Goal: Task Accomplishment & Management: Complete application form

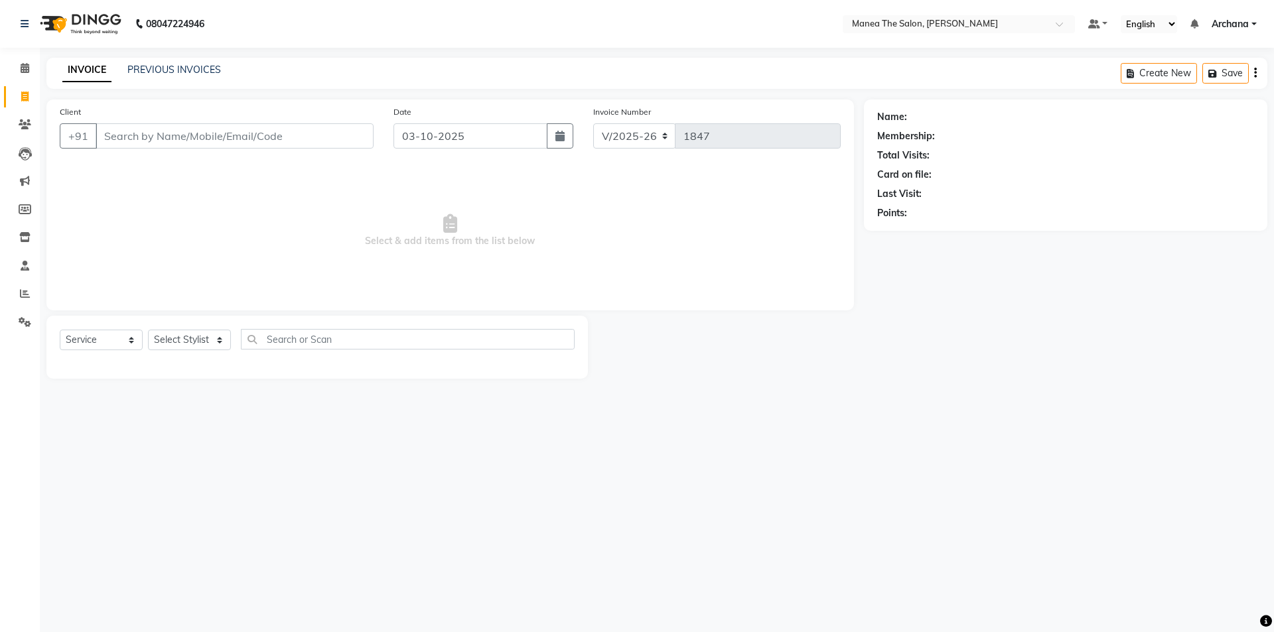
select select "6846"
select select "service"
click at [22, 293] on icon at bounding box center [25, 294] width 10 height 10
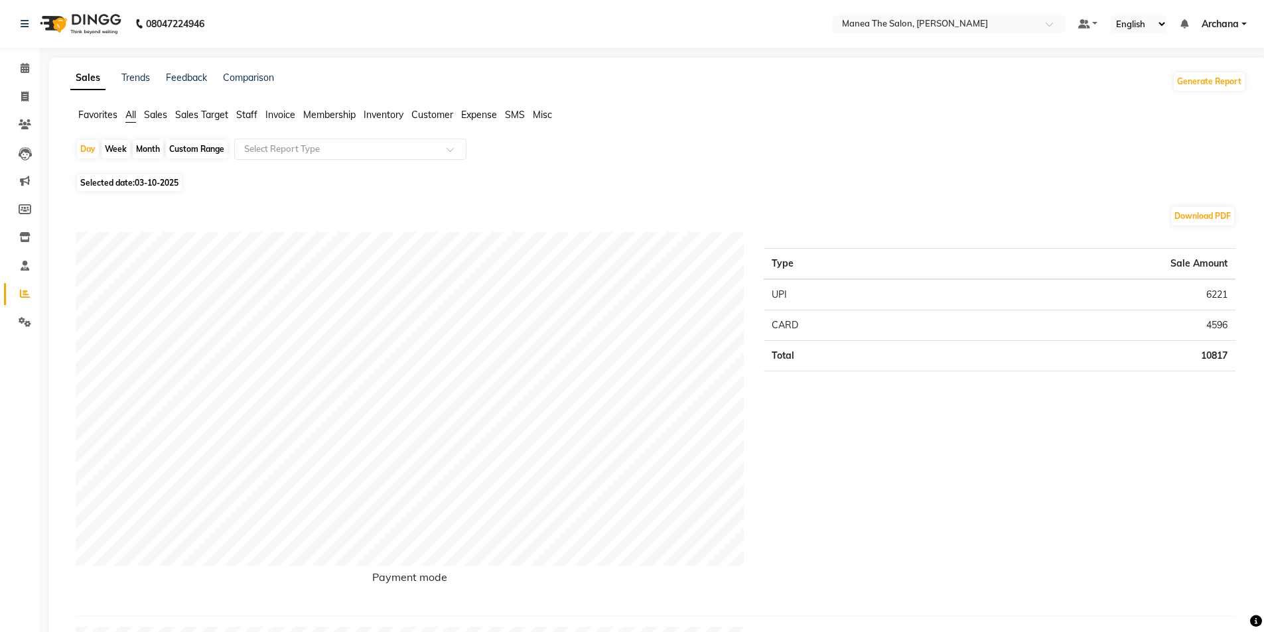
click at [240, 112] on span "Staff" at bounding box center [246, 115] width 21 height 12
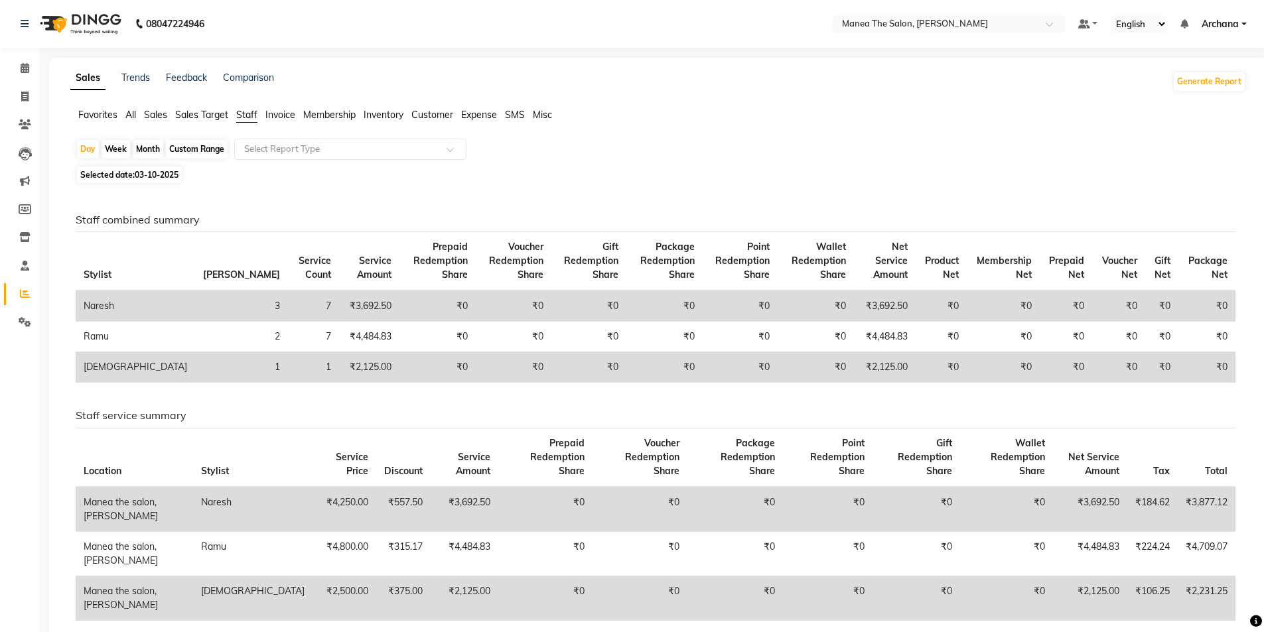
click at [153, 145] on div "Month" at bounding box center [148, 149] width 31 height 19
select select "10"
select select "2025"
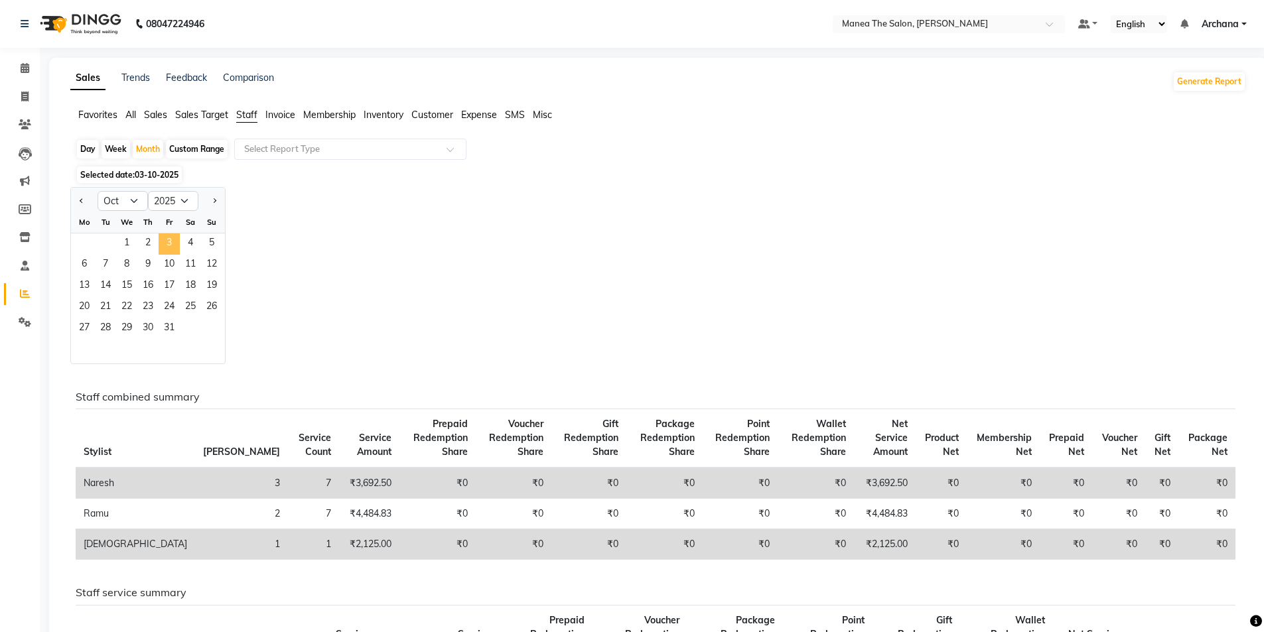
click at [165, 240] on span "3" at bounding box center [169, 244] width 21 height 21
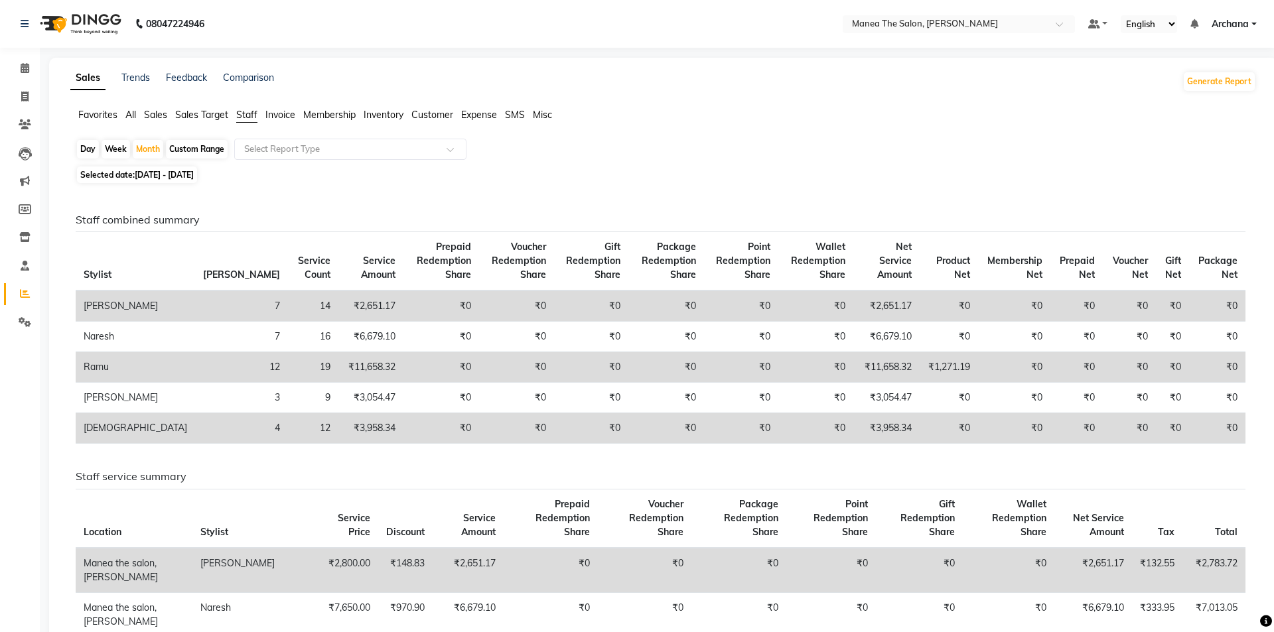
select select "service"
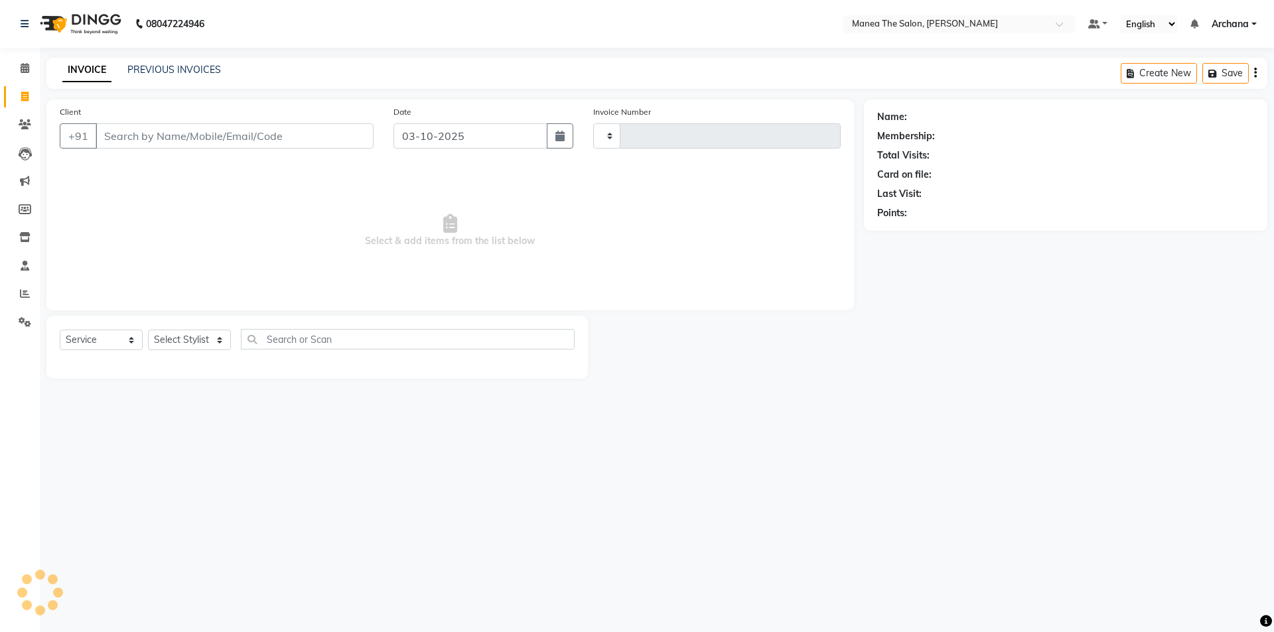
type input "1847"
select select "6846"
click at [157, 72] on link "PREVIOUS INVOICES" at bounding box center [174, 70] width 94 height 12
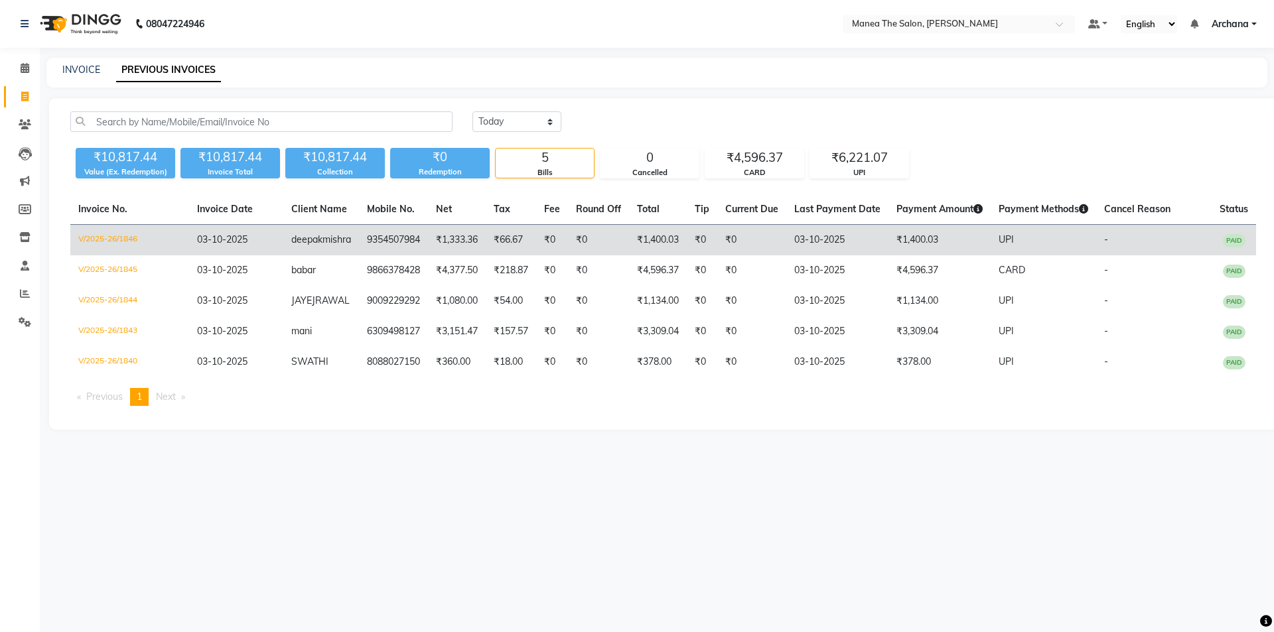
click at [335, 247] on td "deepak mishra" at bounding box center [321, 240] width 76 height 31
click at [538, 236] on td "₹0" at bounding box center [552, 240] width 32 height 31
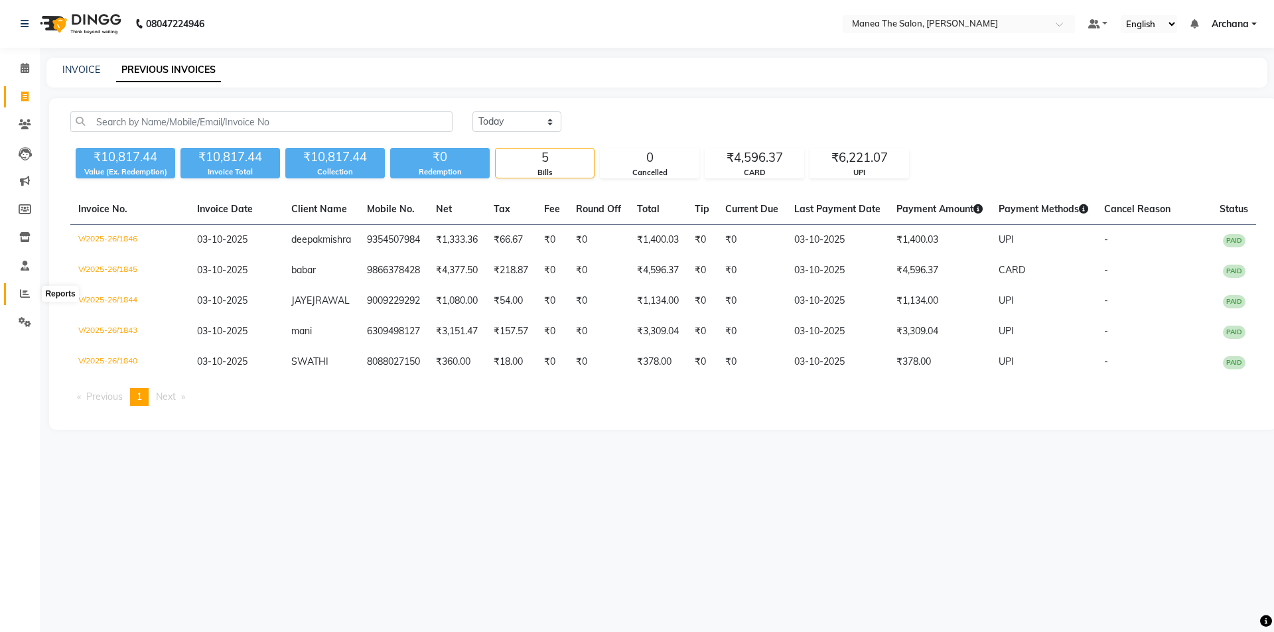
click at [22, 289] on icon at bounding box center [25, 294] width 10 height 10
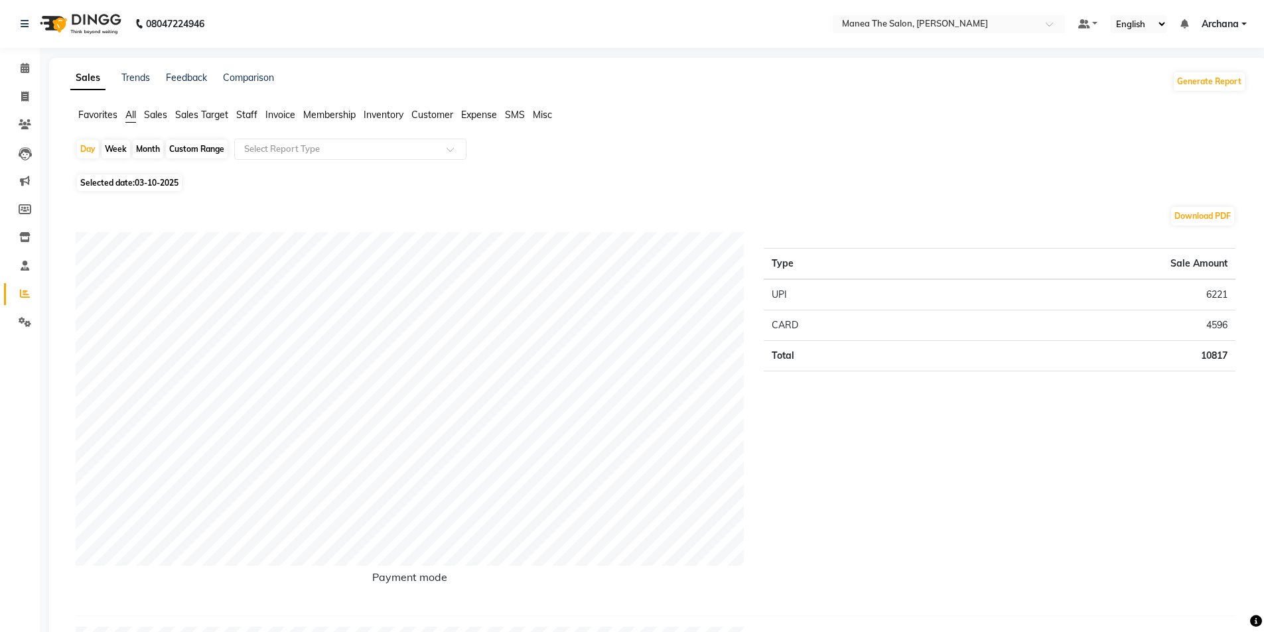
click at [254, 117] on span "Staff" at bounding box center [246, 115] width 21 height 12
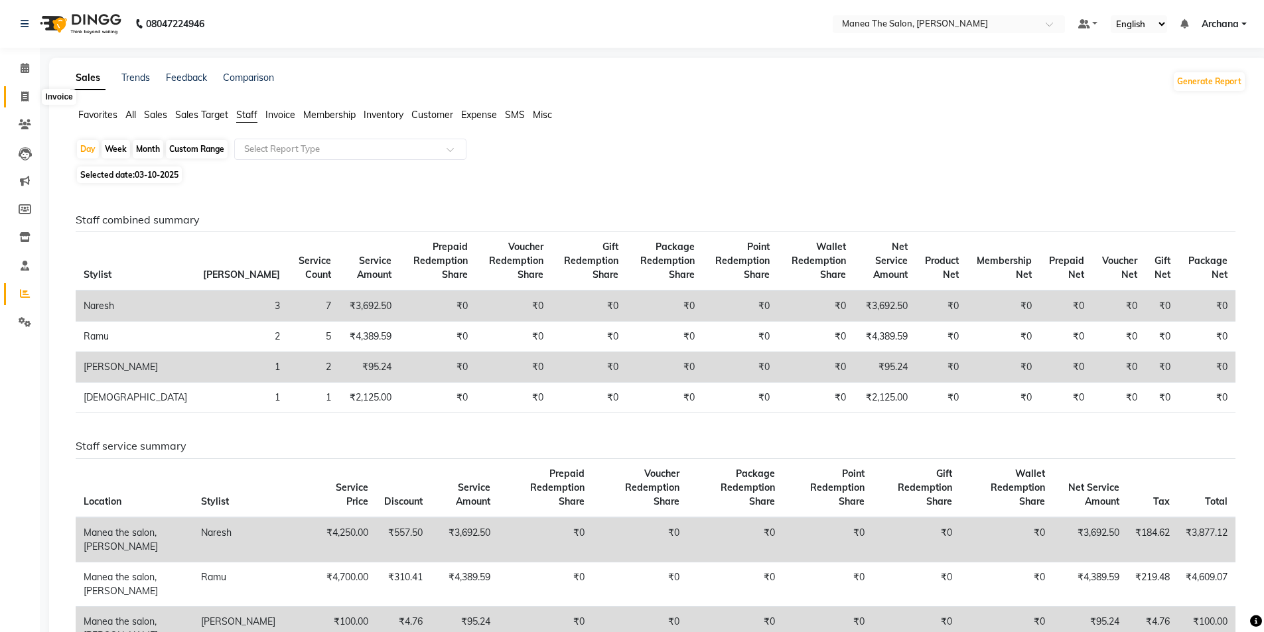
click at [19, 100] on span at bounding box center [24, 97] width 23 height 15
select select "service"
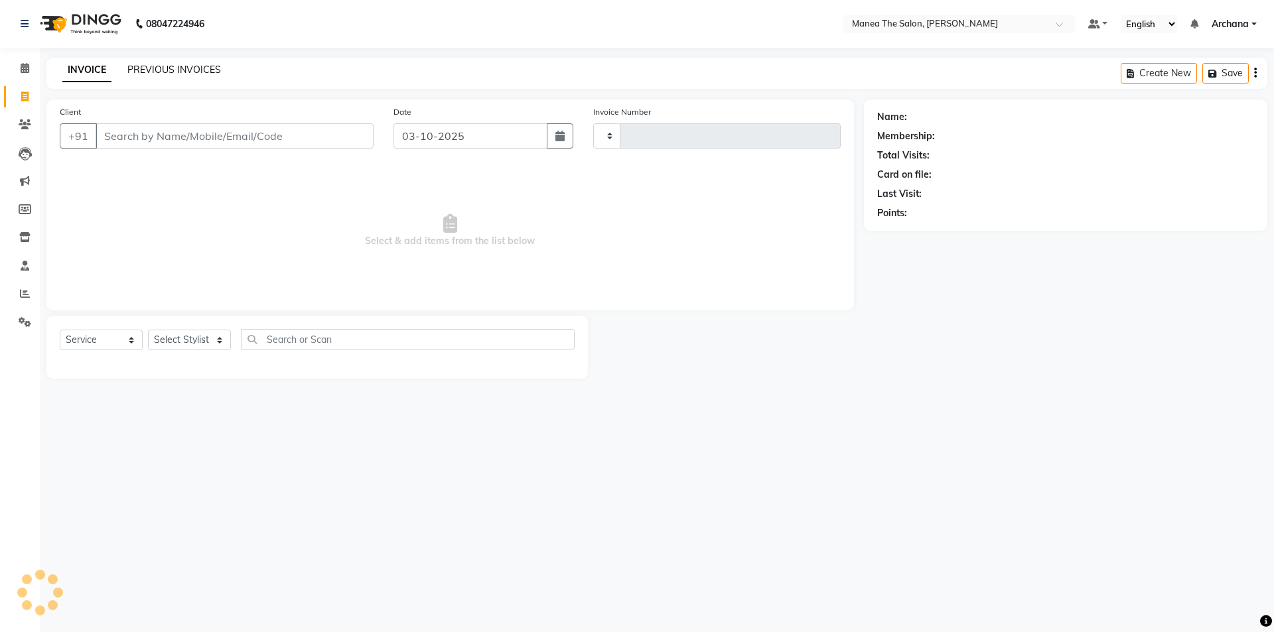
click at [205, 66] on link "PREVIOUS INVOICES" at bounding box center [174, 70] width 94 height 12
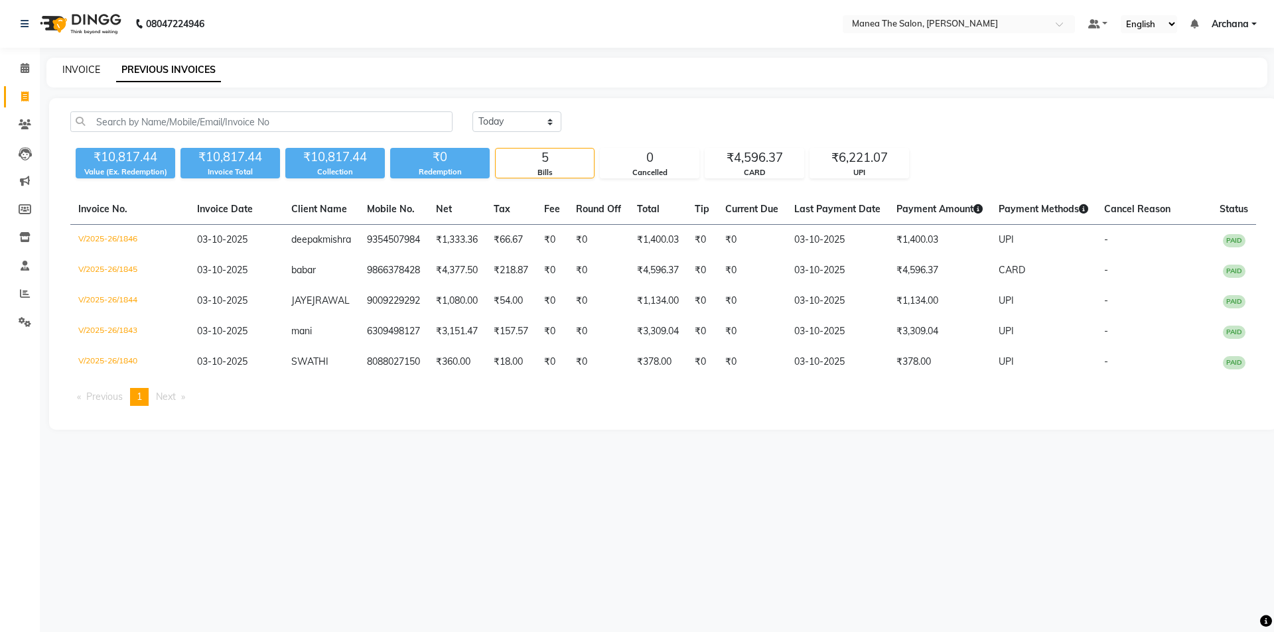
click at [88, 69] on link "INVOICE" at bounding box center [81, 70] width 38 height 12
select select "service"
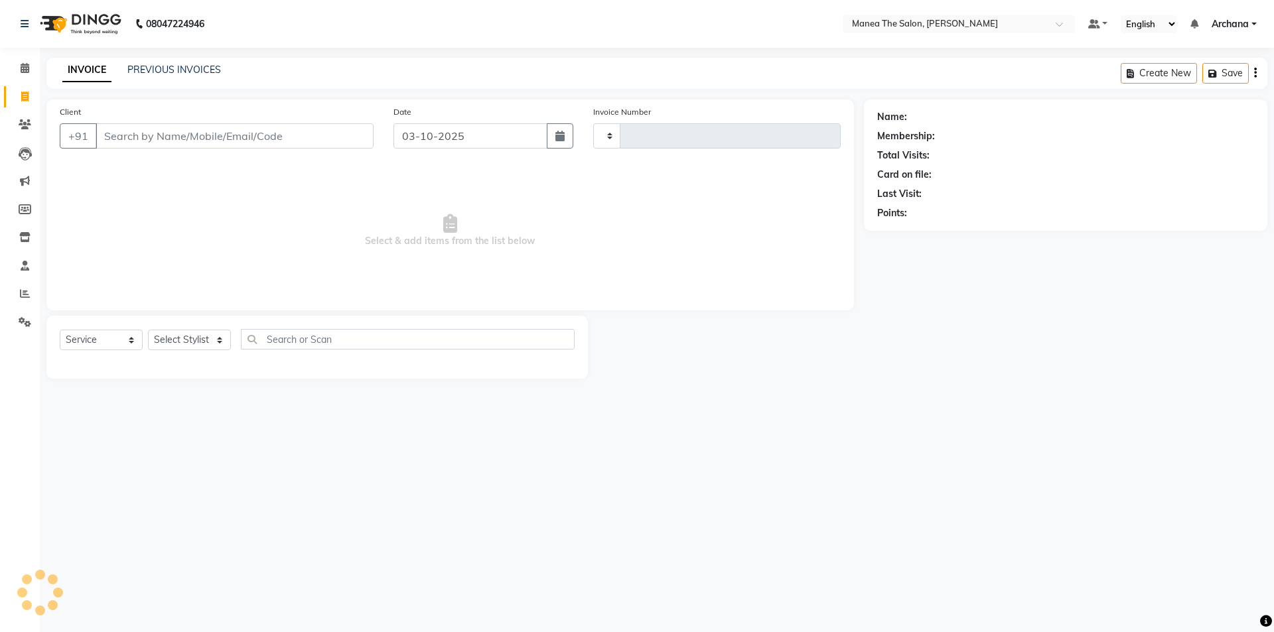
type input "1847"
select select "6846"
click at [217, 340] on select "Select Stylist ANVESH My Mane'a. NARESH nisha Ramu SAHITHI vaishnavi" at bounding box center [189, 340] width 83 height 21
select select "71834"
click at [148, 330] on select "Select Stylist ANVESH My Mane'a. NARESH nisha Ramu SAHITHI vaishnavi" at bounding box center [189, 340] width 83 height 21
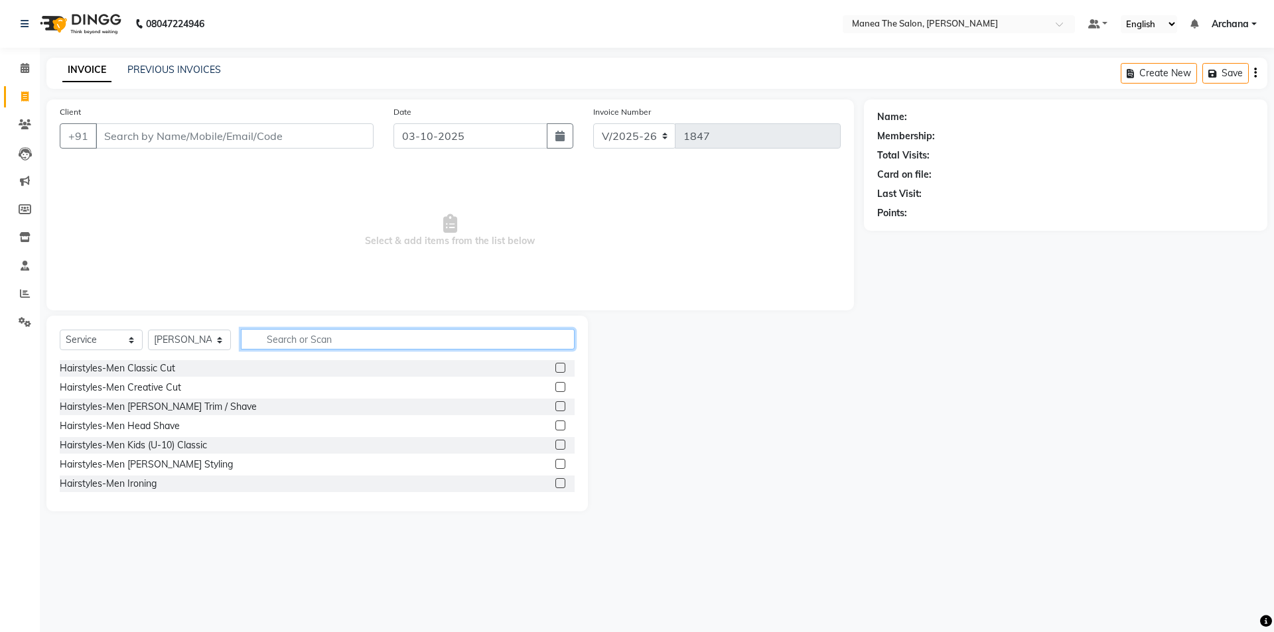
click at [366, 345] on input "text" at bounding box center [408, 339] width 334 height 21
type input "CLAS"
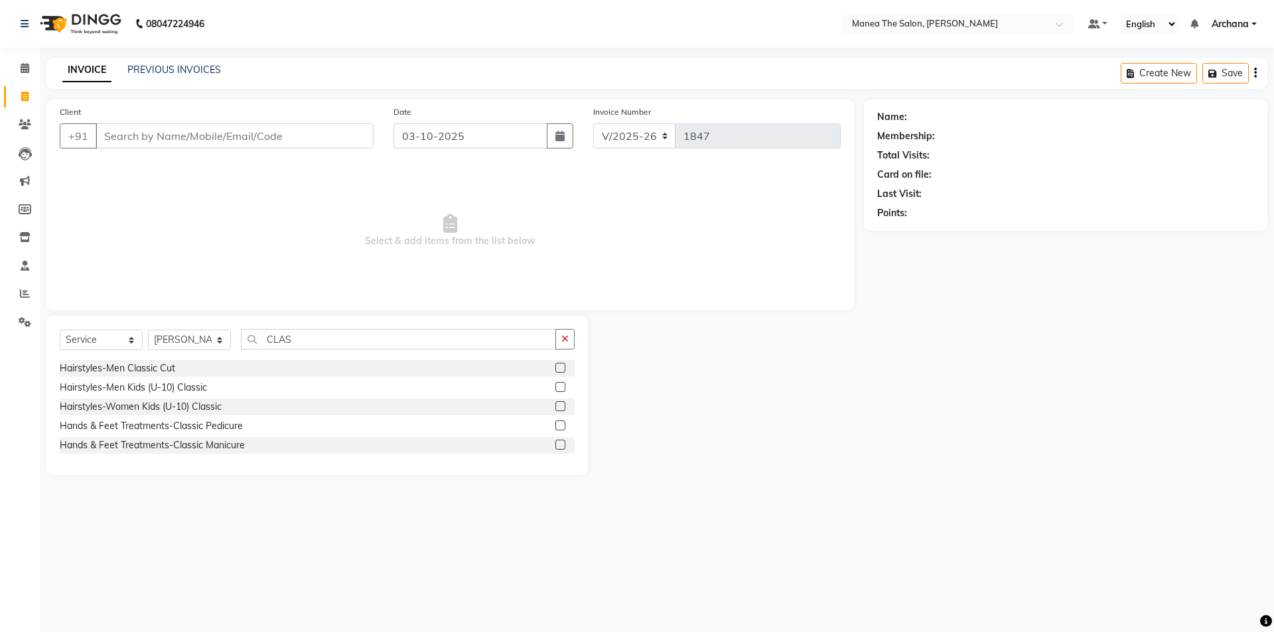
click at [561, 427] on label at bounding box center [561, 426] width 10 height 10
click at [561, 427] on input "checkbox" at bounding box center [560, 426] width 9 height 9
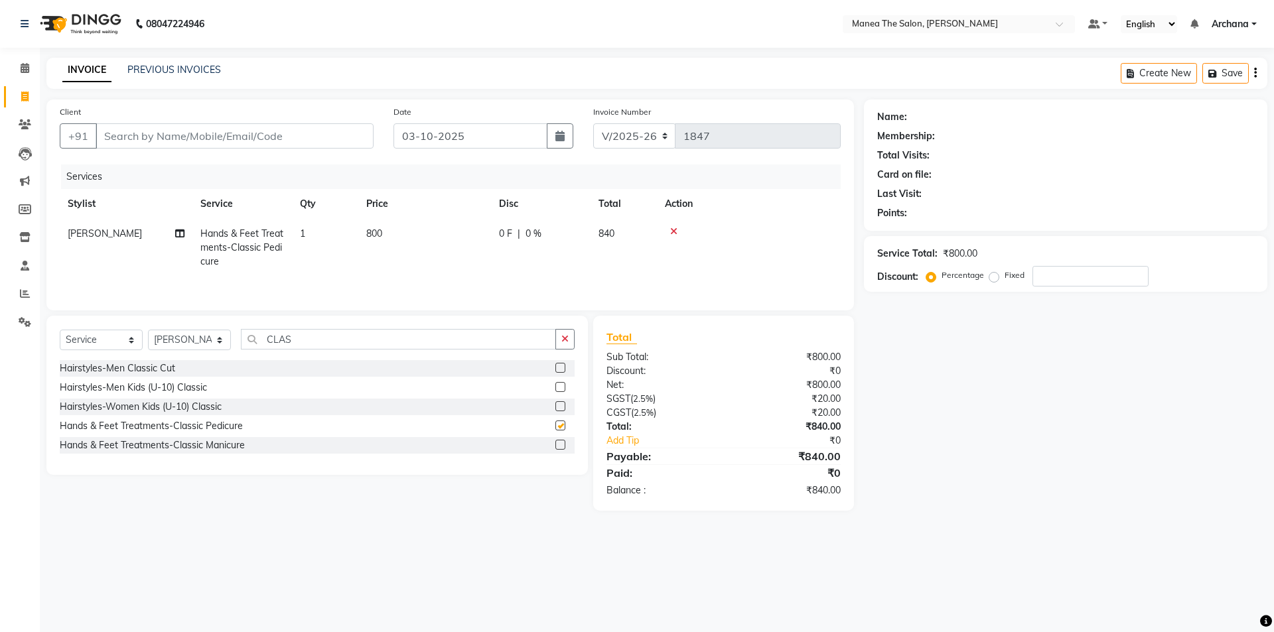
checkbox input "false"
click at [568, 342] on icon "button" at bounding box center [564, 339] width 7 height 9
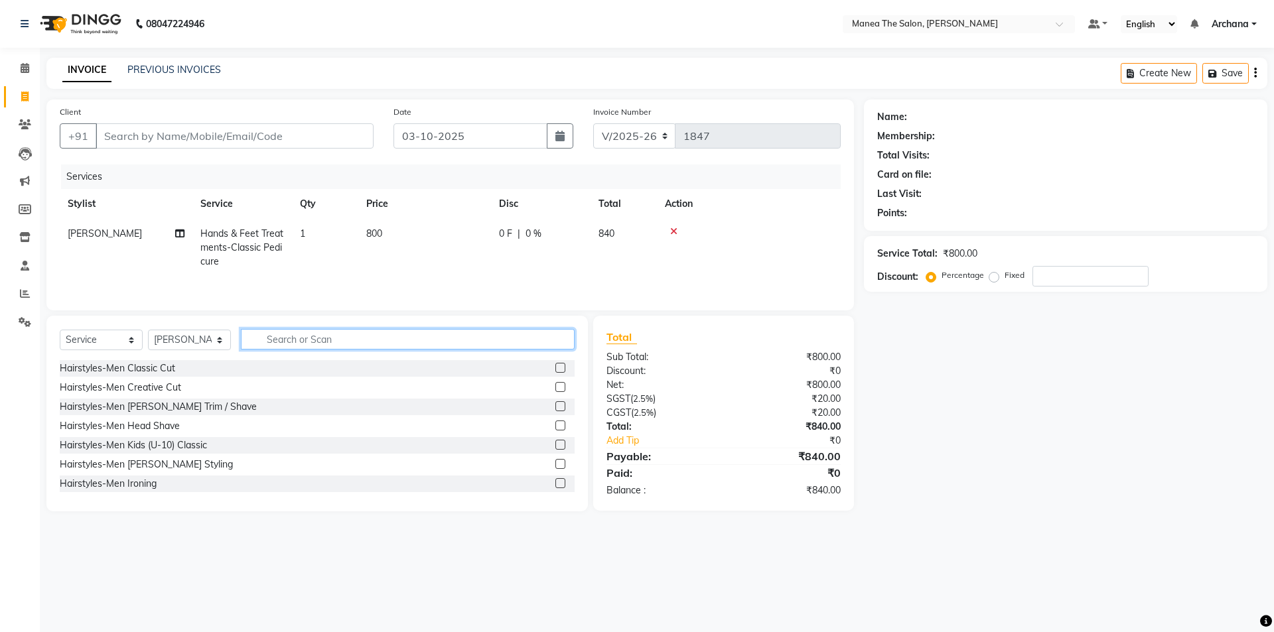
click at [514, 340] on input "text" at bounding box center [408, 339] width 334 height 21
type input "FACI"
click at [556, 368] on label at bounding box center [561, 368] width 10 height 10
click at [556, 368] on input "checkbox" at bounding box center [560, 368] width 9 height 9
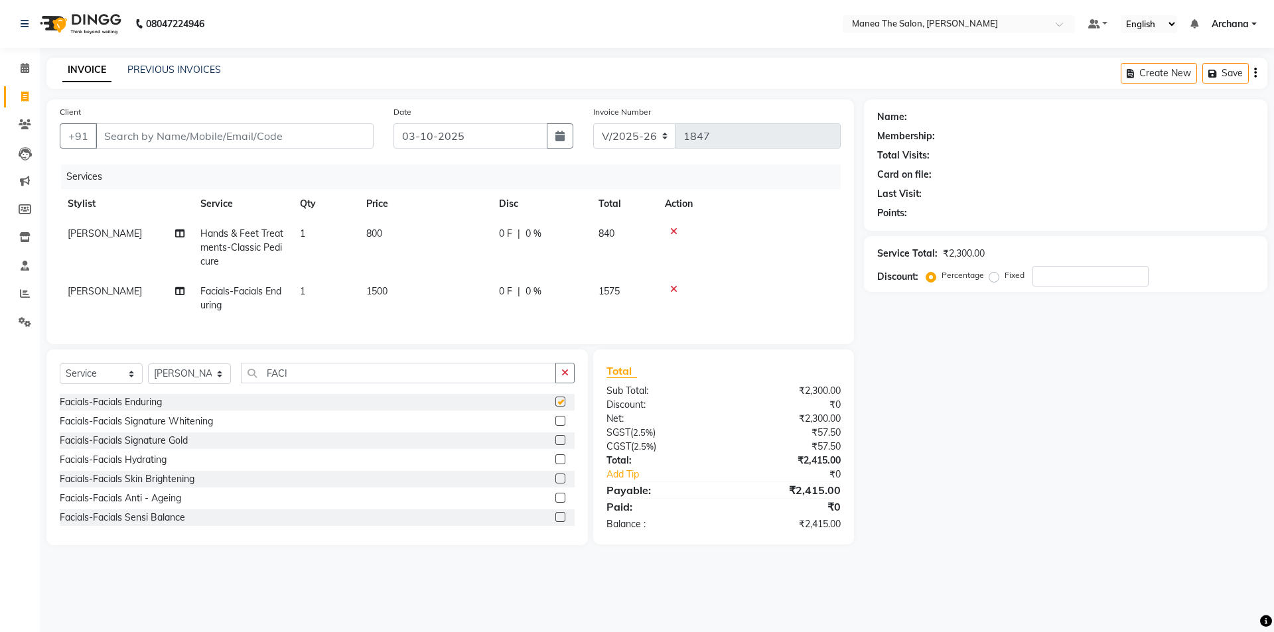
checkbox input "false"
click at [565, 378] on icon "button" at bounding box center [564, 372] width 7 height 9
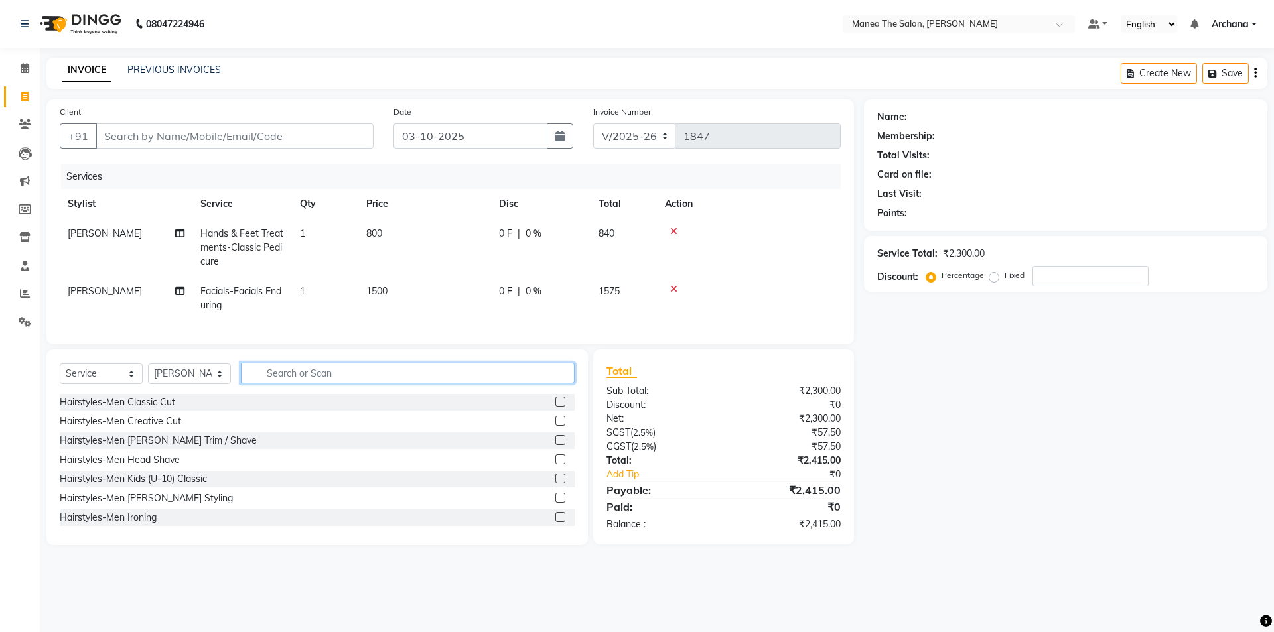
click at [433, 384] on input "text" at bounding box center [408, 373] width 334 height 21
click at [219, 384] on select "Select Stylist ANVESH My Mane'a. NARESH nisha Ramu SAHITHI vaishnavi" at bounding box center [189, 374] width 83 height 21
select select "77516"
click at [148, 374] on select "Select Stylist ANVESH My Mane'a. NARESH nisha Ramu SAHITHI vaishnavi" at bounding box center [189, 374] width 83 height 21
click at [387, 383] on input "text" at bounding box center [408, 373] width 334 height 21
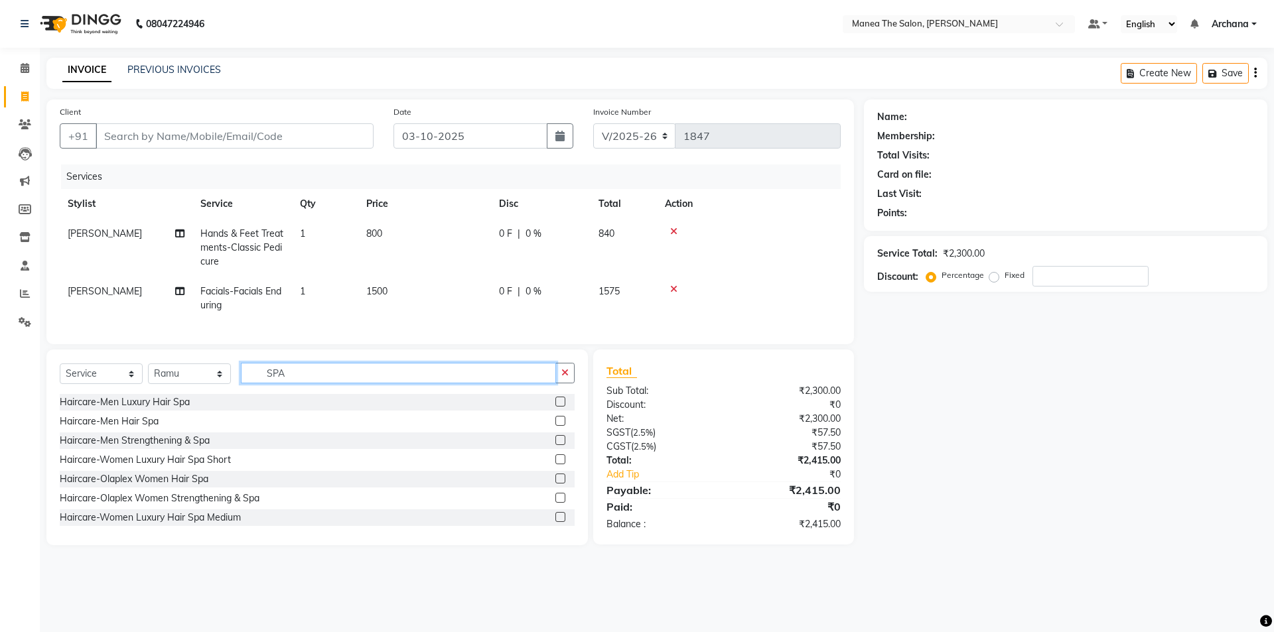
type input "SPA"
click at [556, 484] on label at bounding box center [561, 479] width 10 height 10
click at [556, 484] on input "checkbox" at bounding box center [560, 479] width 9 height 9
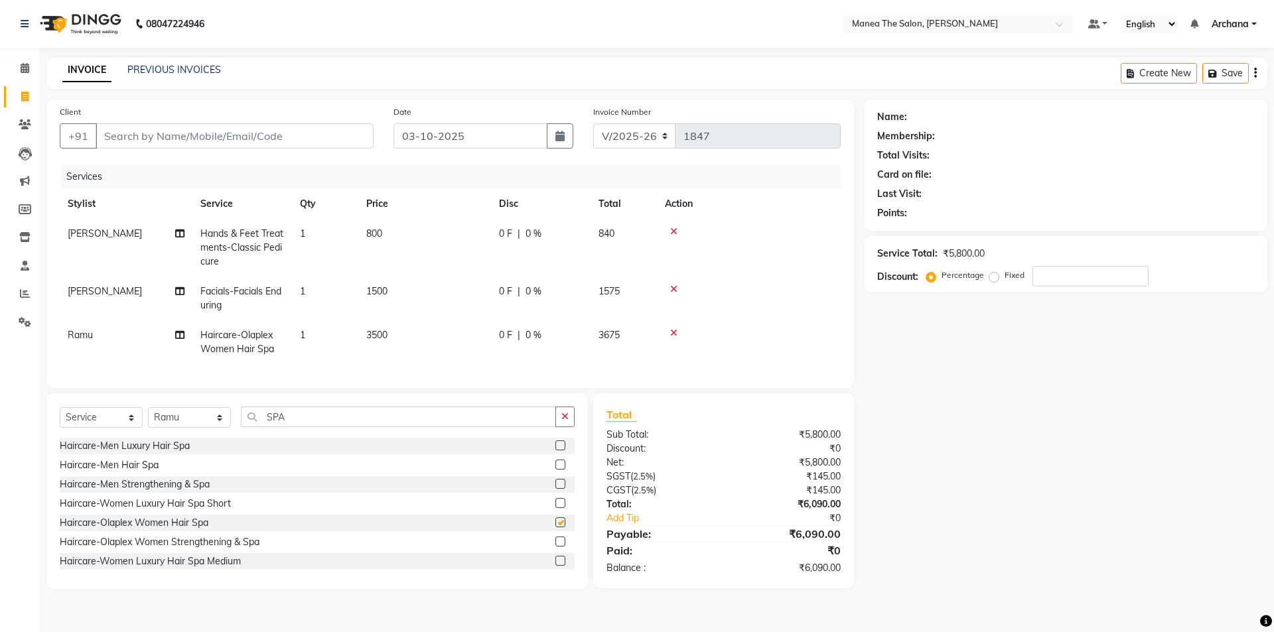
checkbox input "false"
click at [559, 427] on button "button" at bounding box center [565, 417] width 19 height 21
click at [272, 146] on input "Client" at bounding box center [235, 135] width 278 height 25
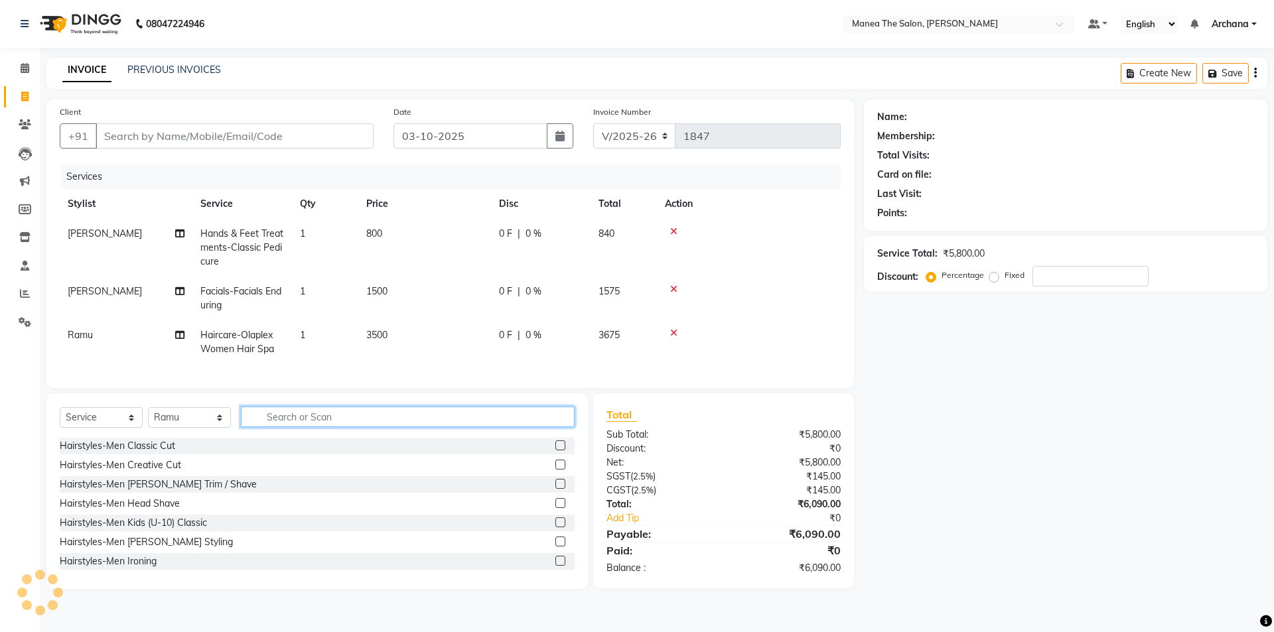
click at [338, 427] on input "text" at bounding box center [408, 417] width 334 height 21
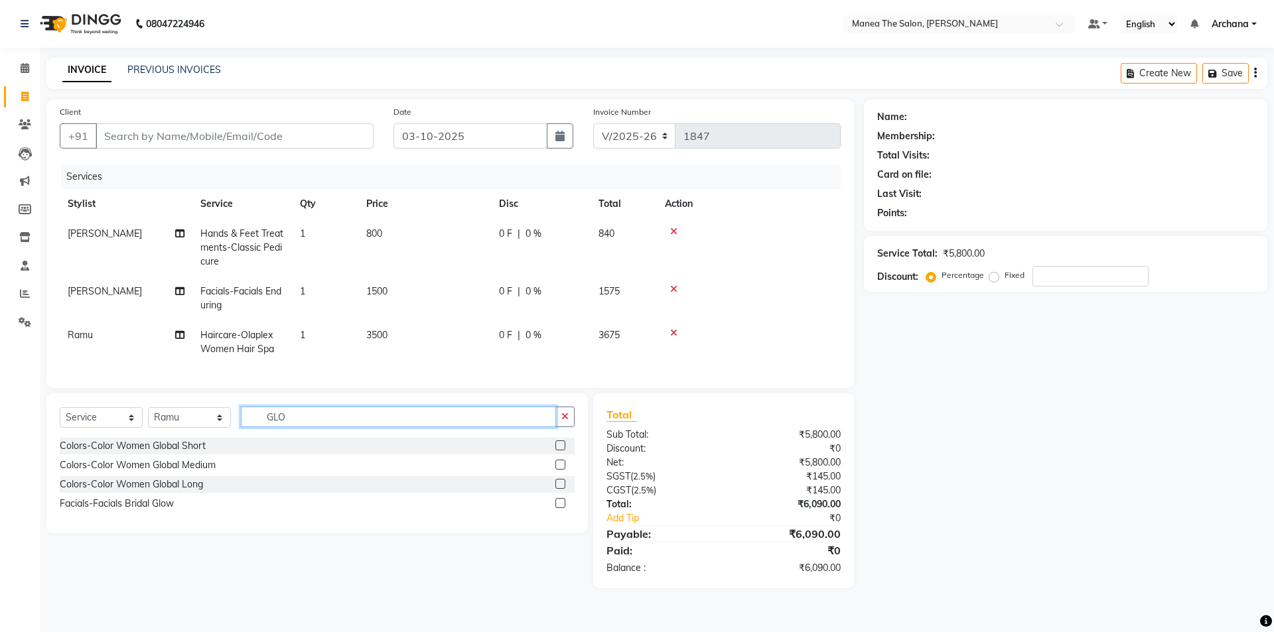
type input "GLO"
click at [562, 470] on label at bounding box center [561, 465] width 10 height 10
click at [562, 470] on input "checkbox" at bounding box center [560, 465] width 9 height 9
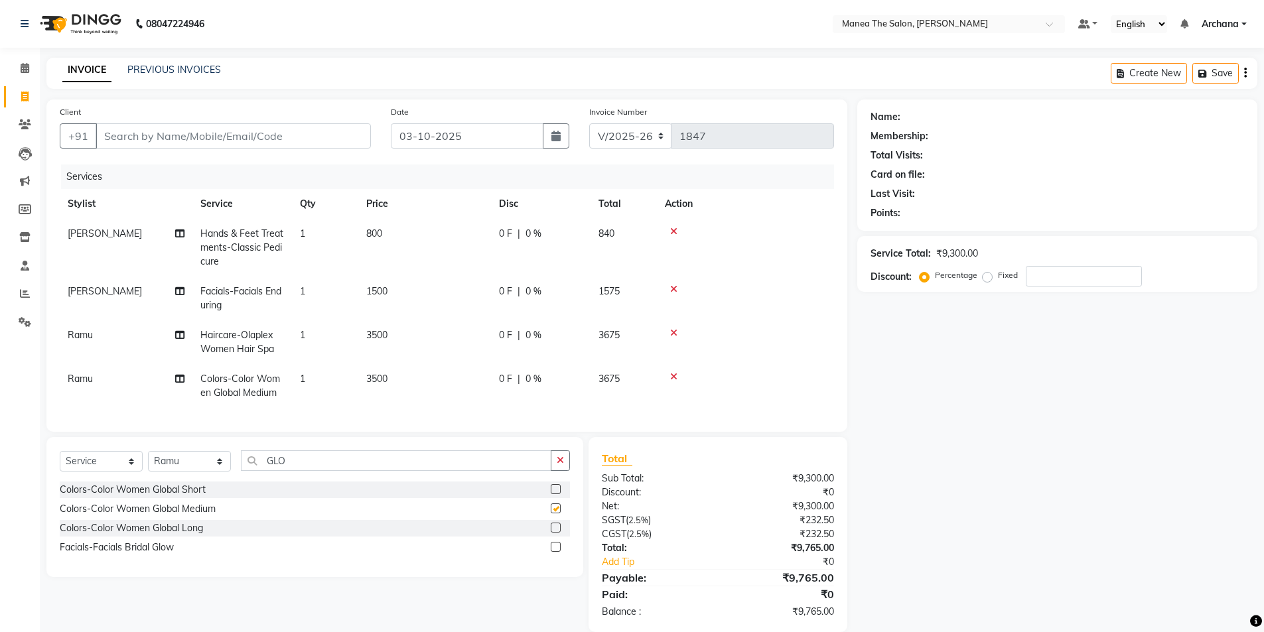
checkbox input "false"
click at [558, 465] on icon "button" at bounding box center [560, 460] width 7 height 9
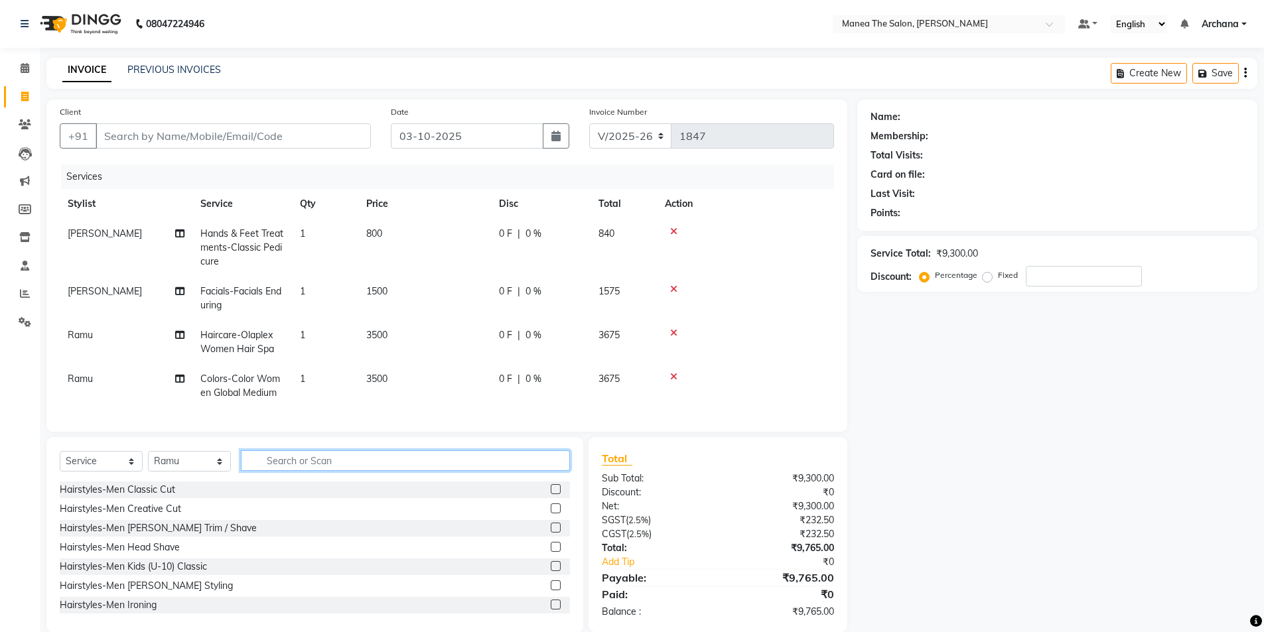
click at [485, 471] on input "text" at bounding box center [405, 461] width 329 height 21
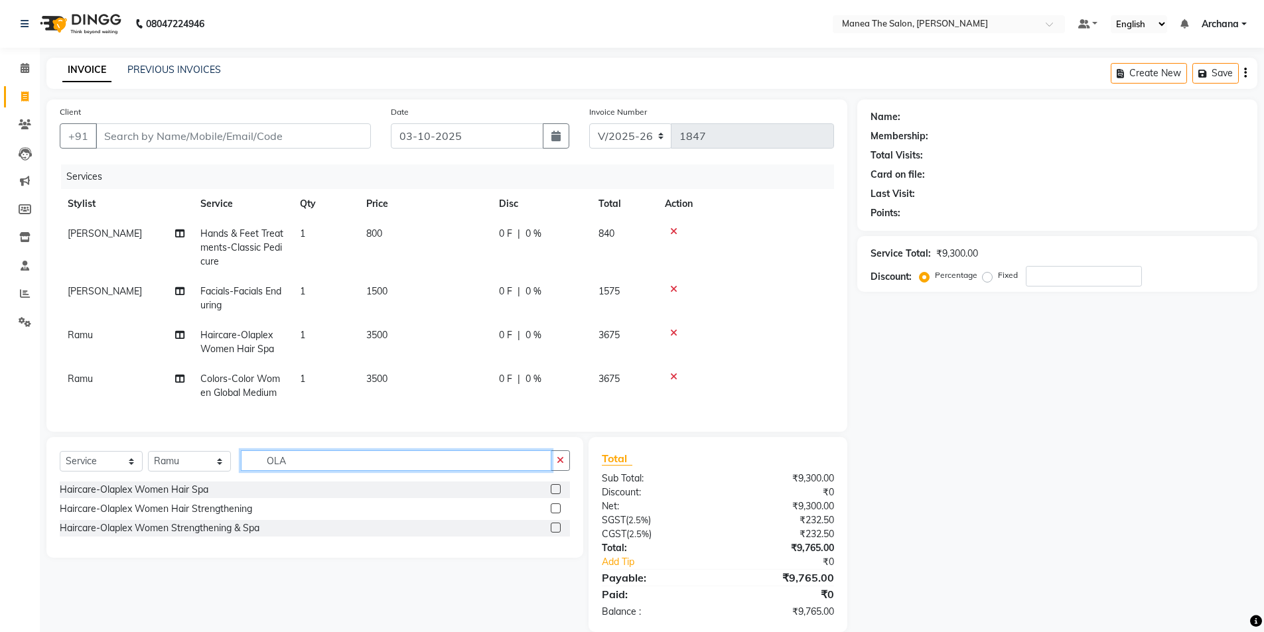
type input "OLA"
click at [555, 514] on label at bounding box center [556, 509] width 10 height 10
click at [555, 514] on input "checkbox" at bounding box center [555, 509] width 9 height 9
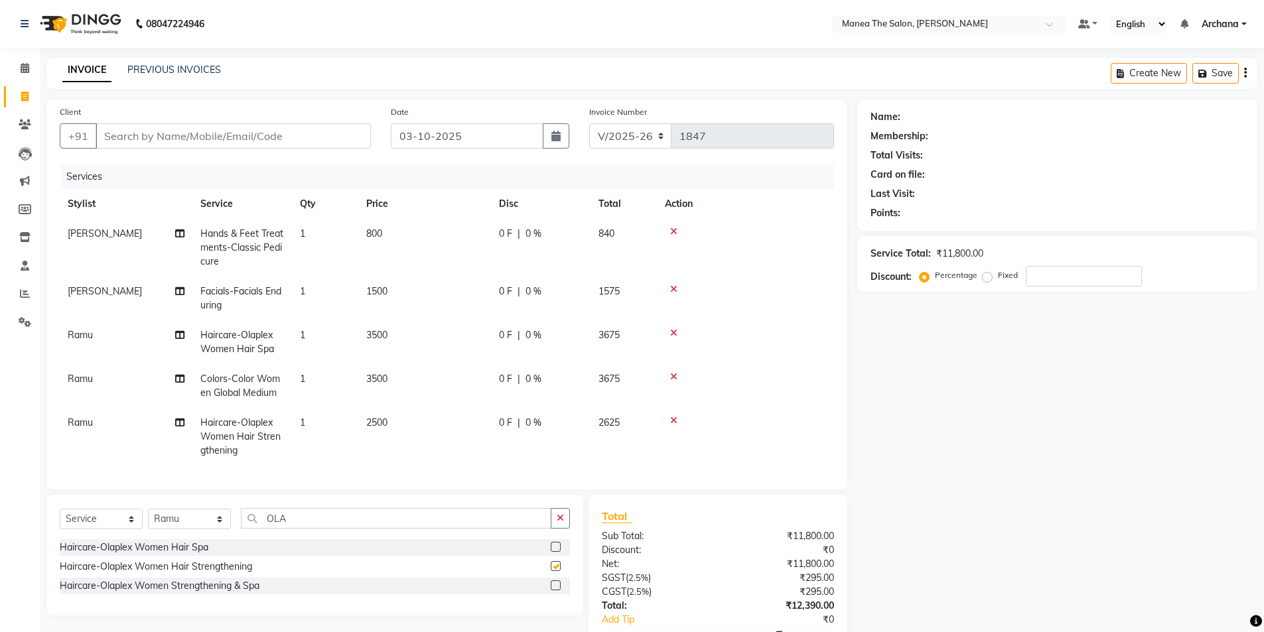
checkbox input "false"
click at [674, 420] on icon at bounding box center [673, 420] width 7 height 9
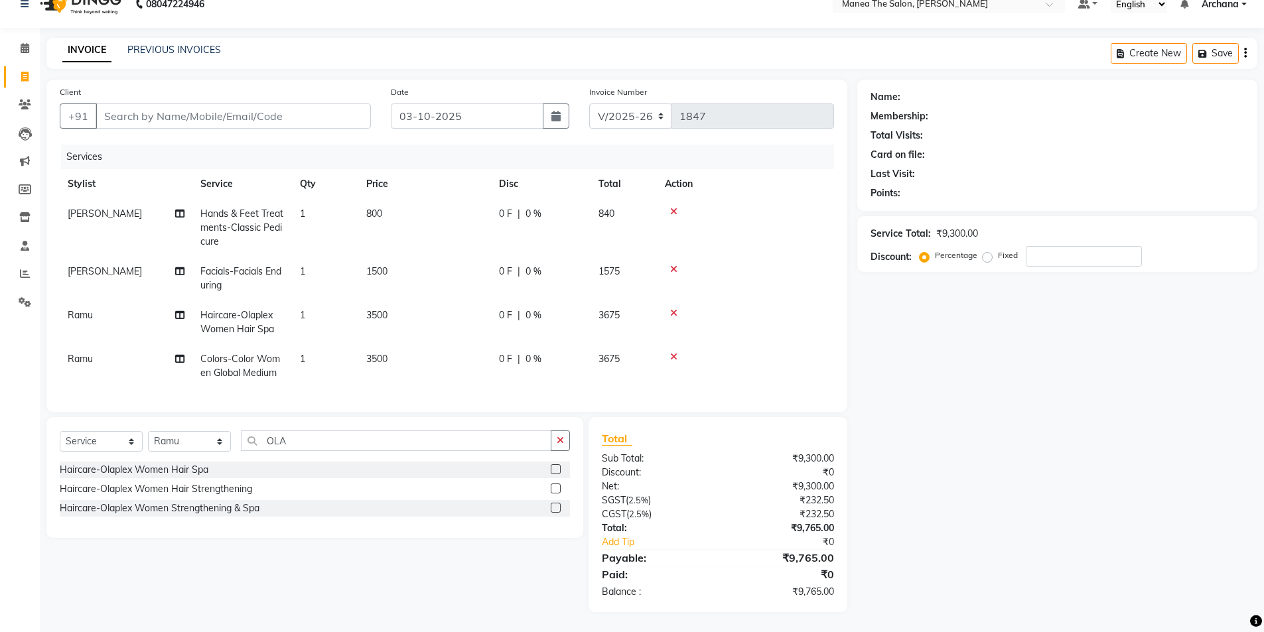
scroll to position [30, 0]
click at [562, 441] on icon "button" at bounding box center [560, 440] width 7 height 9
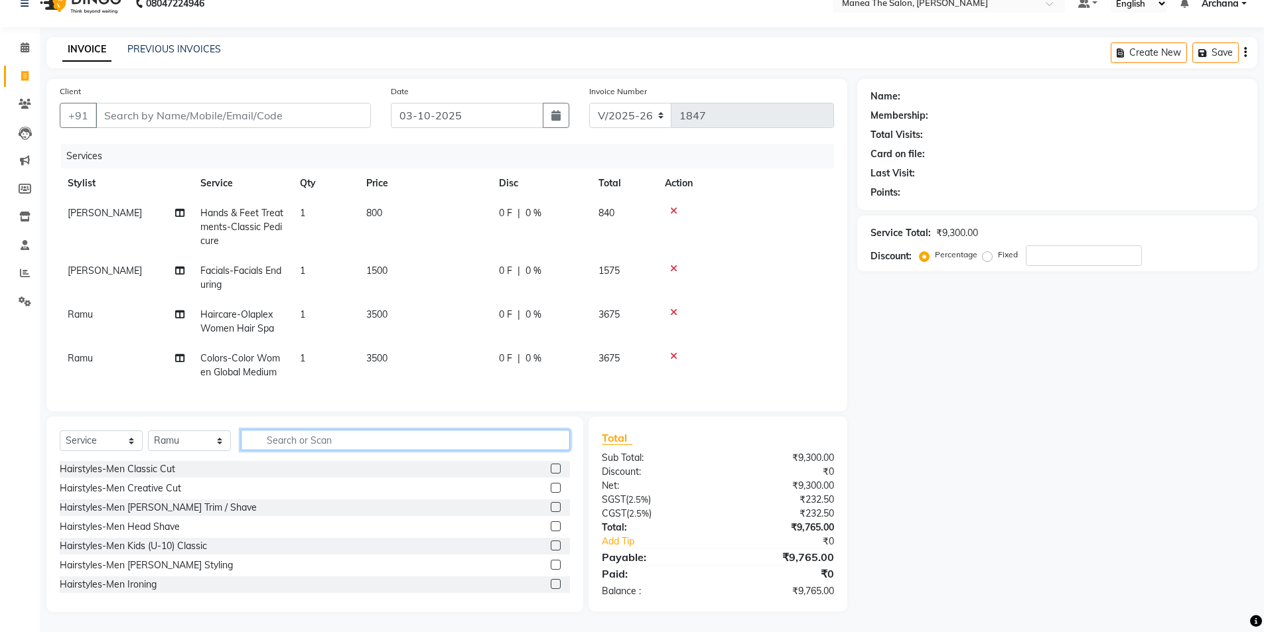
click at [538, 442] on input "text" at bounding box center [405, 440] width 329 height 21
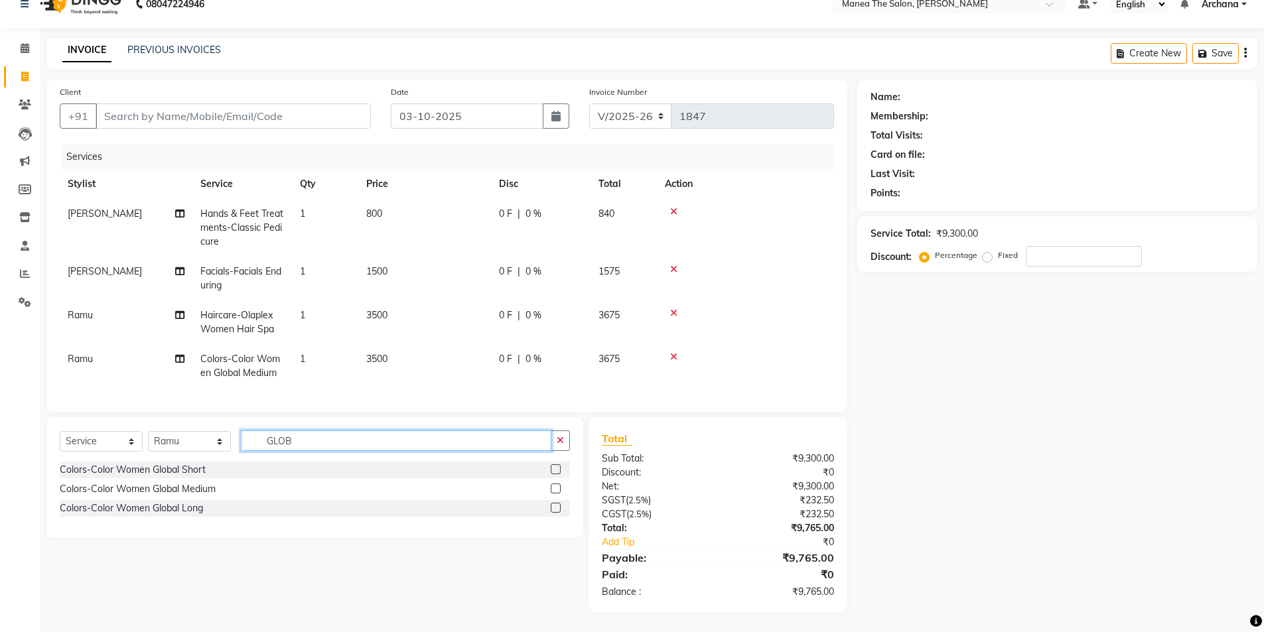
type input "GLOB"
click at [555, 469] on label at bounding box center [556, 470] width 10 height 10
click at [555, 469] on input "checkbox" at bounding box center [555, 470] width 9 height 9
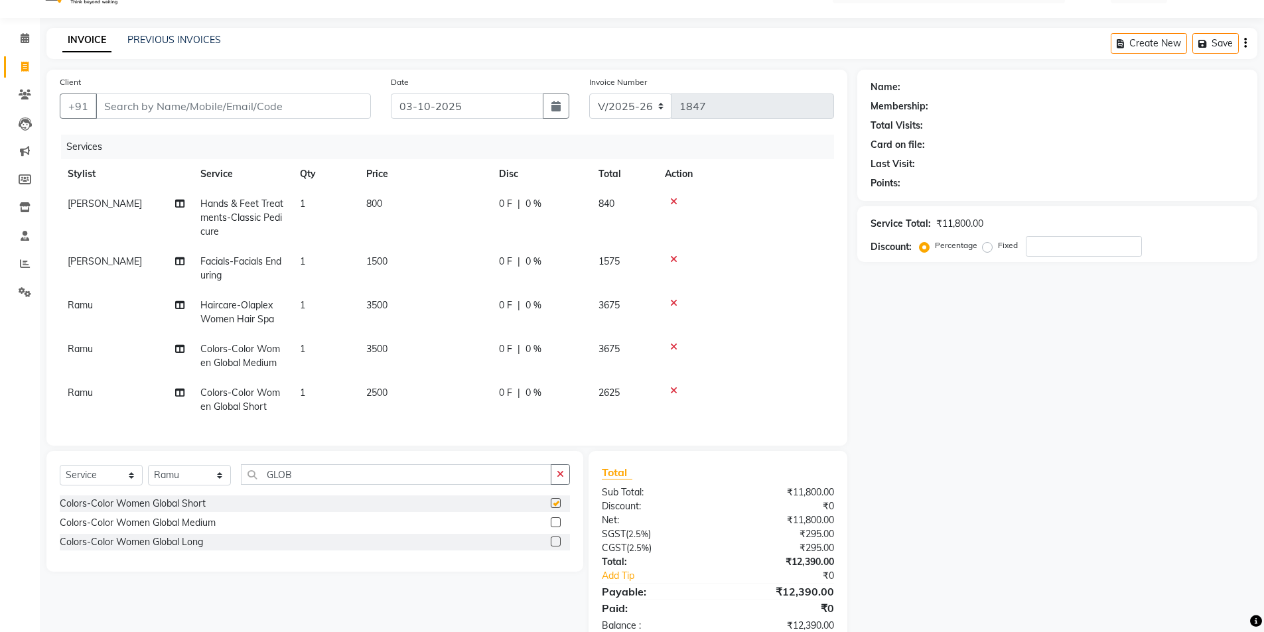
checkbox input "false"
click at [674, 346] on icon at bounding box center [673, 346] width 7 height 9
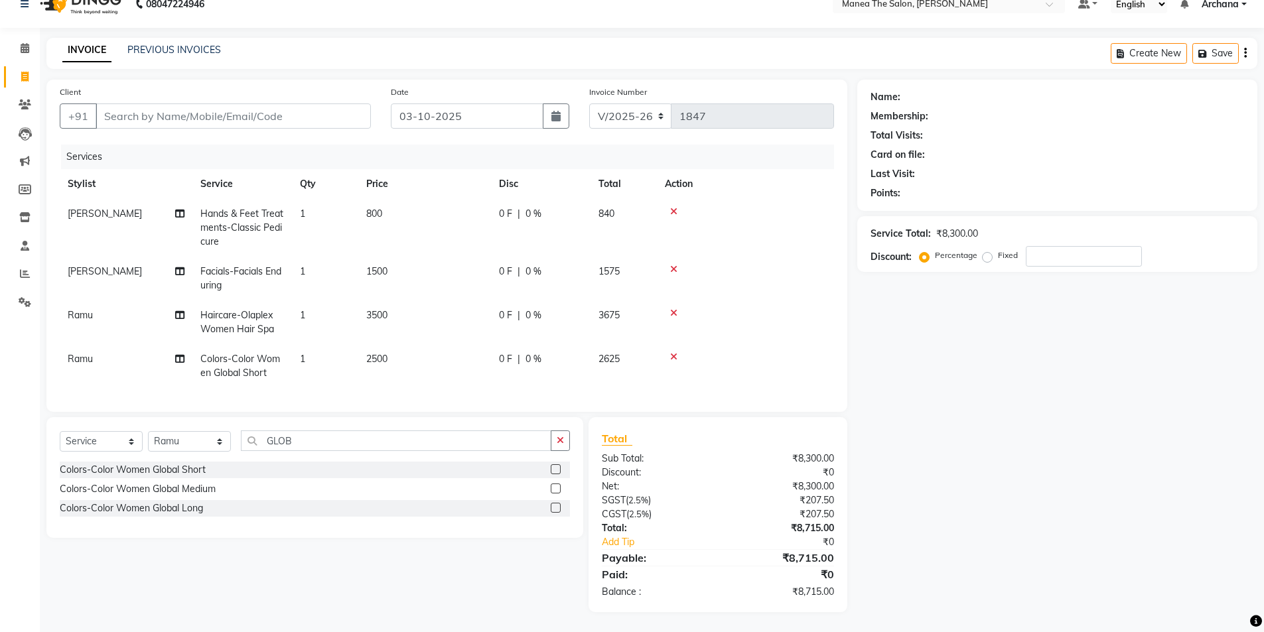
click at [398, 350] on td "2500" at bounding box center [424, 366] width 133 height 44
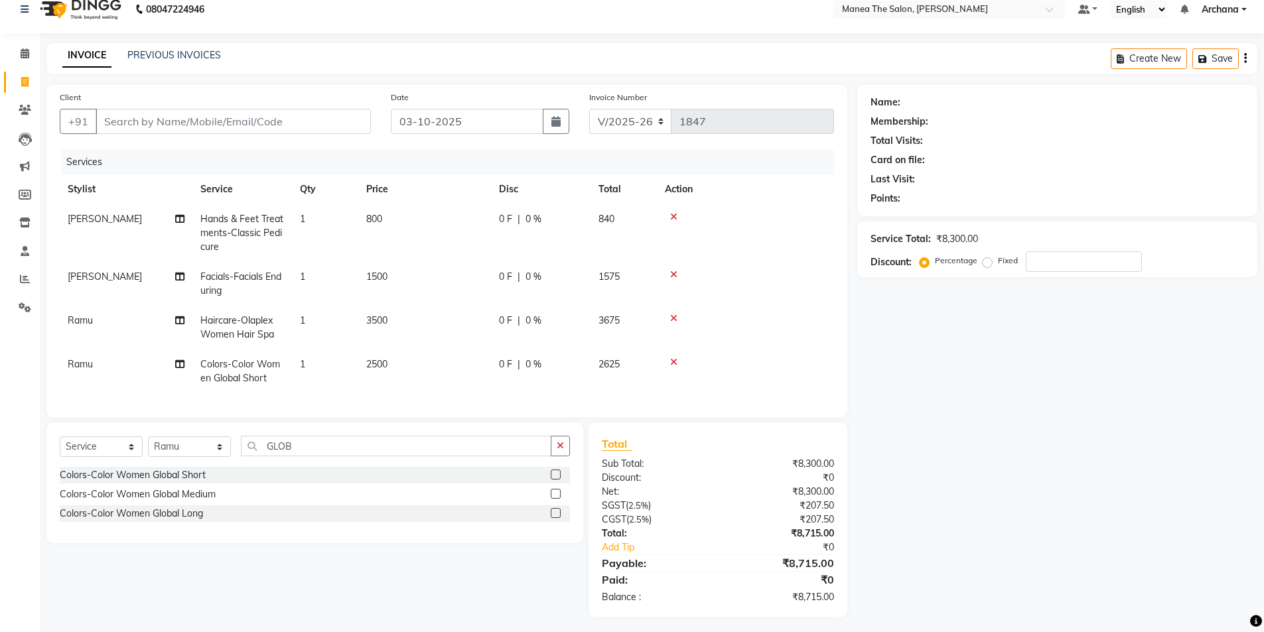
select select "77516"
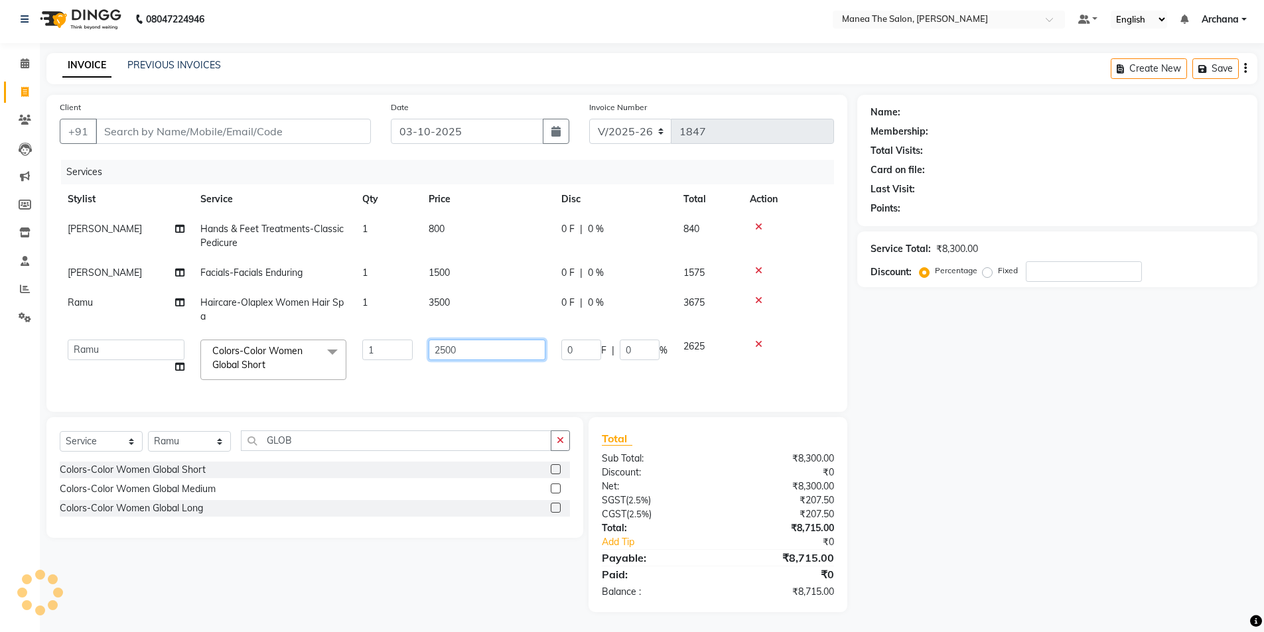
click at [482, 342] on input "2500" at bounding box center [487, 350] width 117 height 21
type input "2"
type input "3000"
click at [1041, 496] on div "Name: Membership: Total Visits: Card on file: Last Visit: Points: Service Total…" at bounding box center [1062, 354] width 410 height 518
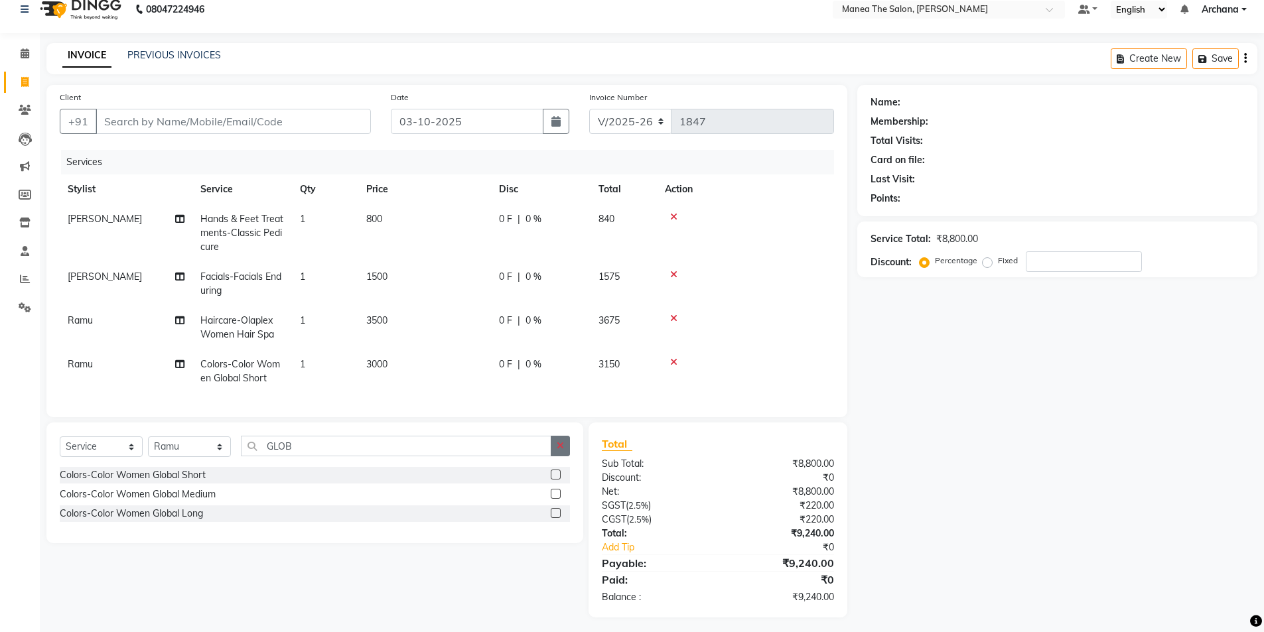
click at [560, 451] on icon "button" at bounding box center [560, 445] width 7 height 9
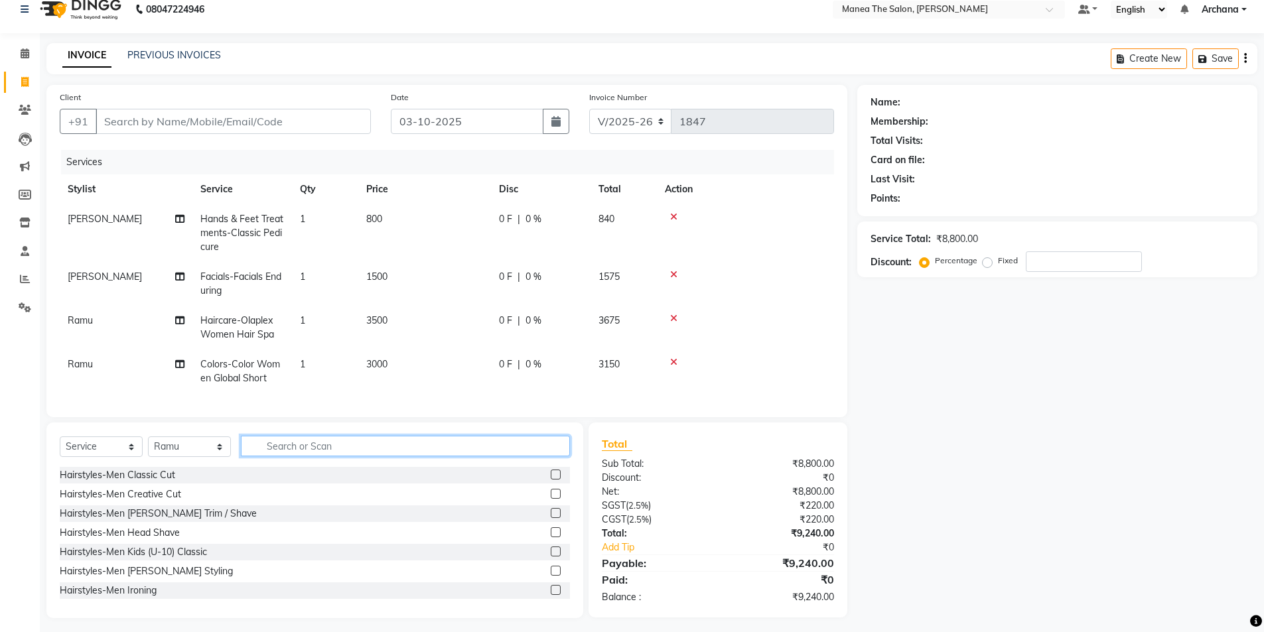
click at [534, 457] on input "text" at bounding box center [405, 446] width 329 height 21
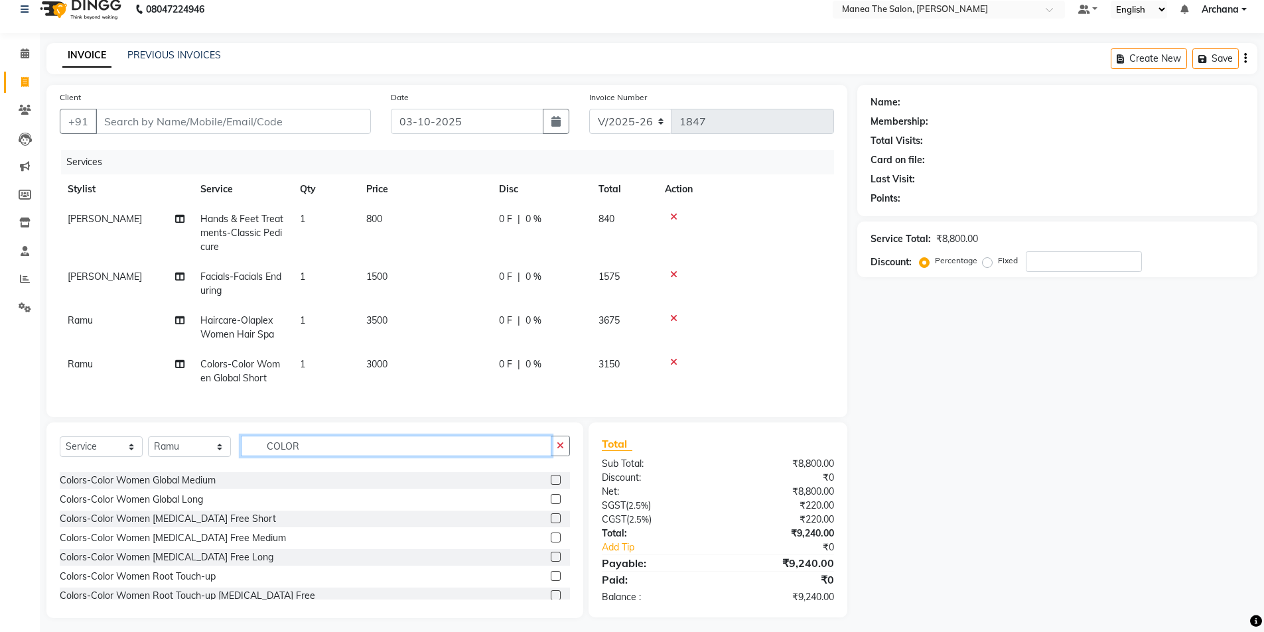
scroll to position [133, 0]
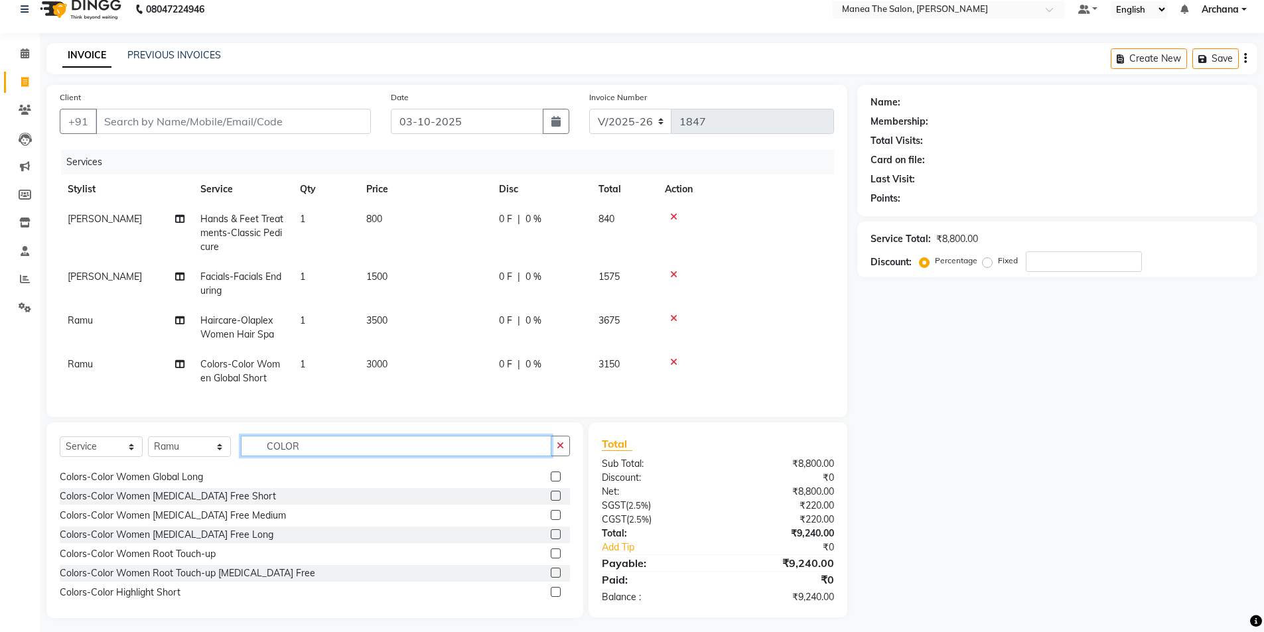
type input "COLOR"
click at [551, 520] on label at bounding box center [556, 515] width 10 height 10
click at [551, 520] on input "checkbox" at bounding box center [555, 516] width 9 height 9
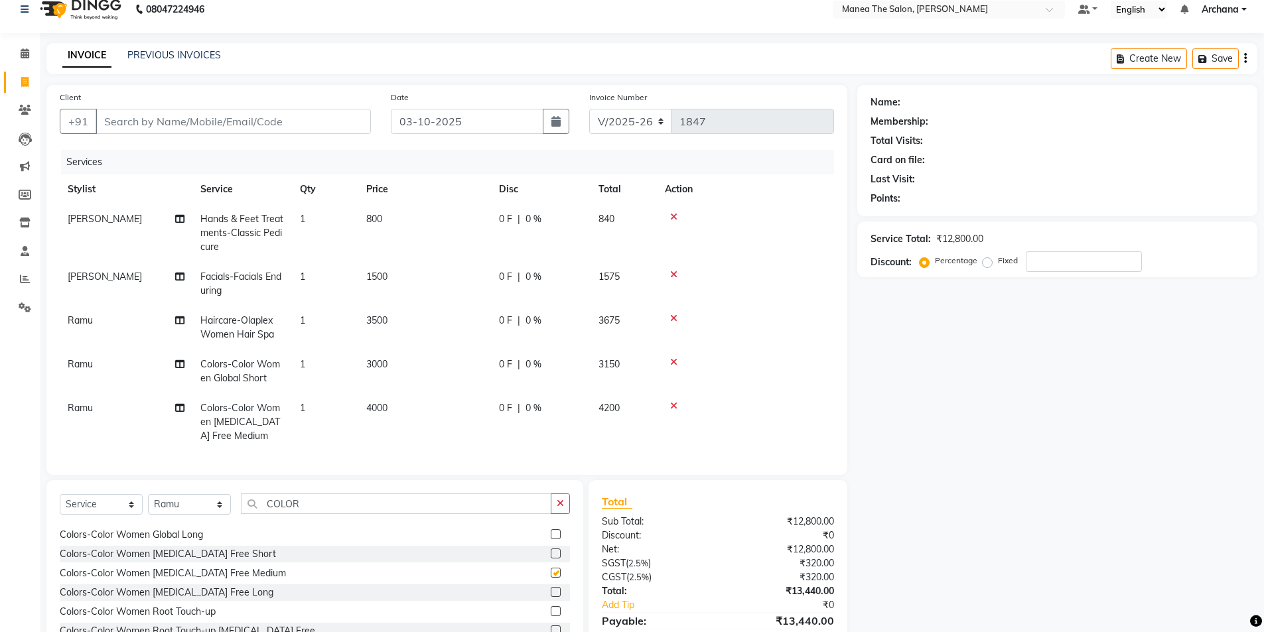
checkbox input "false"
click at [551, 559] on label at bounding box center [556, 554] width 10 height 10
click at [551, 559] on input "checkbox" at bounding box center [555, 554] width 9 height 9
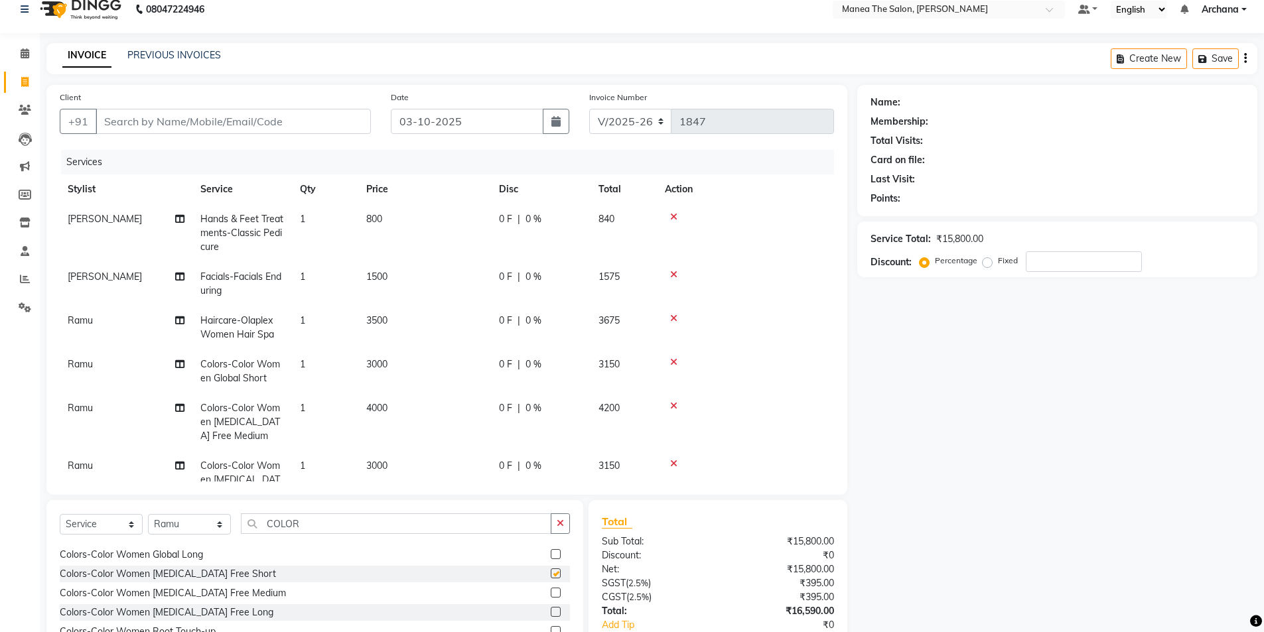
checkbox input "false"
click at [674, 402] on icon at bounding box center [673, 406] width 7 height 9
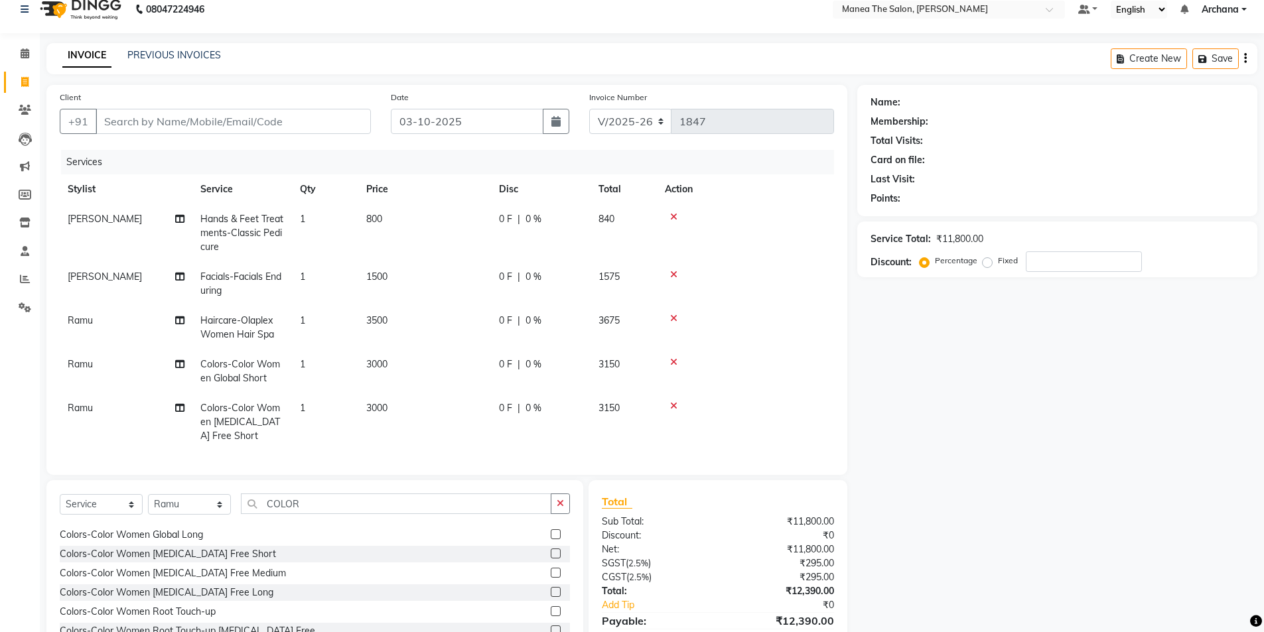
click at [674, 363] on icon at bounding box center [673, 362] width 7 height 9
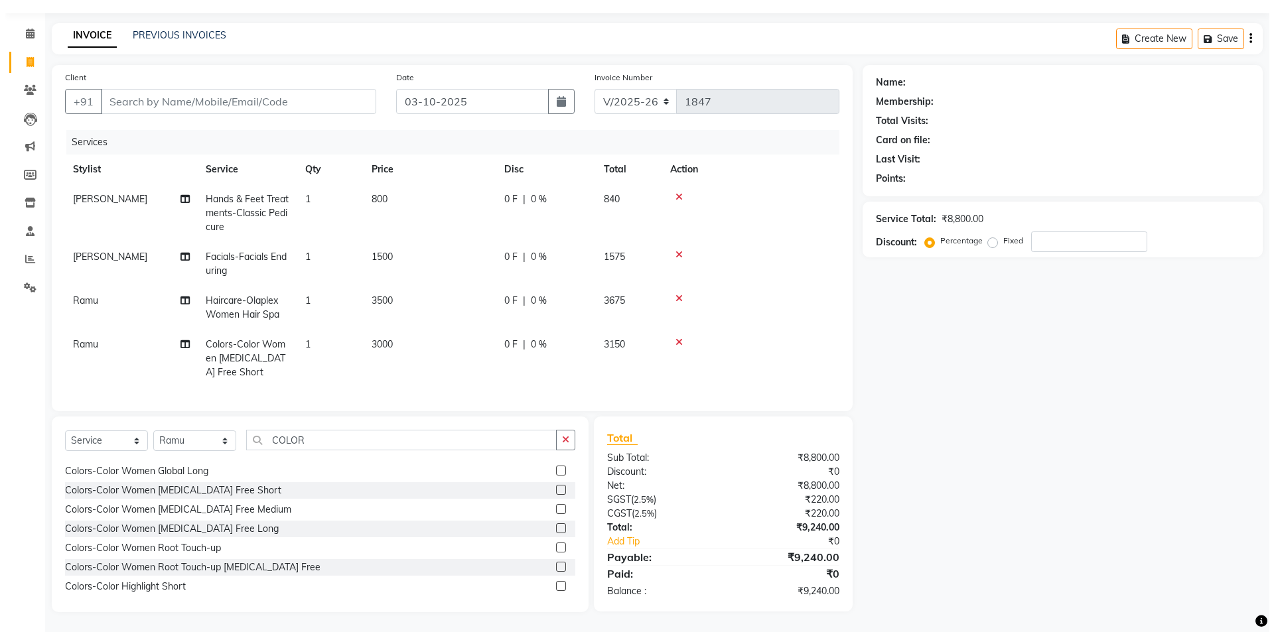
scroll to position [0, 0]
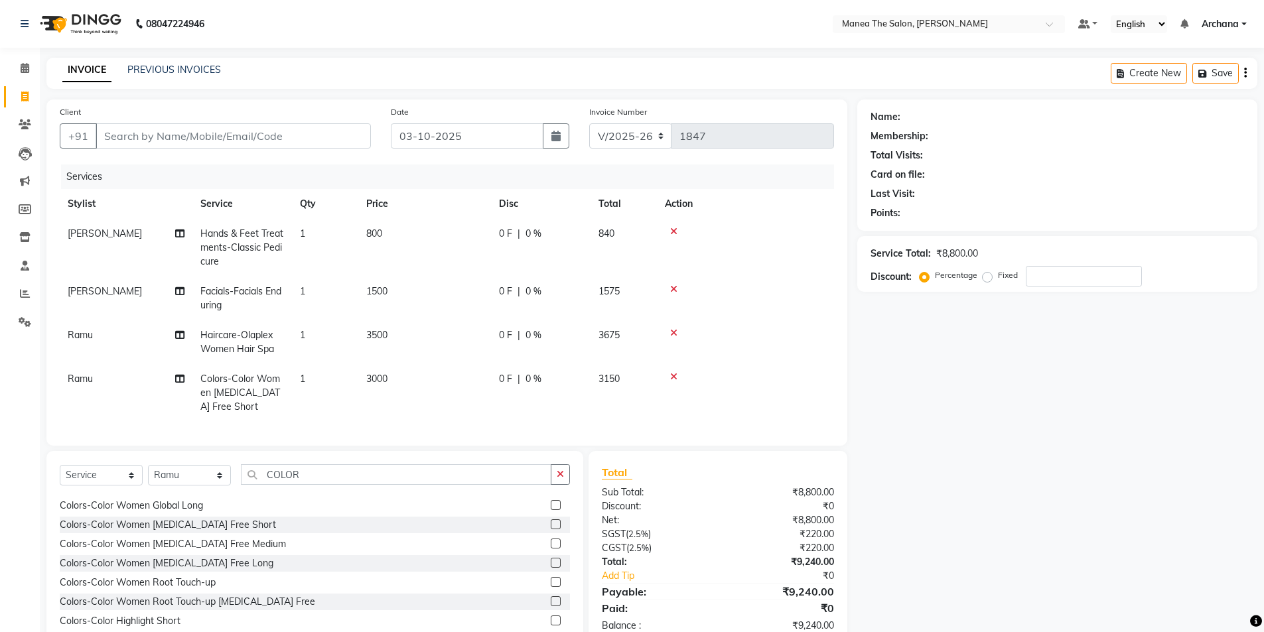
click at [672, 230] on icon at bounding box center [673, 231] width 7 height 9
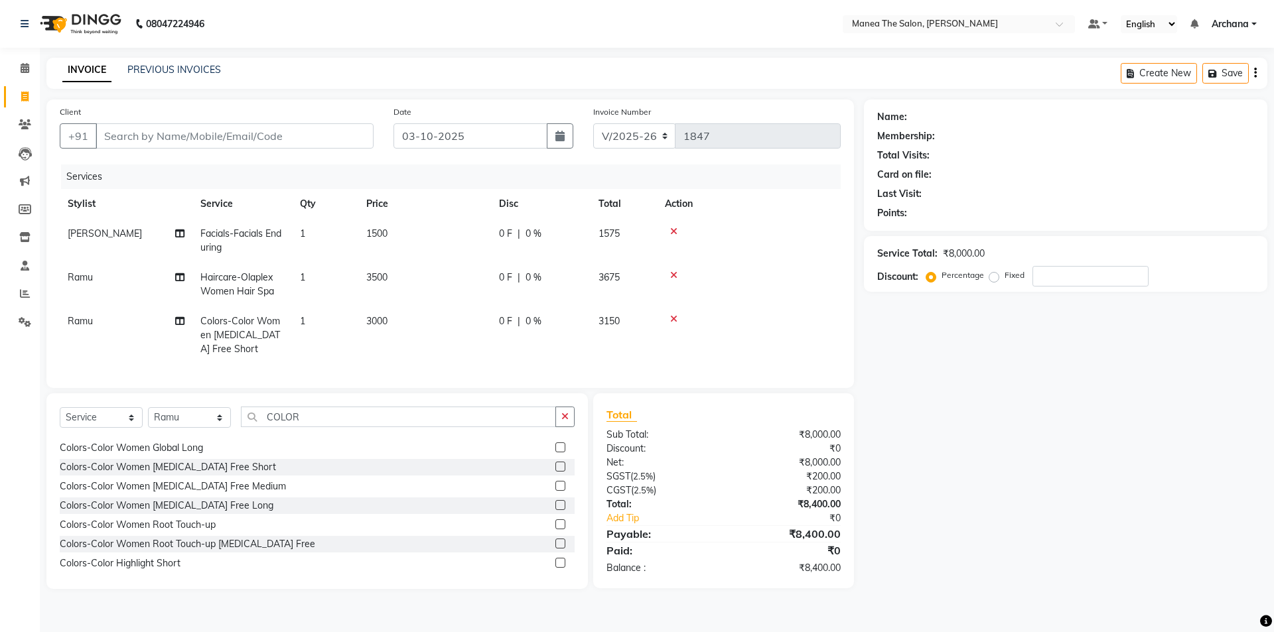
click at [676, 272] on icon at bounding box center [673, 275] width 7 height 9
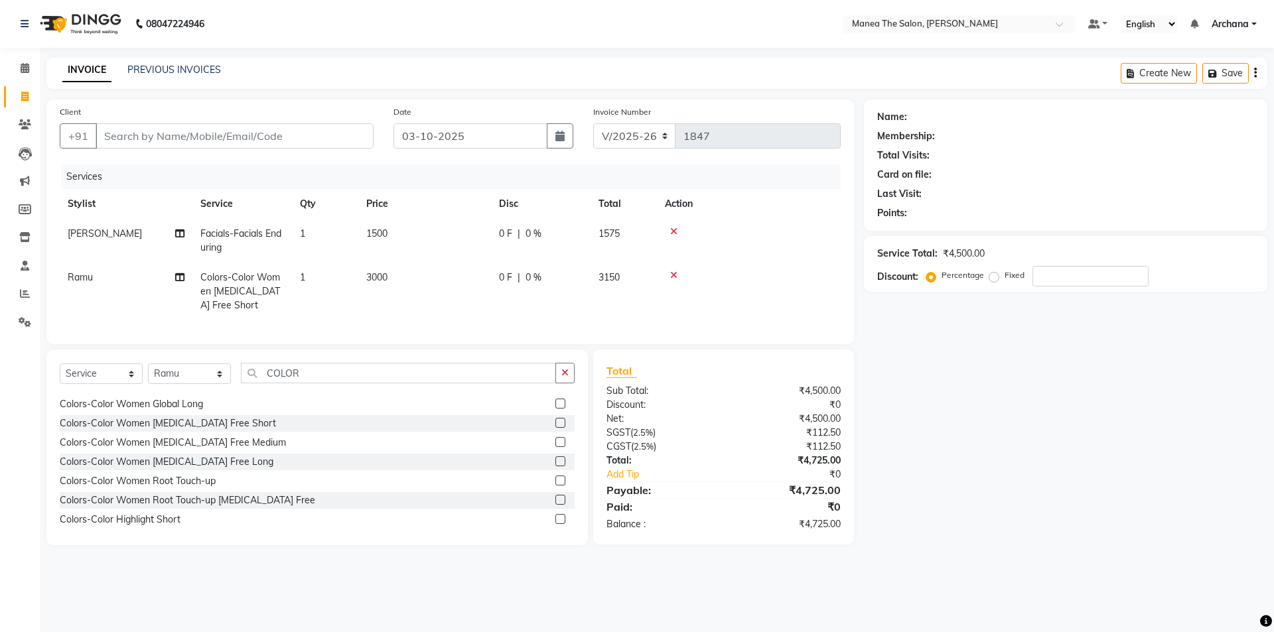
click at [675, 234] on icon at bounding box center [673, 231] width 7 height 9
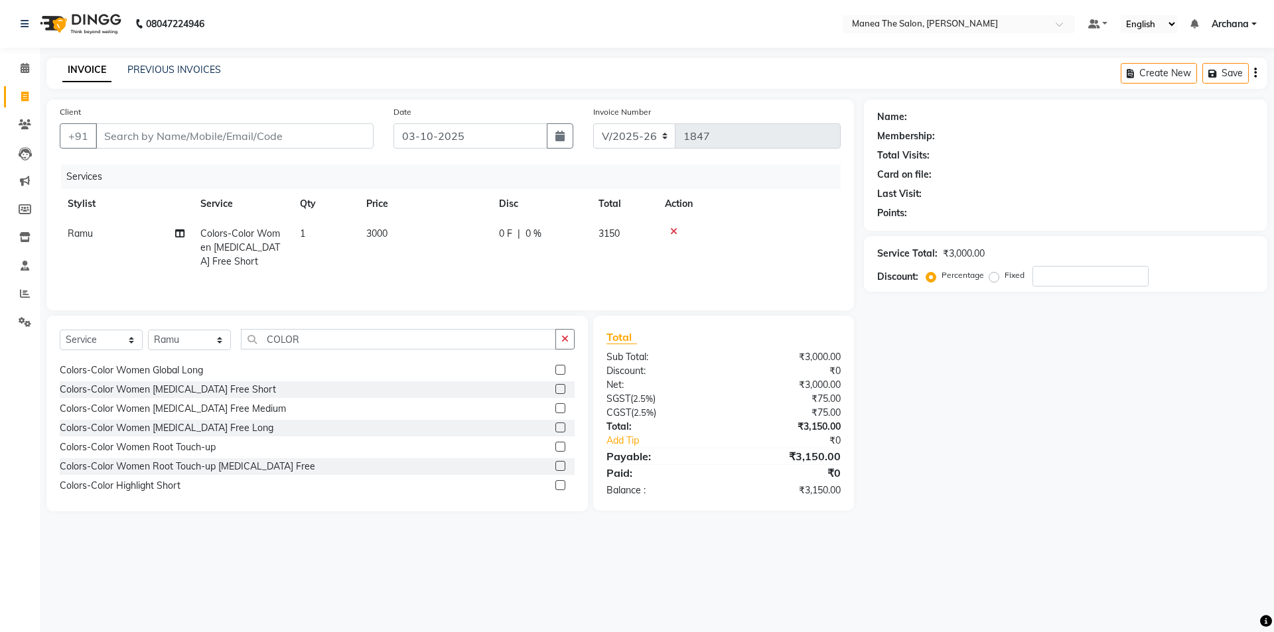
click at [674, 232] on icon at bounding box center [673, 231] width 7 height 9
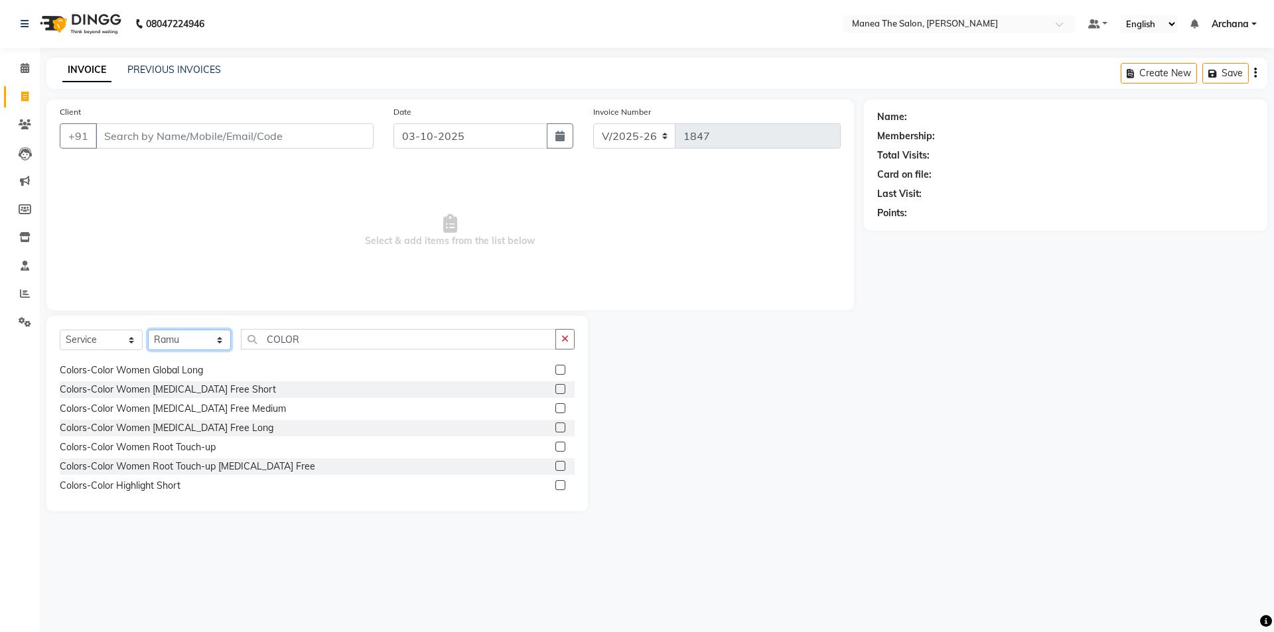
click at [213, 341] on select "Select Stylist ANVESH My Mane'a. NARESH nisha Ramu SAHITHI vaishnavi" at bounding box center [189, 340] width 83 height 21
select select "74503"
click at [148, 330] on select "Select Stylist ANVESH My Mane'a. NARESH nisha Ramu SAHITHI vaishnavi" at bounding box center [189, 340] width 83 height 21
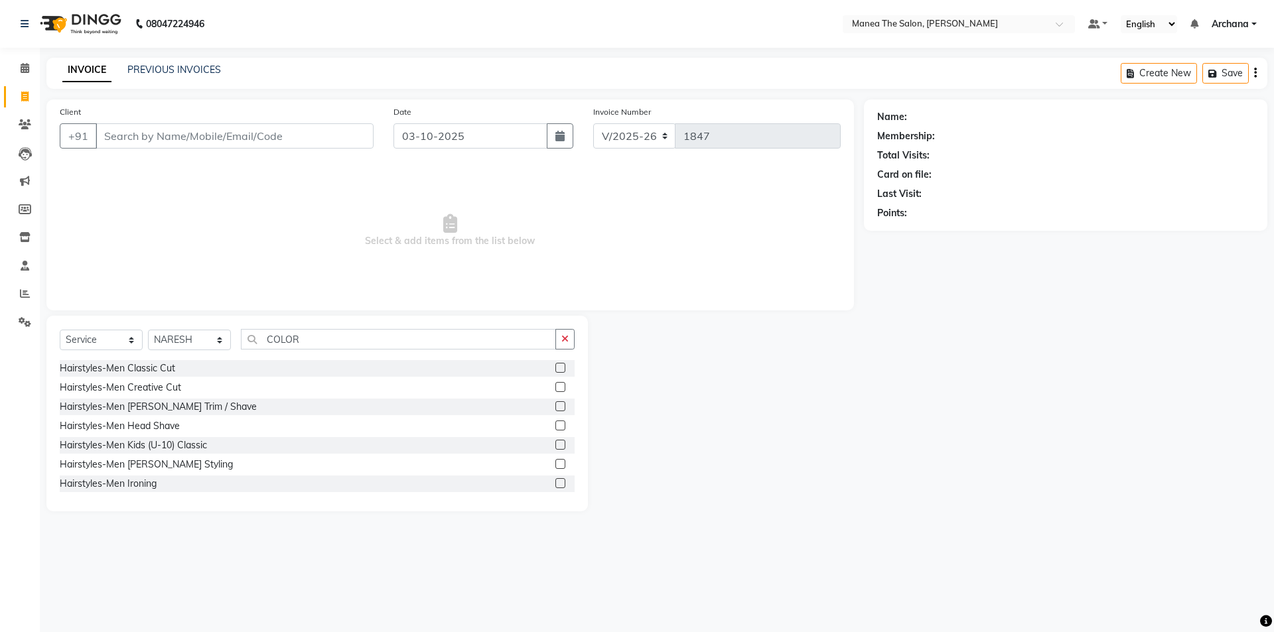
click at [556, 364] on label at bounding box center [561, 368] width 10 height 10
click at [556, 364] on input "checkbox" at bounding box center [560, 368] width 9 height 9
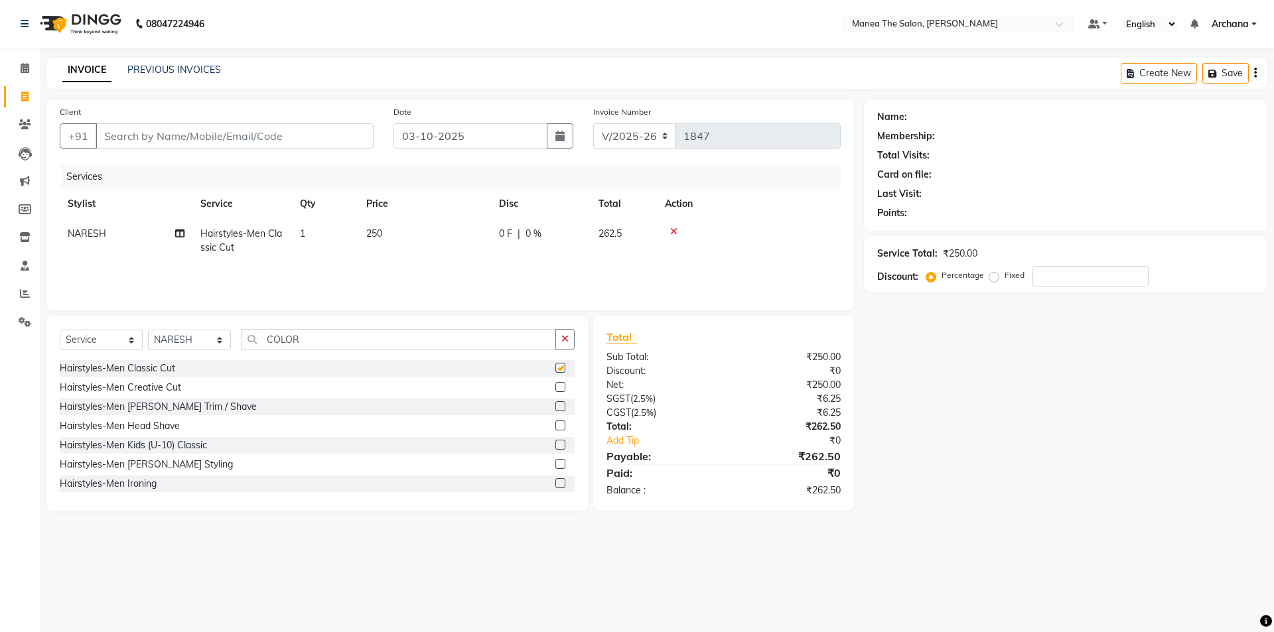
checkbox input "false"
click at [260, 139] on input "Client" at bounding box center [235, 135] width 278 height 25
type input "9"
type input "0"
click at [170, 166] on span "98496811" at bounding box center [156, 166] width 53 height 13
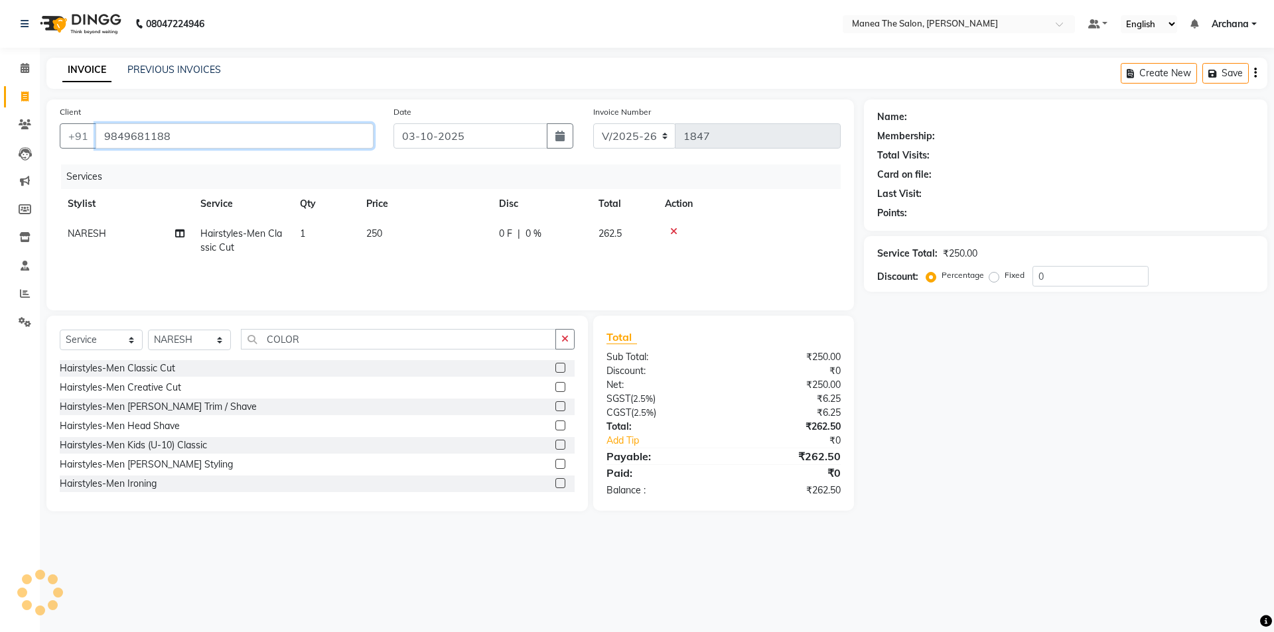
type input "9849681188"
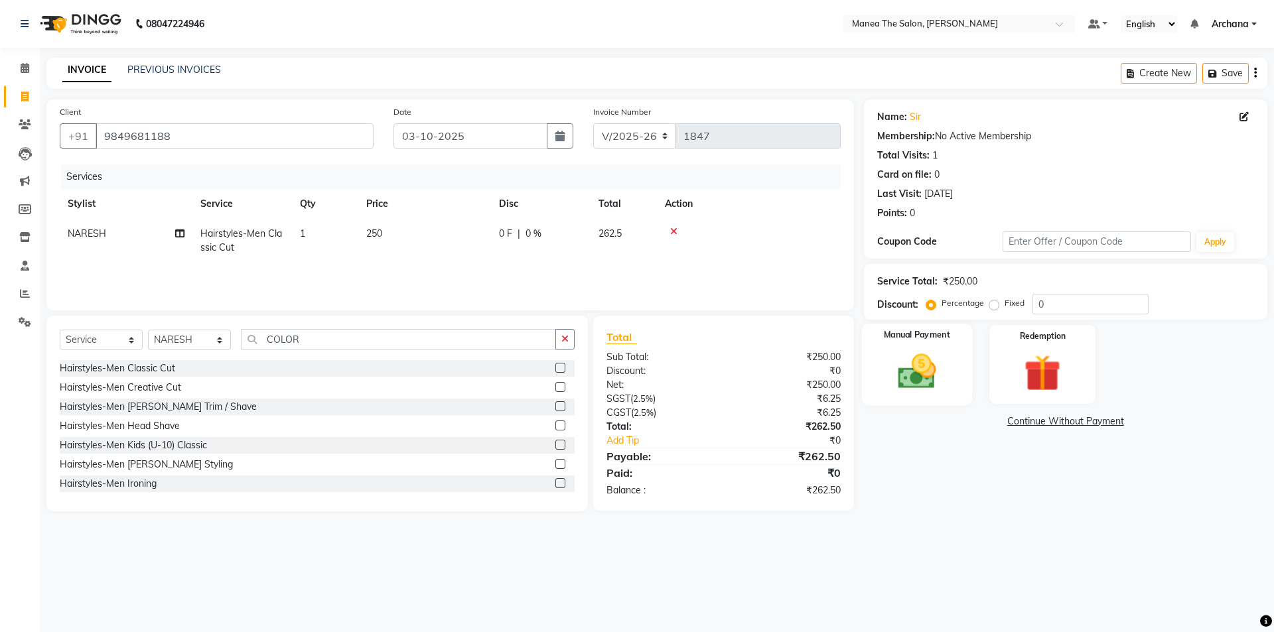
click at [940, 378] on img at bounding box center [917, 372] width 62 height 44
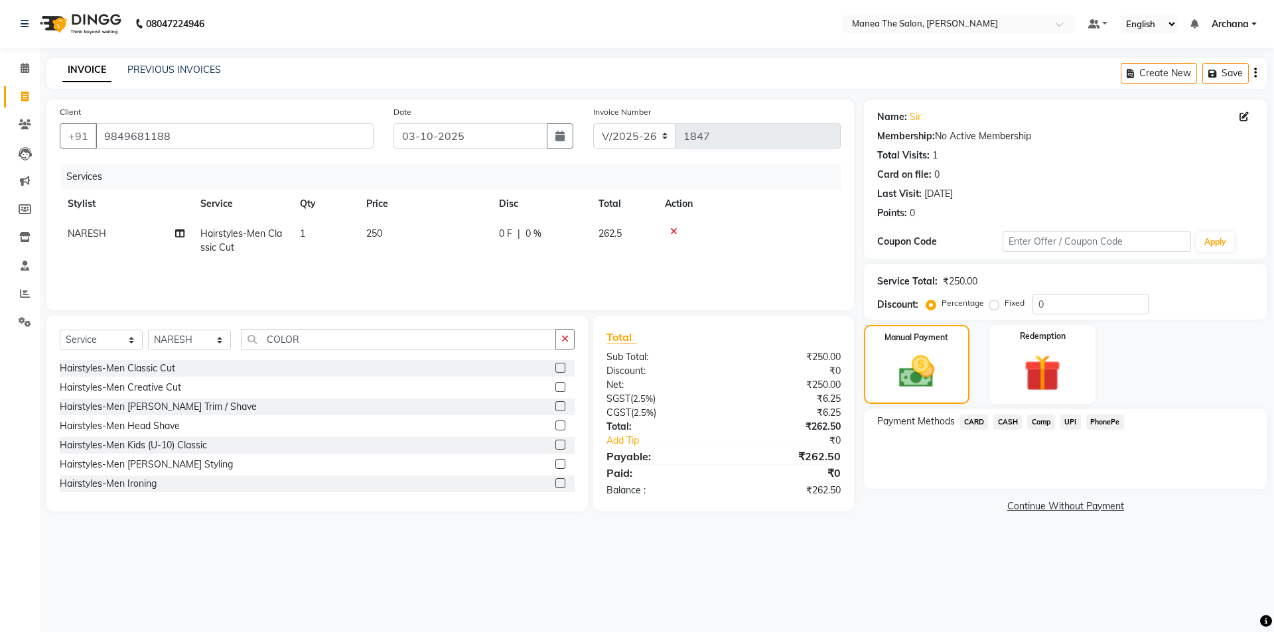
click at [1073, 421] on span "UPI" at bounding box center [1071, 422] width 21 height 15
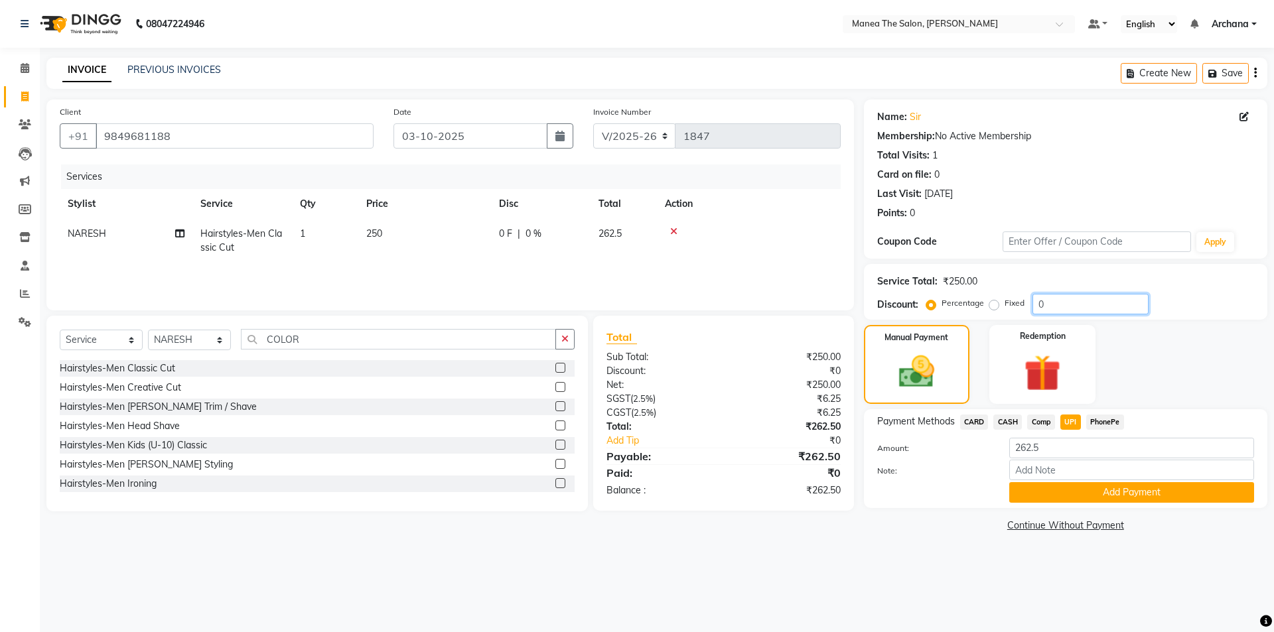
click at [1044, 301] on input "0" at bounding box center [1091, 304] width 116 height 21
type input "4.76"
click at [969, 421] on span "CARD" at bounding box center [974, 422] width 29 height 15
type input "250.01"
click at [1073, 420] on span "UPI" at bounding box center [1071, 422] width 21 height 15
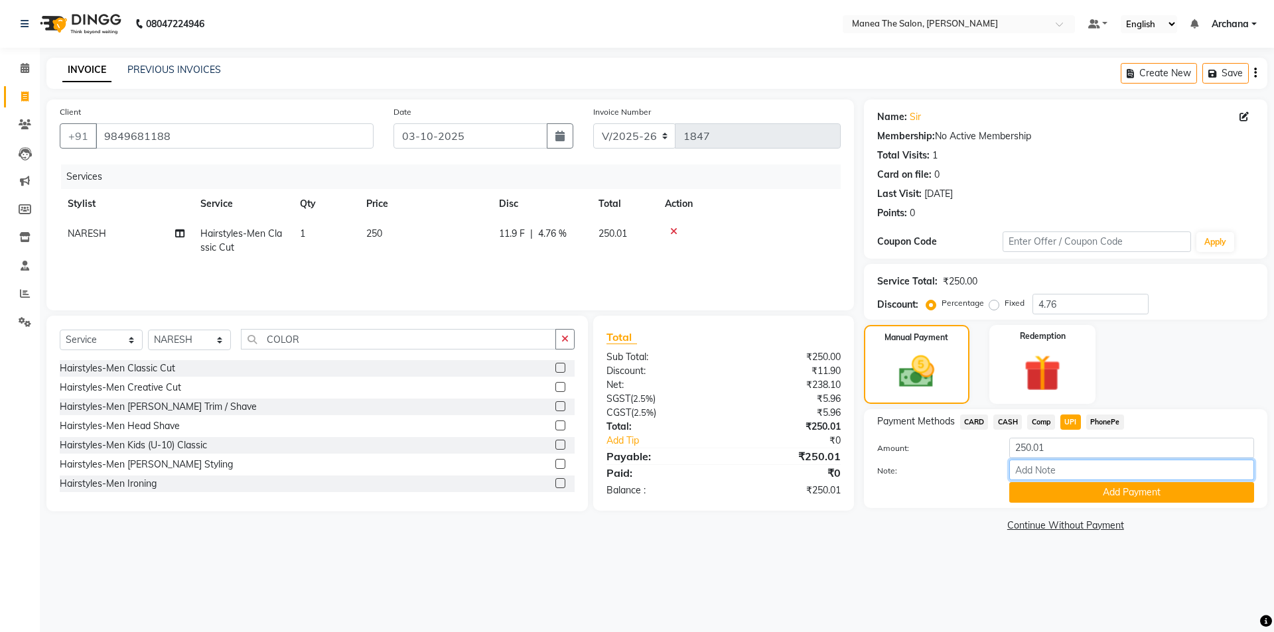
click at [1077, 471] on input "Note:" at bounding box center [1131, 470] width 245 height 21
type input "UPI"
click at [1106, 496] on button "Add Payment" at bounding box center [1131, 493] width 245 height 21
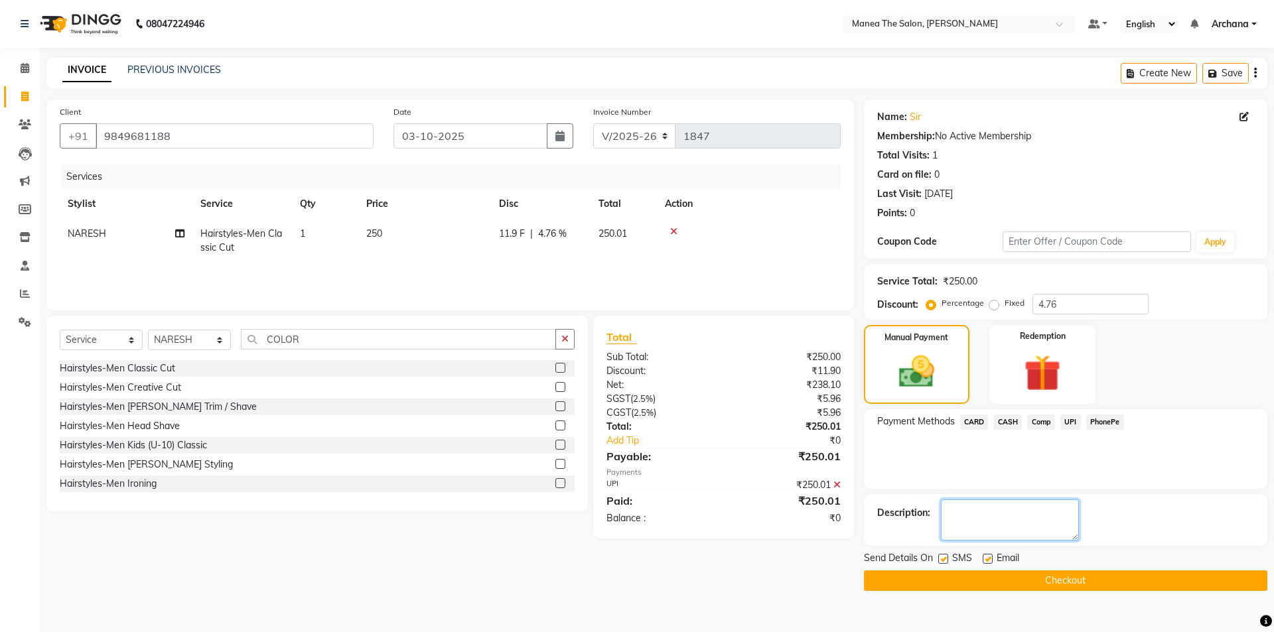
click at [1019, 529] on textarea at bounding box center [1010, 520] width 138 height 41
type textarea "TIP FOR NARESH 100"
click at [1071, 586] on button "Checkout" at bounding box center [1066, 581] width 404 height 21
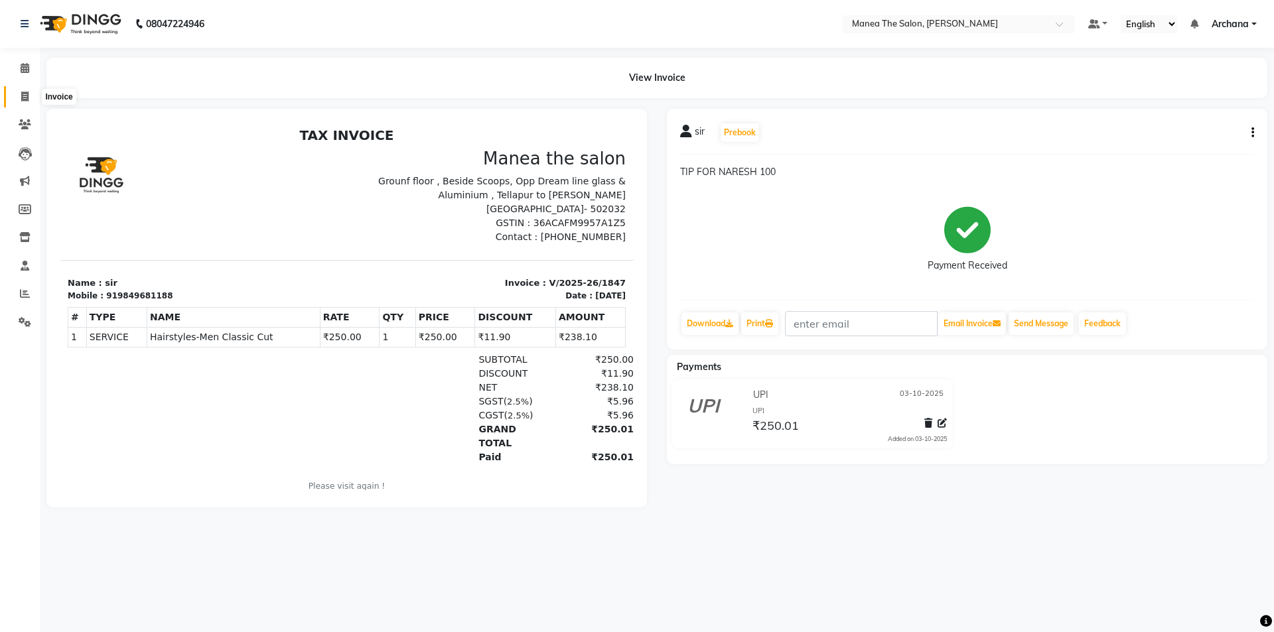
click at [23, 98] on icon at bounding box center [24, 97] width 7 height 10
select select "service"
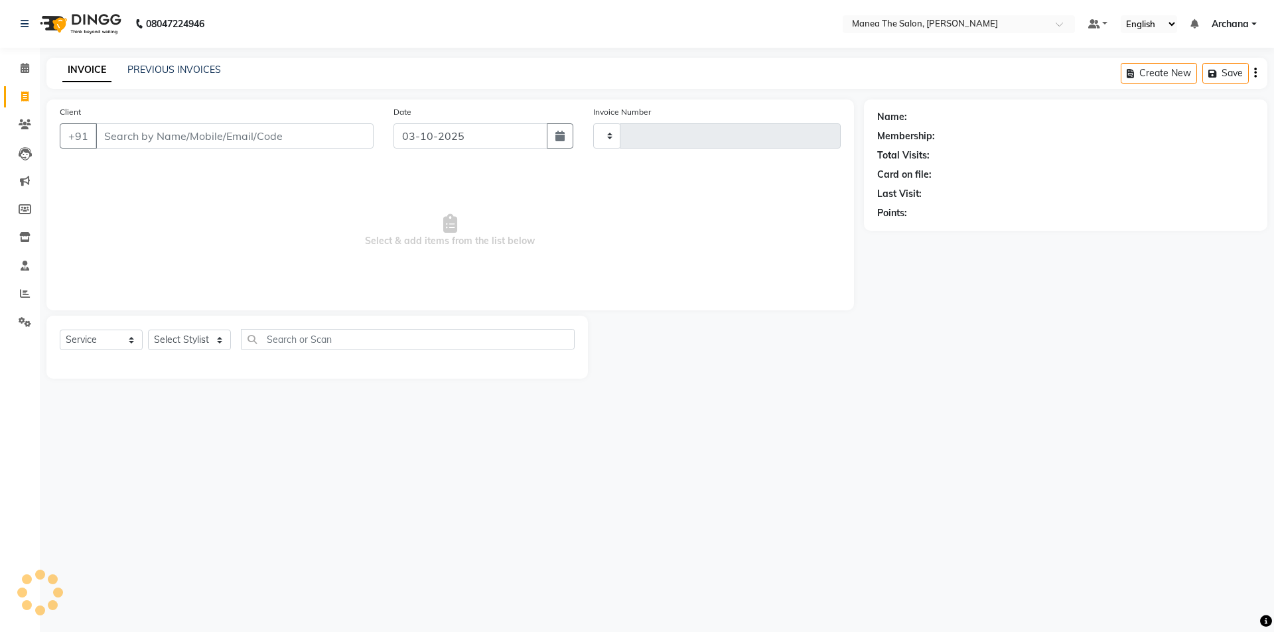
type input "1848"
select select "6846"
click at [348, 135] on input "Client" at bounding box center [235, 135] width 278 height 25
type input "C"
click at [197, 339] on select "Select Stylist ANVESH My Mane'a. NARESH nisha Ramu SAHITHI vaishnavi" at bounding box center [189, 340] width 83 height 21
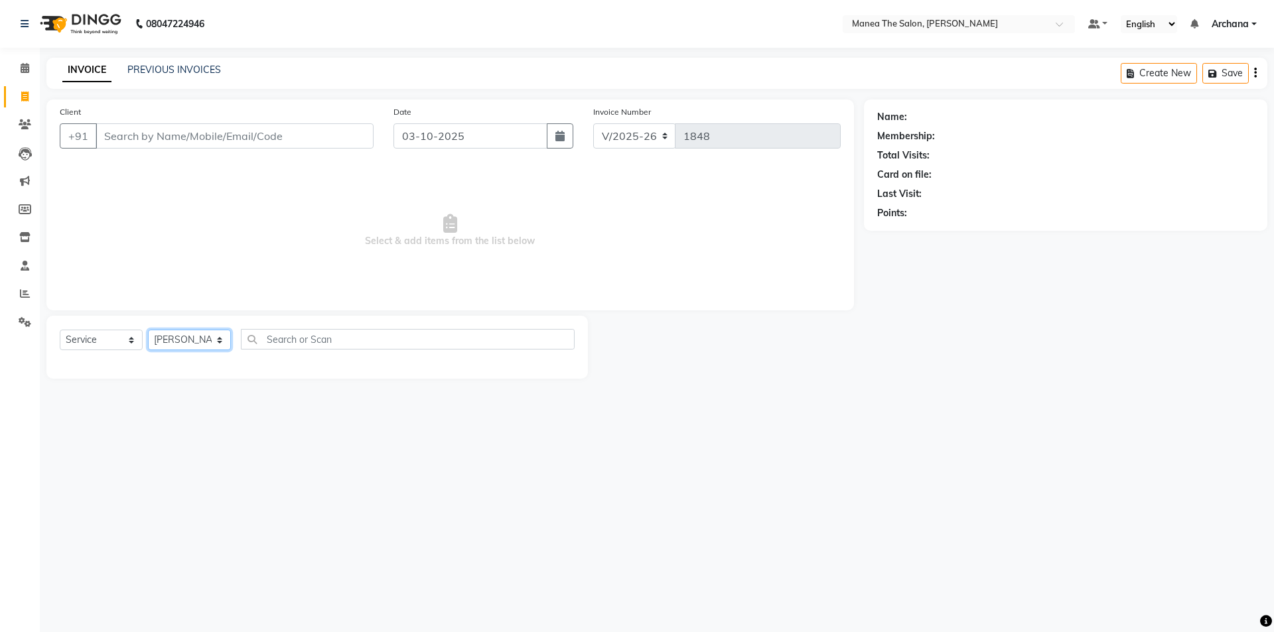
click at [148, 330] on select "Select Stylist ANVESH My Mane'a. NARESH nisha Ramu SAHITHI vaishnavi" at bounding box center [189, 340] width 83 height 21
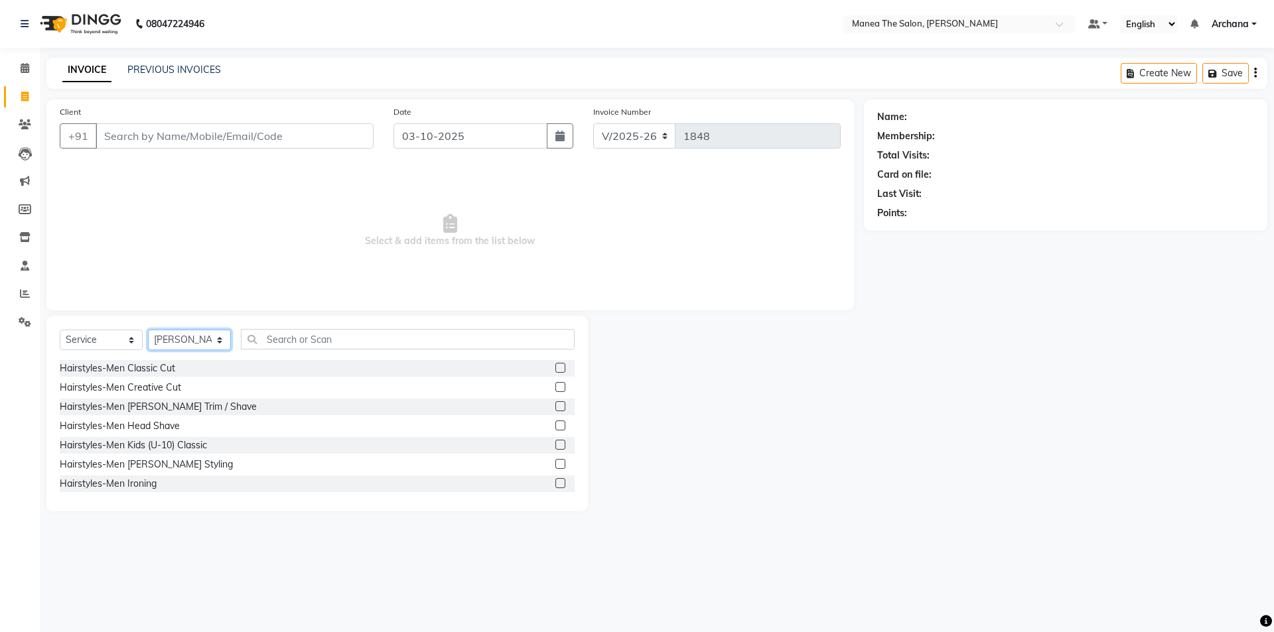
drag, startPoint x: 220, startPoint y: 340, endPoint x: 216, endPoint y: 348, distance: 9.8
click at [220, 340] on select "Select Stylist ANVESH My Mane'a. NARESH nisha Ramu SAHITHI vaishnavi" at bounding box center [189, 340] width 83 height 21
select select "77516"
click at [148, 330] on select "Select Stylist ANVESH My Mane'a. NARESH nisha Ramu SAHITHI vaishnavi" at bounding box center [189, 340] width 83 height 21
click at [376, 338] on input "text" at bounding box center [408, 339] width 334 height 21
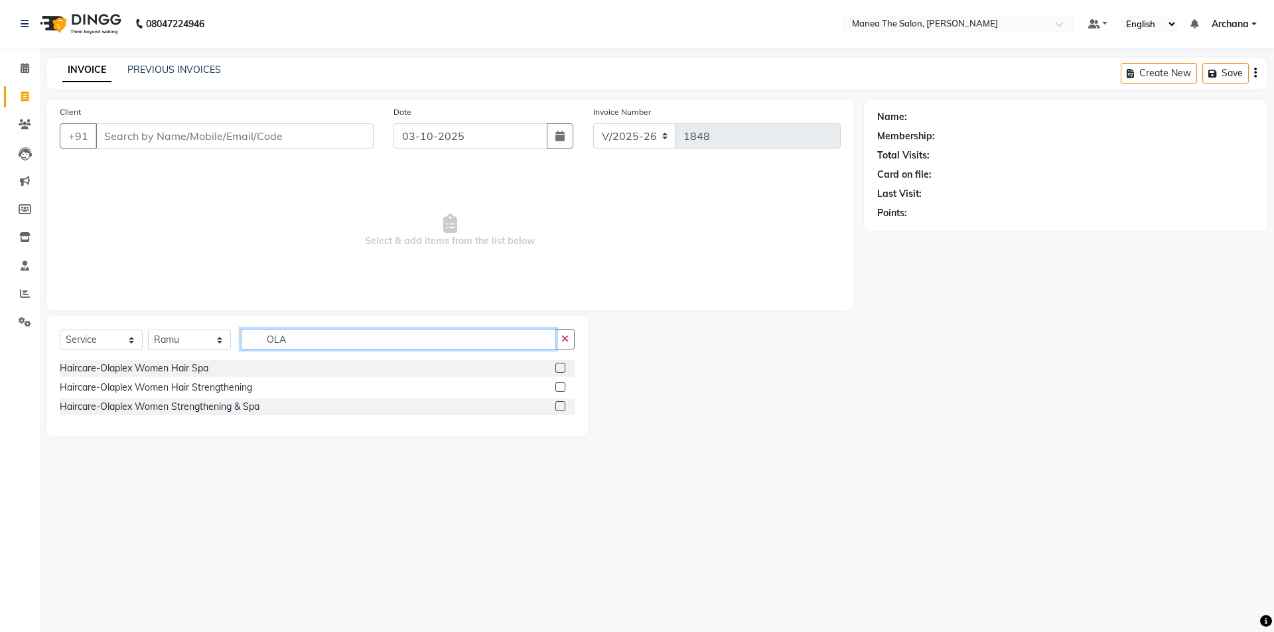
type input "OLA"
click at [563, 388] on label at bounding box center [561, 387] width 10 height 10
click at [563, 388] on input "checkbox" at bounding box center [560, 388] width 9 height 9
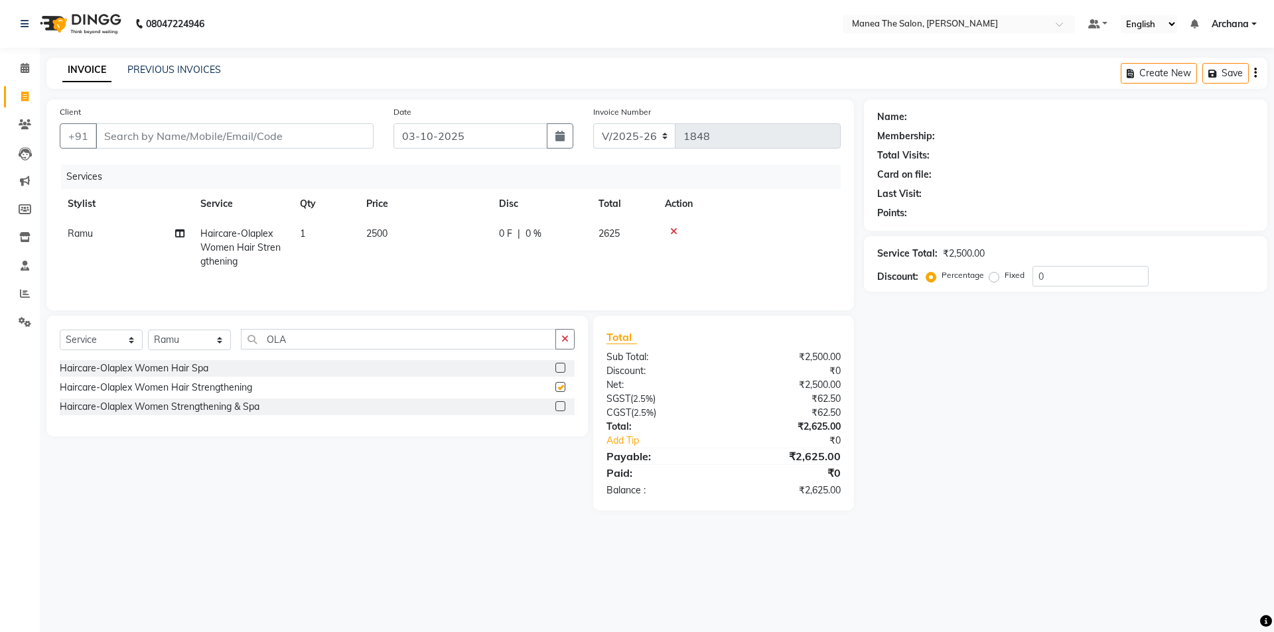
checkbox input "false"
click at [562, 406] on label at bounding box center [561, 407] width 10 height 10
click at [562, 406] on input "checkbox" at bounding box center [560, 407] width 9 height 9
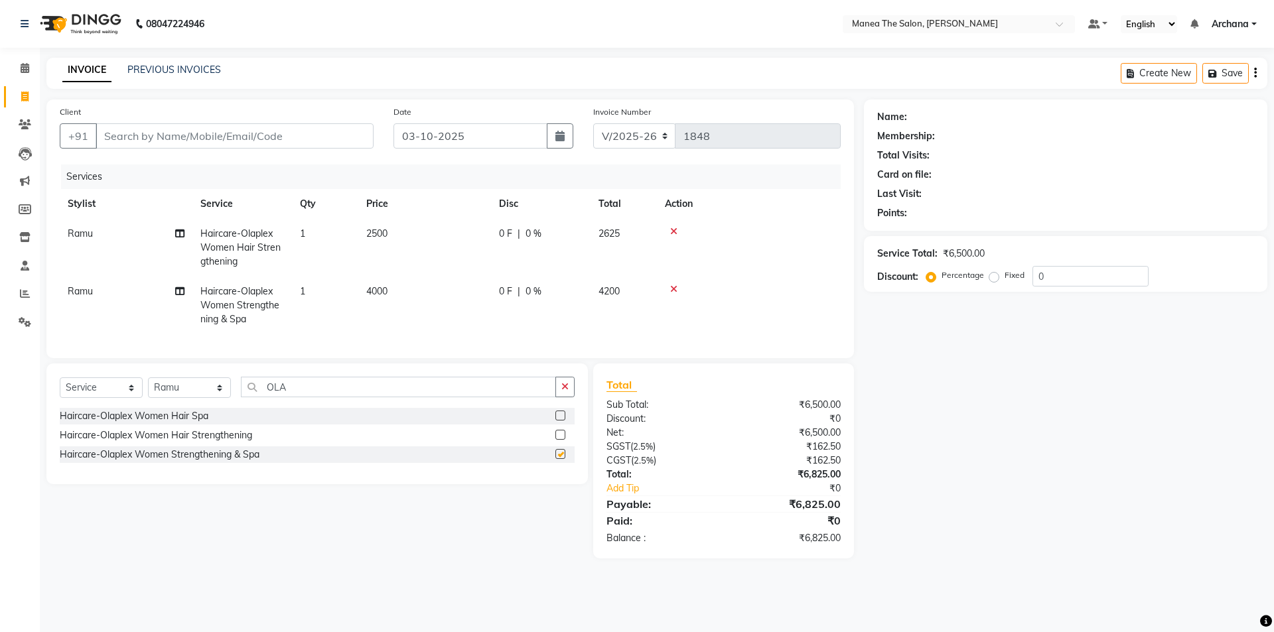
checkbox input "false"
click at [562, 421] on label at bounding box center [561, 416] width 10 height 10
click at [562, 421] on input "checkbox" at bounding box center [560, 416] width 9 height 9
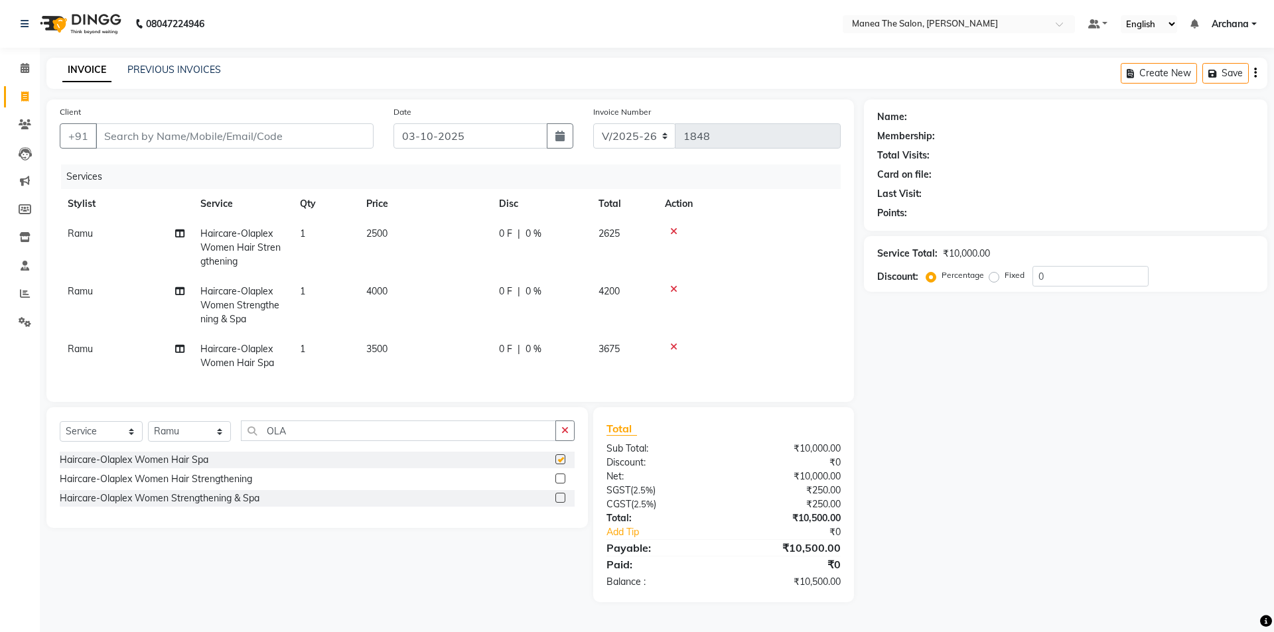
checkbox input "false"
click at [675, 290] on icon at bounding box center [673, 289] width 7 height 9
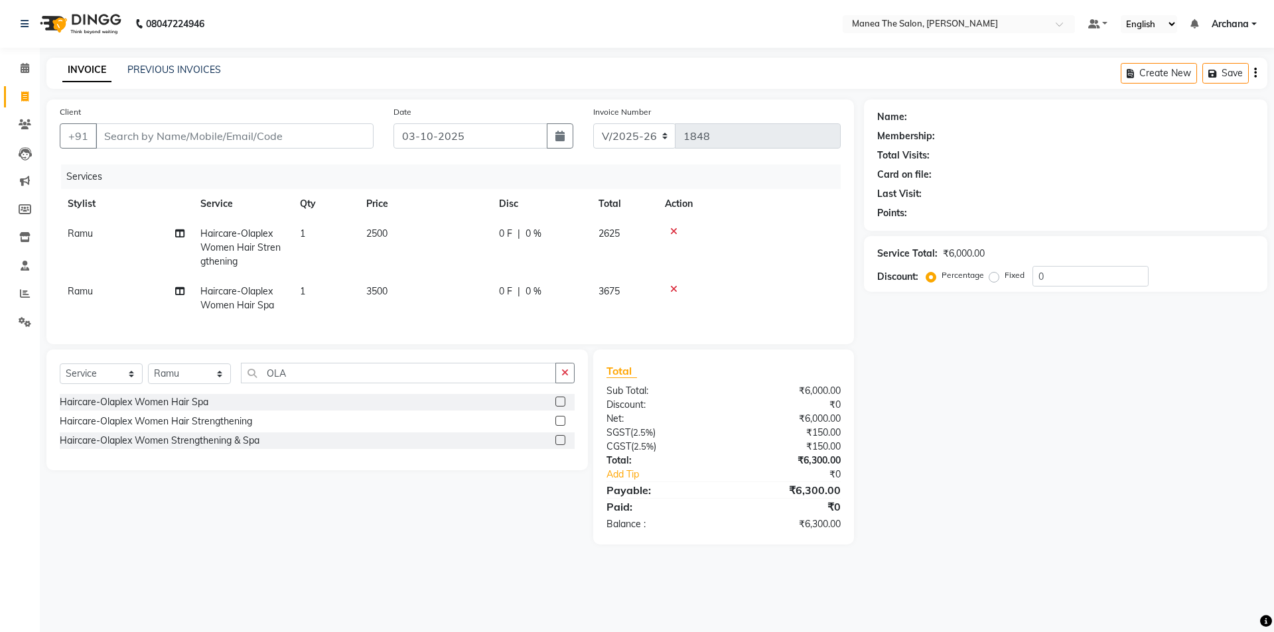
click at [672, 232] on icon at bounding box center [673, 231] width 7 height 9
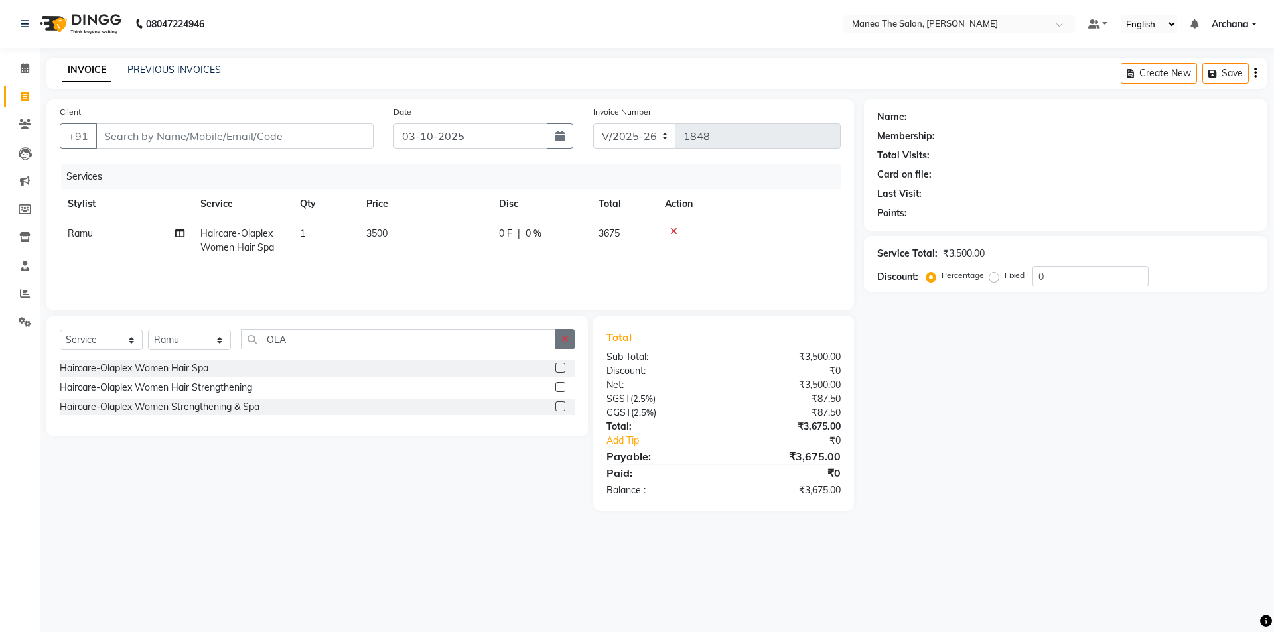
click at [567, 337] on icon "button" at bounding box center [564, 339] width 7 height 9
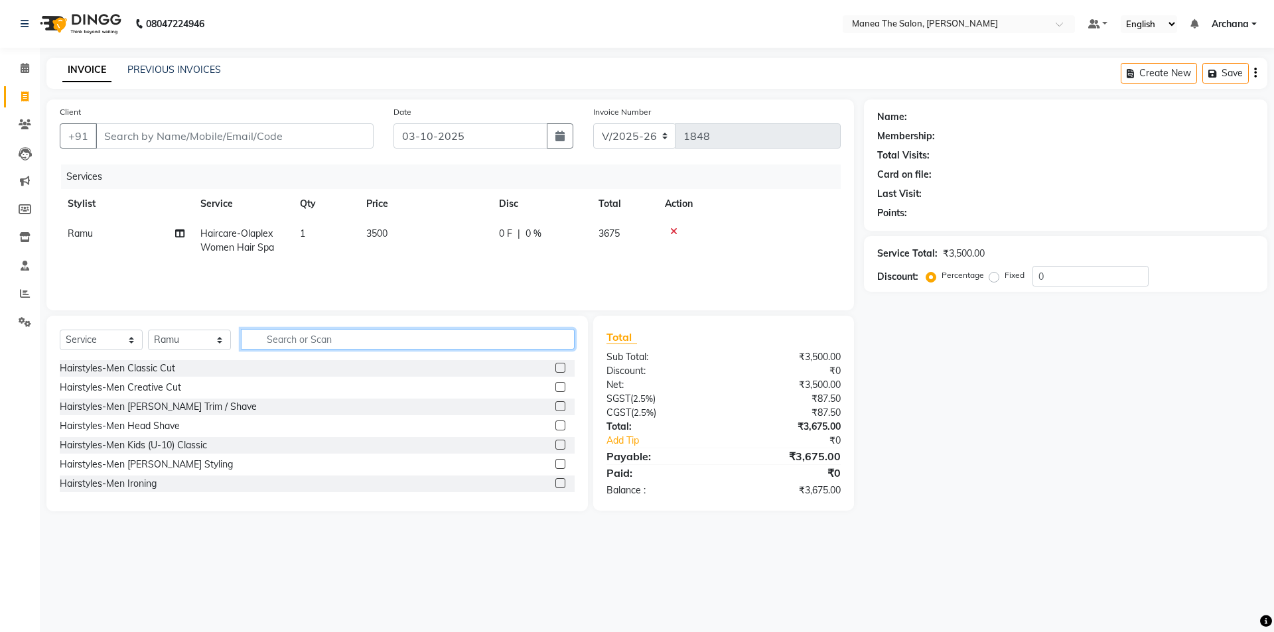
click at [557, 337] on input "text" at bounding box center [408, 339] width 334 height 21
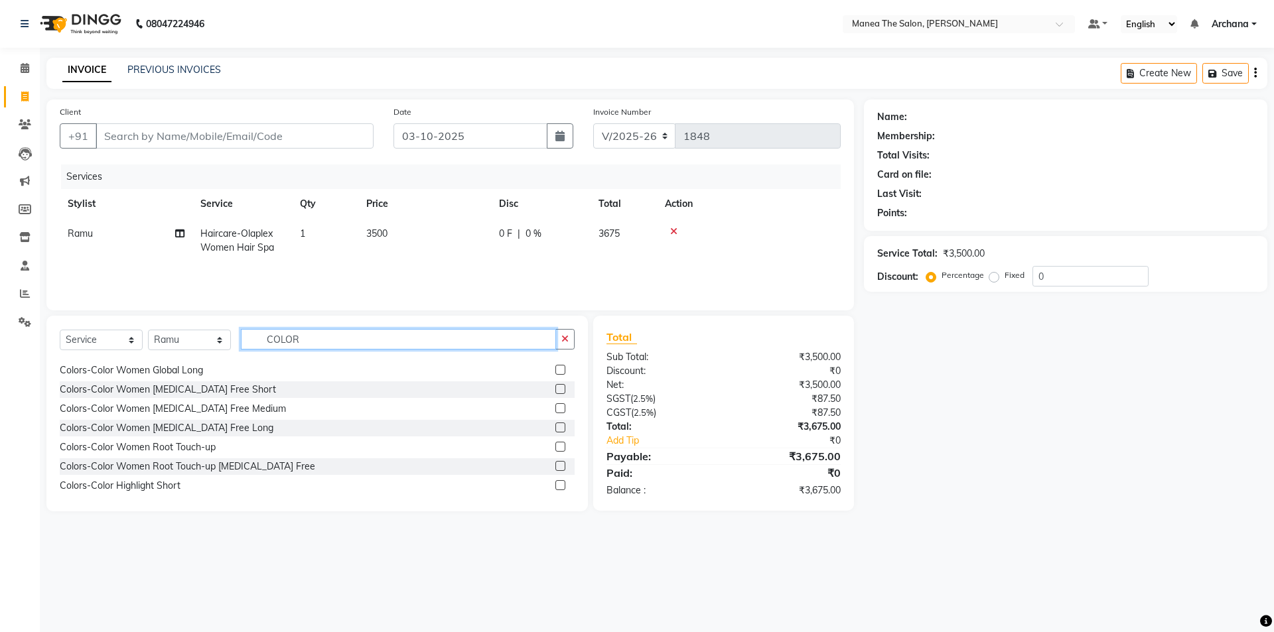
type input "COLOR"
click at [556, 406] on label at bounding box center [561, 409] width 10 height 10
click at [556, 406] on input "checkbox" at bounding box center [560, 409] width 9 height 9
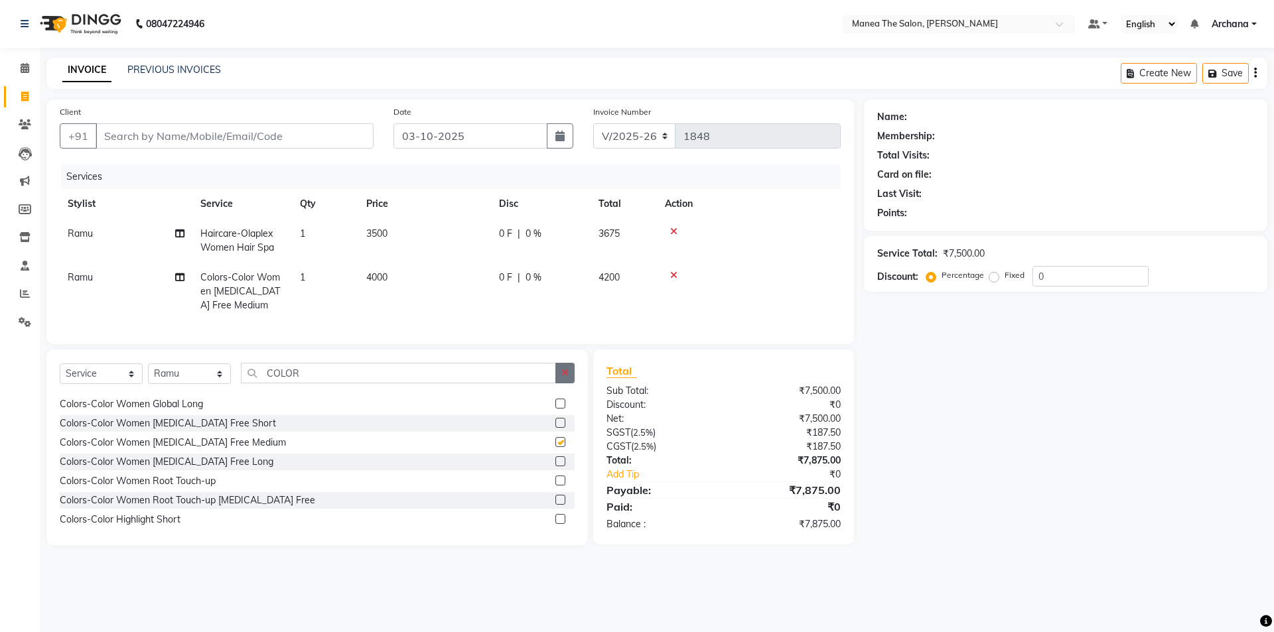
checkbox input "false"
click at [556, 428] on label at bounding box center [561, 423] width 10 height 10
click at [556, 428] on input "checkbox" at bounding box center [560, 423] width 9 height 9
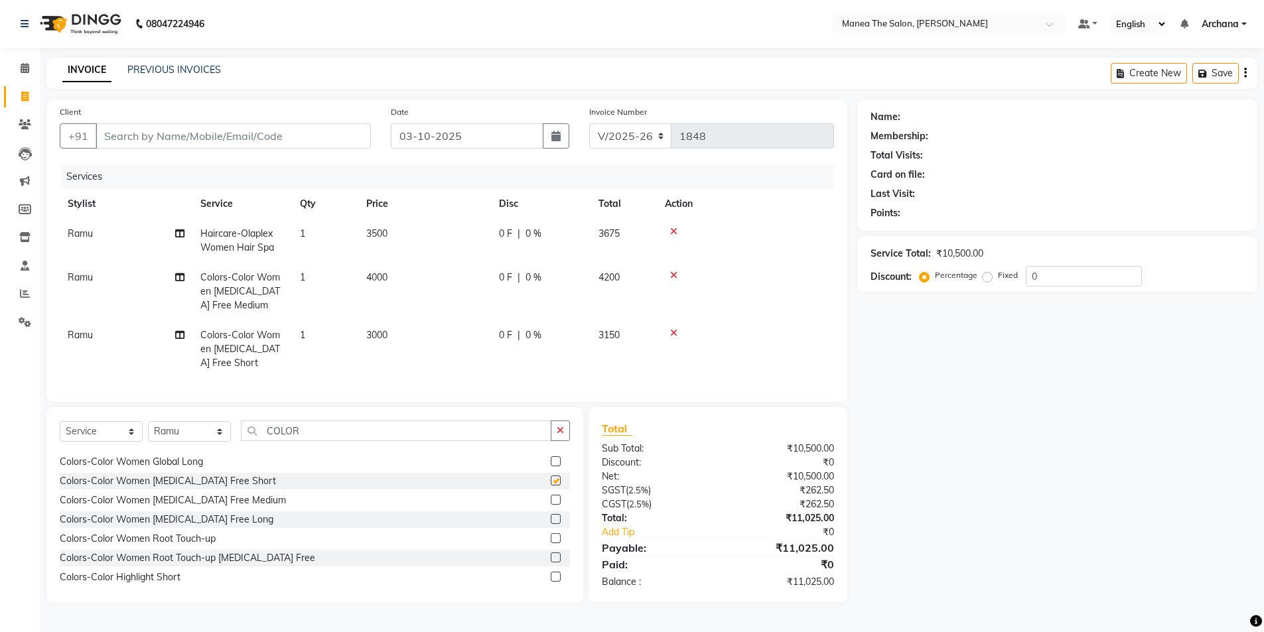
checkbox input "false"
click at [675, 273] on icon at bounding box center [673, 275] width 7 height 9
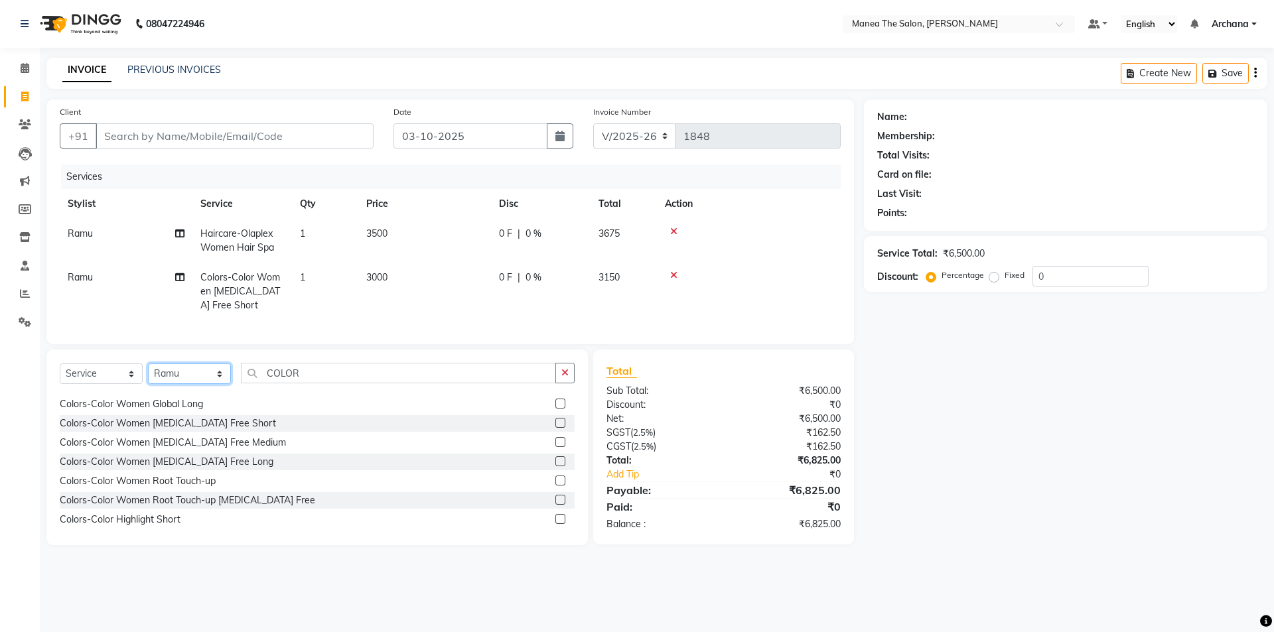
click at [214, 384] on select "Select Stylist ANVESH My Mane'a. NARESH nisha Ramu SAHITHI vaishnavi" at bounding box center [189, 374] width 83 height 21
select select "71834"
click at [148, 374] on select "Select Stylist ANVESH My Mane'a. NARESH nisha Ramu SAHITHI vaishnavi" at bounding box center [189, 374] width 83 height 21
click at [563, 378] on icon "button" at bounding box center [564, 372] width 7 height 9
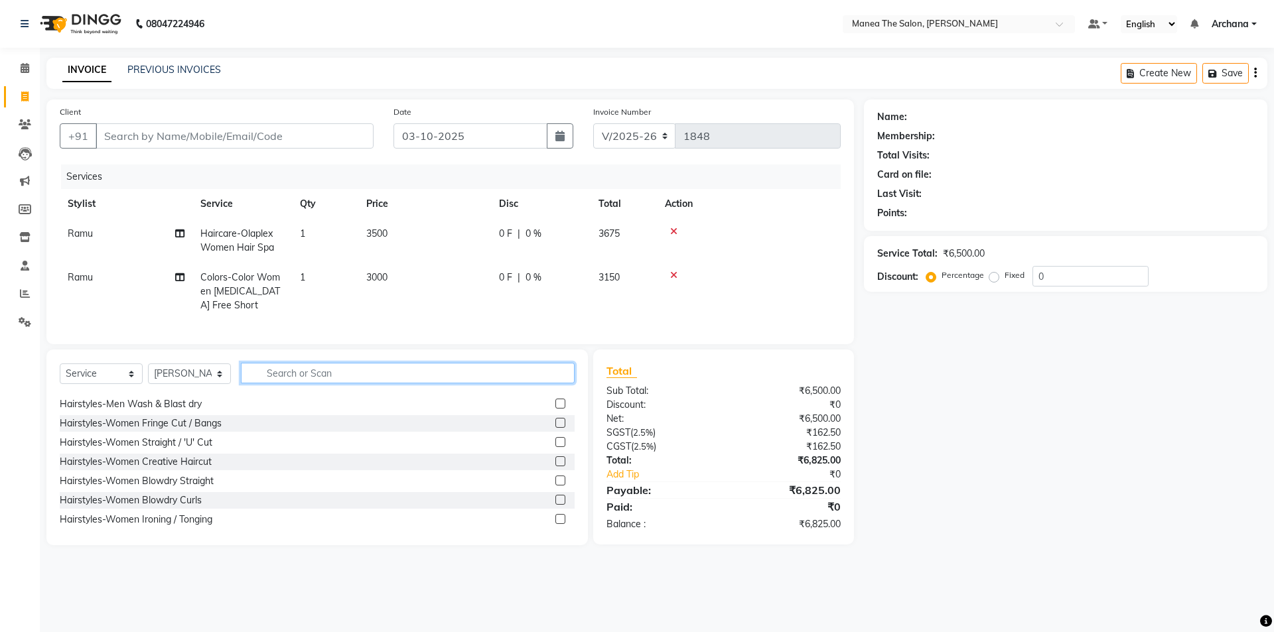
click at [556, 383] on input "text" at bounding box center [408, 373] width 334 height 21
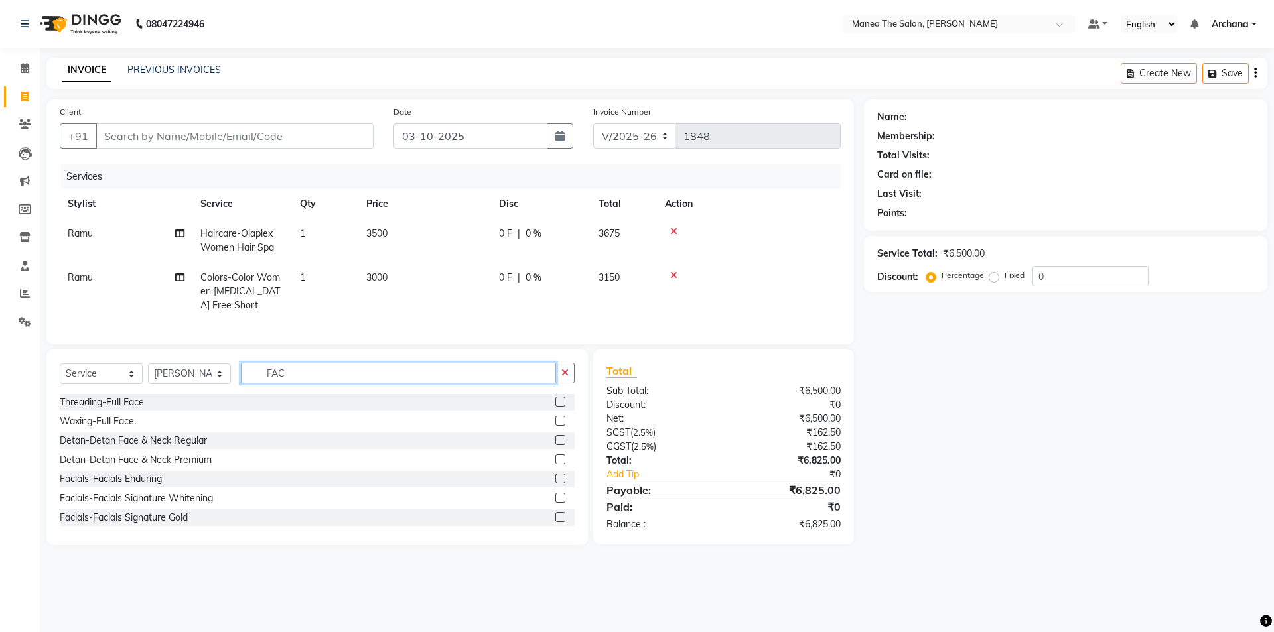
scroll to position [66, 0]
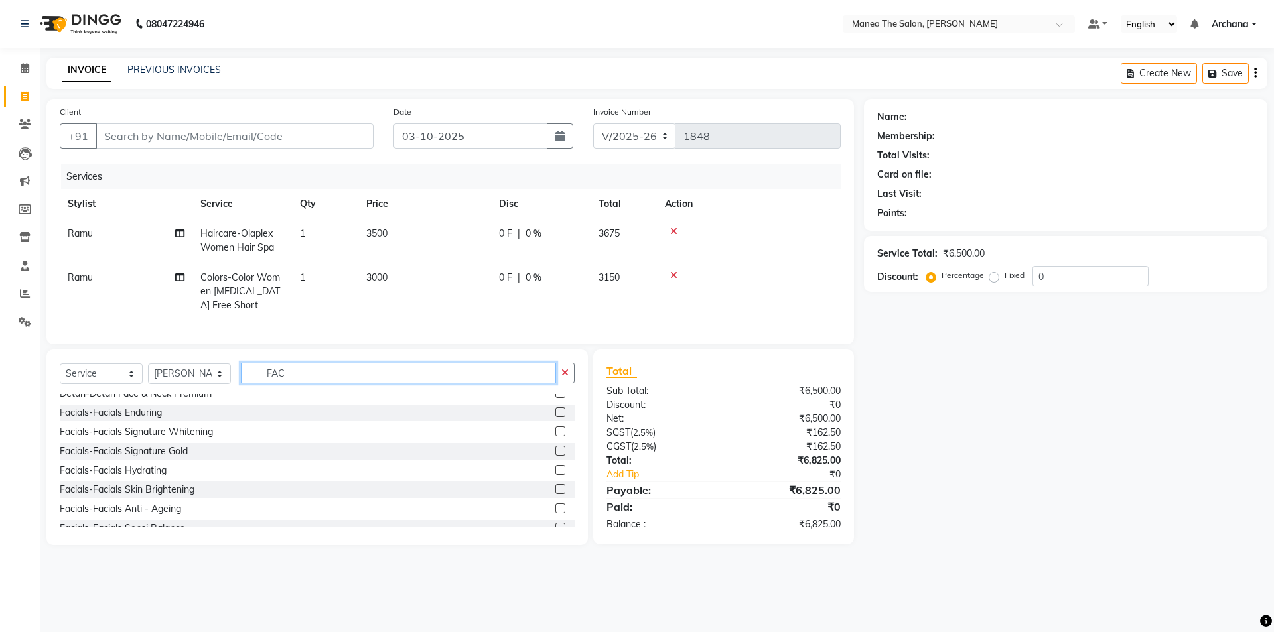
type input "FAC"
click at [556, 417] on label at bounding box center [561, 413] width 10 height 10
click at [556, 417] on input "checkbox" at bounding box center [560, 413] width 9 height 9
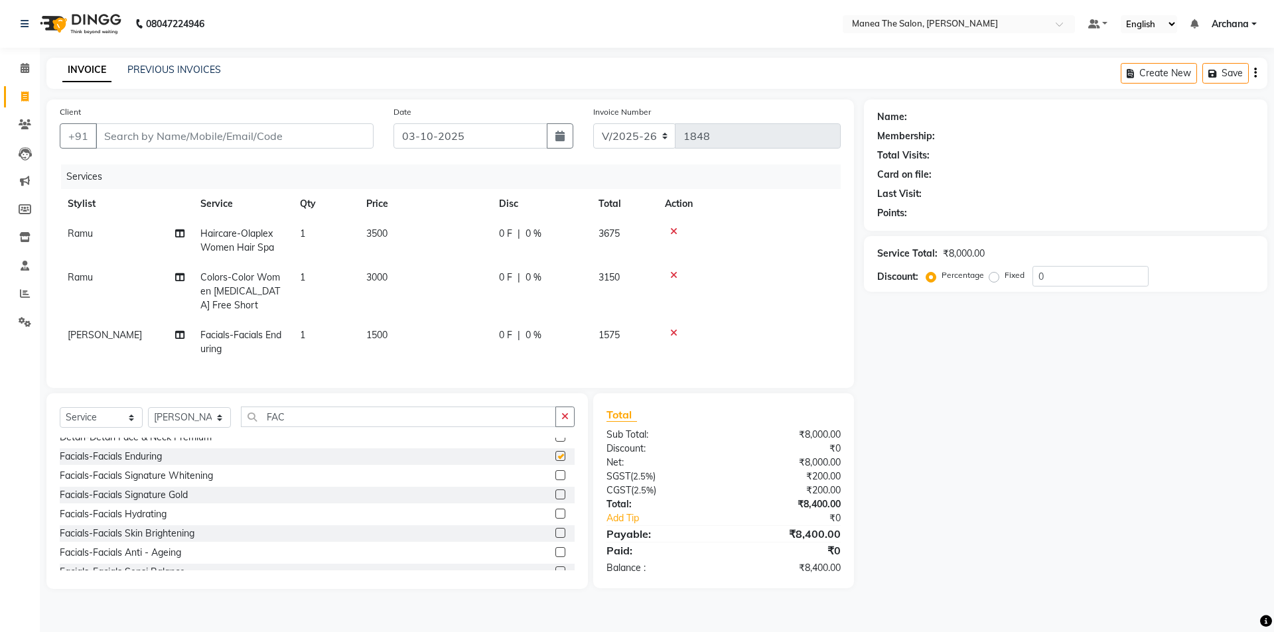
checkbox input "false"
click at [567, 421] on icon "button" at bounding box center [564, 416] width 7 height 9
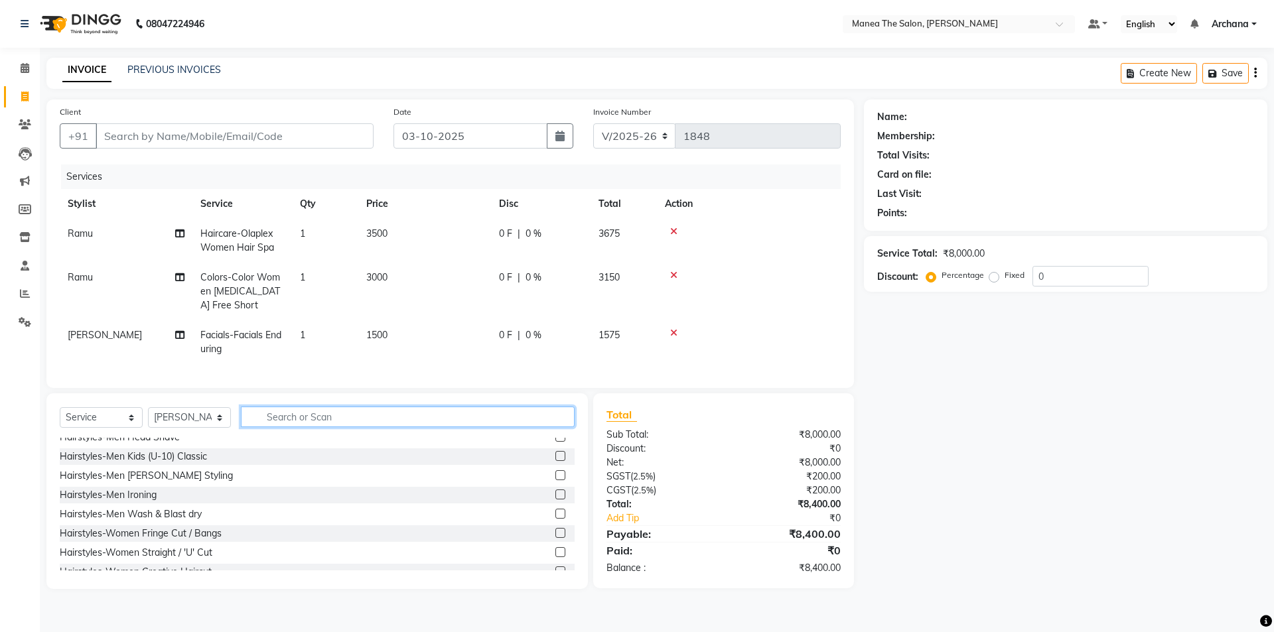
click at [558, 427] on input "text" at bounding box center [408, 417] width 334 height 21
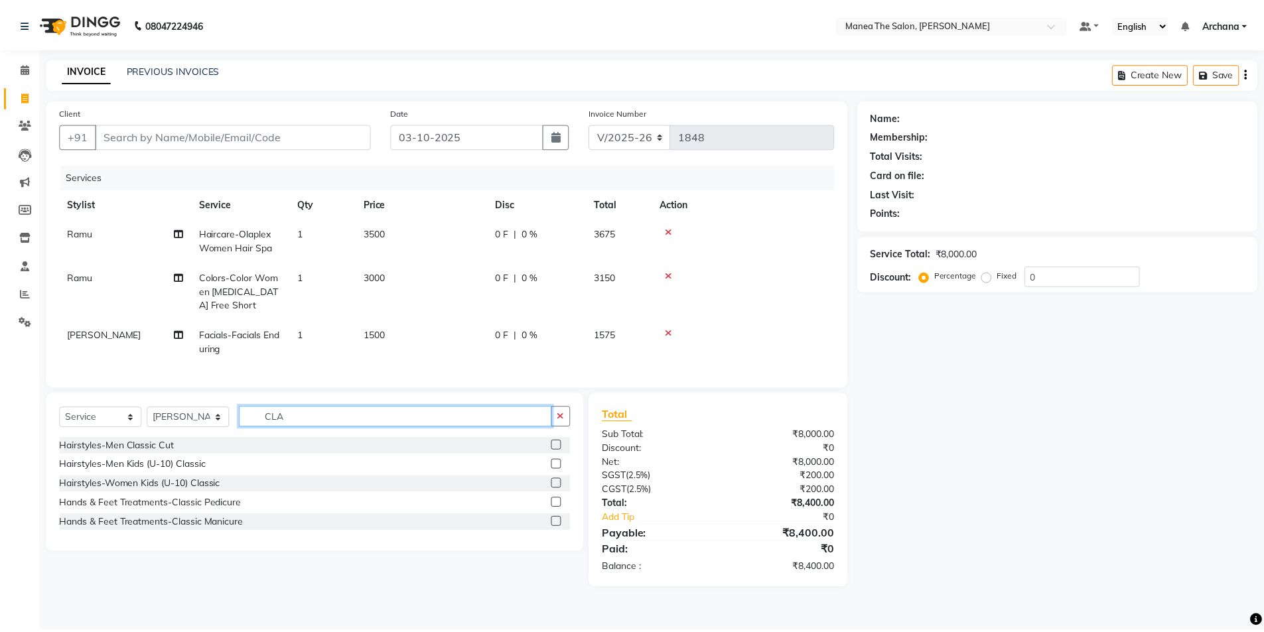
scroll to position [0, 0]
type input "CLA"
click at [561, 508] on label at bounding box center [561, 503] width 10 height 10
click at [561, 508] on input "checkbox" at bounding box center [560, 504] width 9 height 9
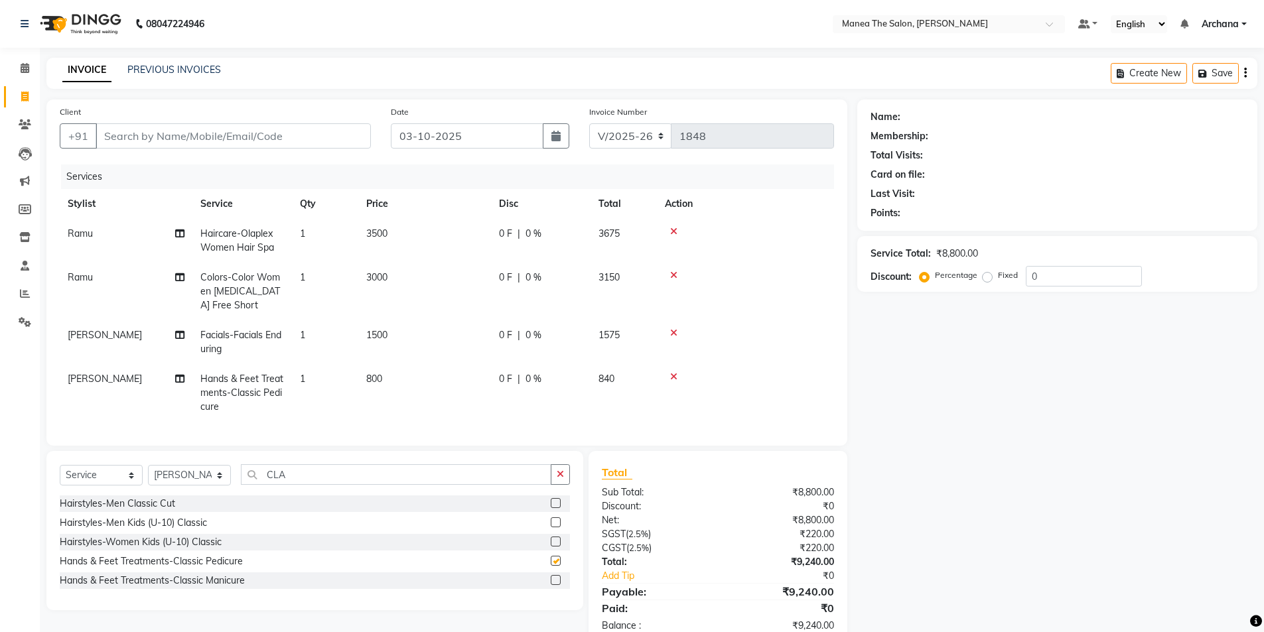
checkbox input "false"
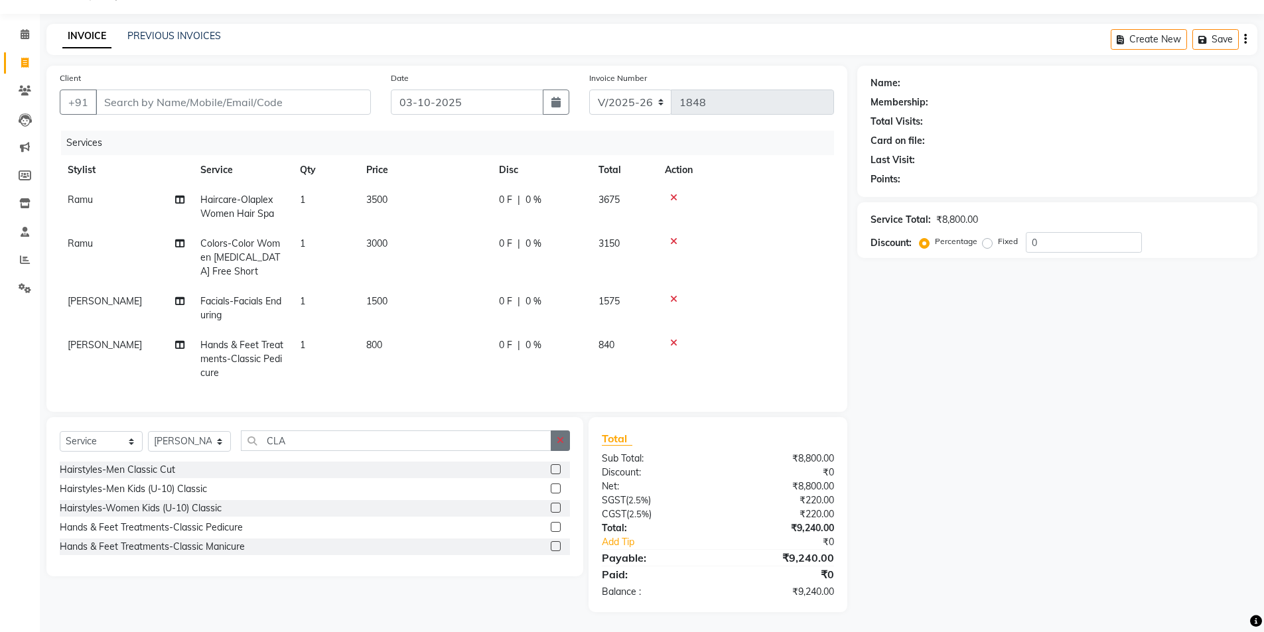
click at [565, 445] on button "button" at bounding box center [560, 441] width 19 height 21
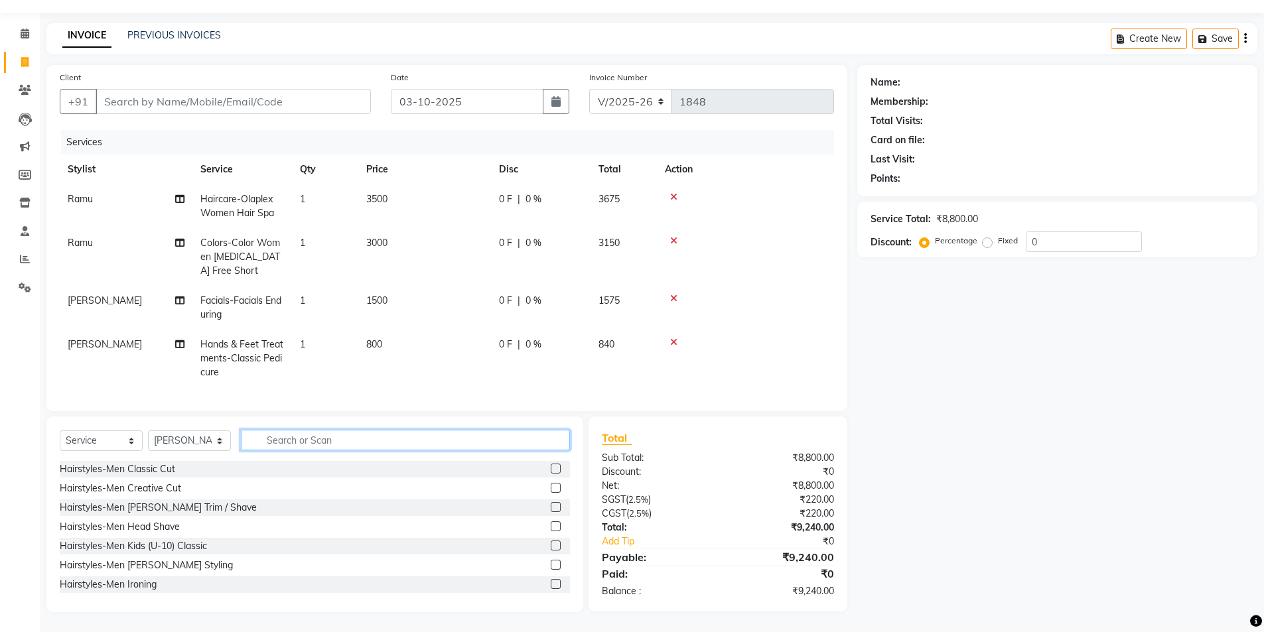
scroll to position [44, 0]
click at [220, 439] on select "Select Stylist ANVESH My Mane'a. NARESH nisha Ramu SAHITHI vaishnavi" at bounding box center [189, 441] width 83 height 21
select select "77516"
click at [148, 431] on select "Select Stylist ANVESH My Mane'a. NARESH nisha Ramu SAHITHI vaishnavi" at bounding box center [189, 441] width 83 height 21
click at [551, 471] on label at bounding box center [556, 469] width 10 height 10
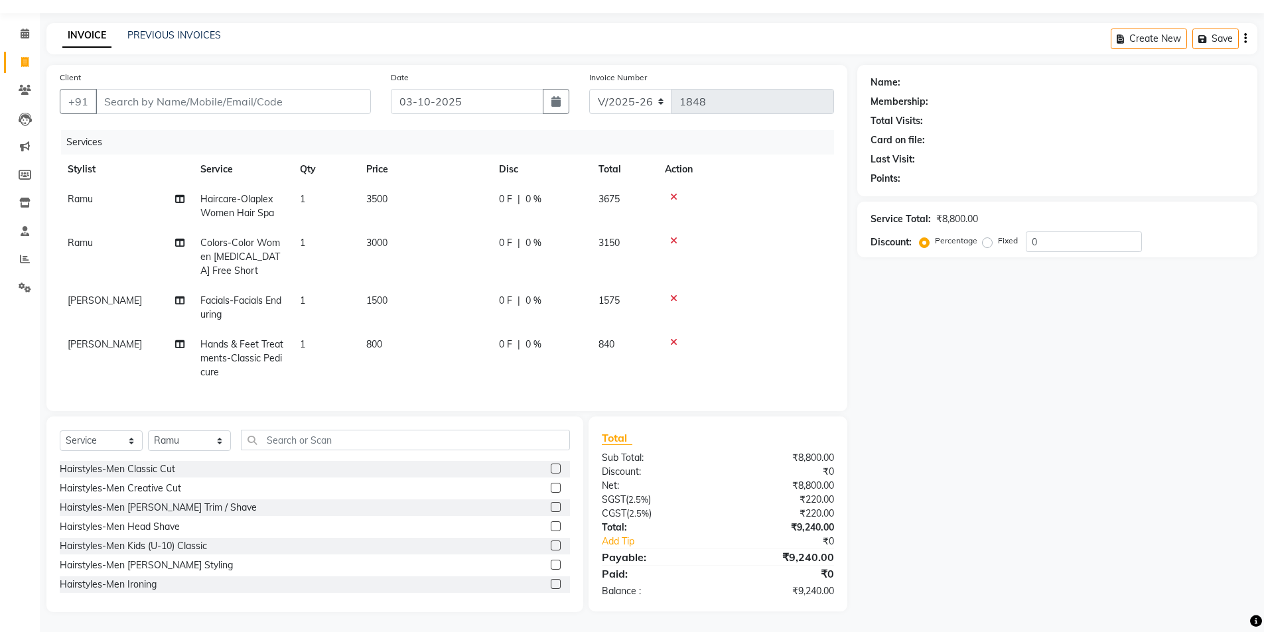
click at [551, 471] on input "checkbox" at bounding box center [555, 469] width 9 height 9
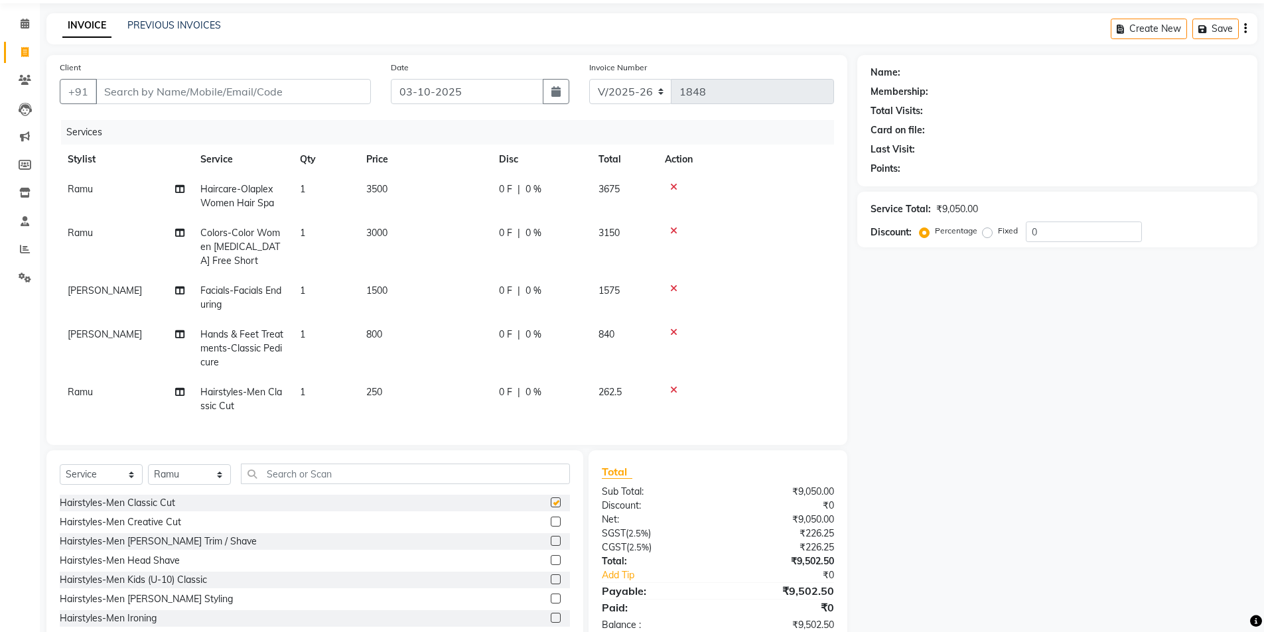
checkbox input "false"
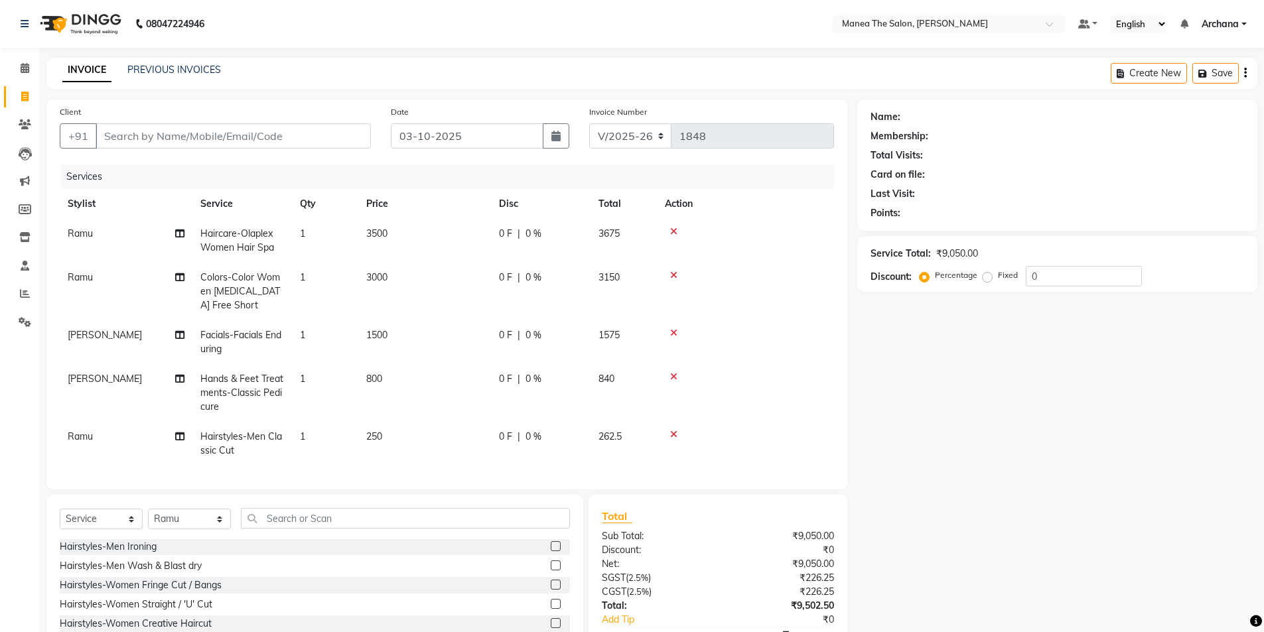
scroll to position [88, 0]
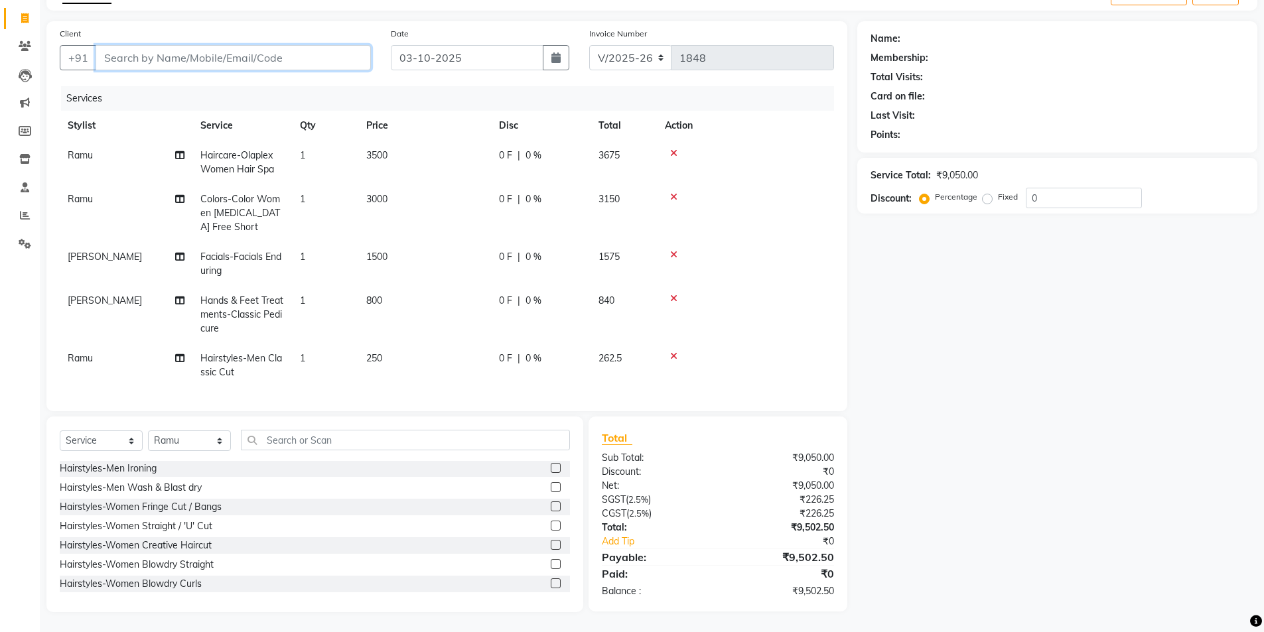
click at [342, 46] on input "Client" at bounding box center [233, 57] width 275 height 25
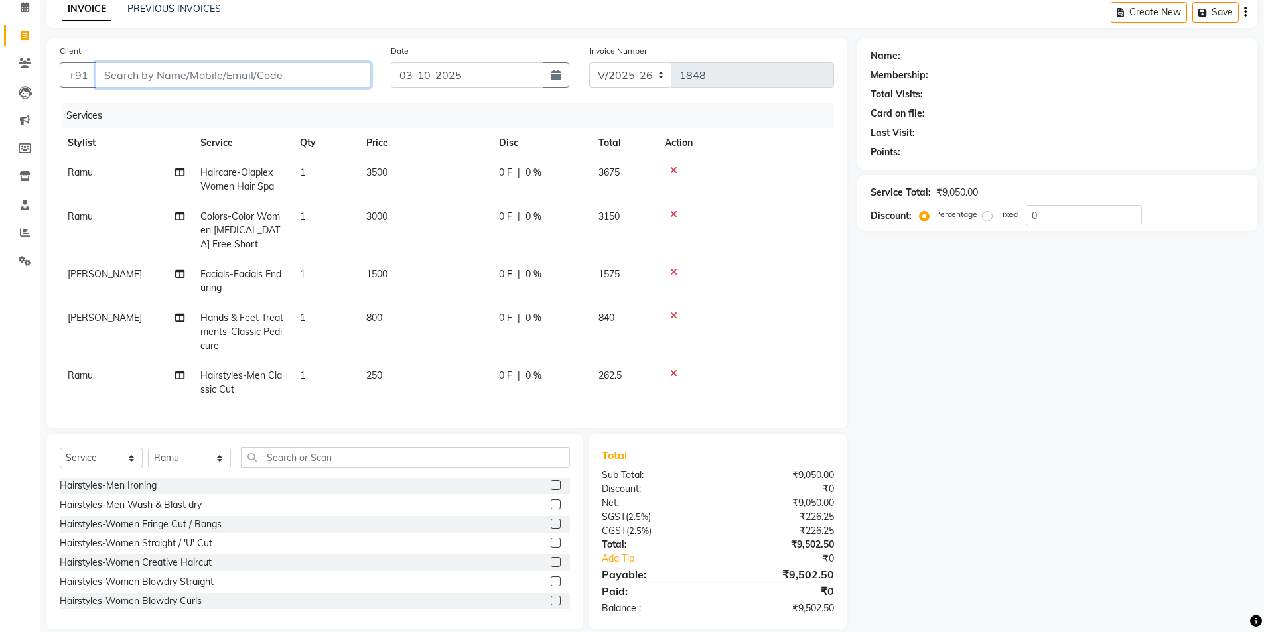
scroll to position [0, 0]
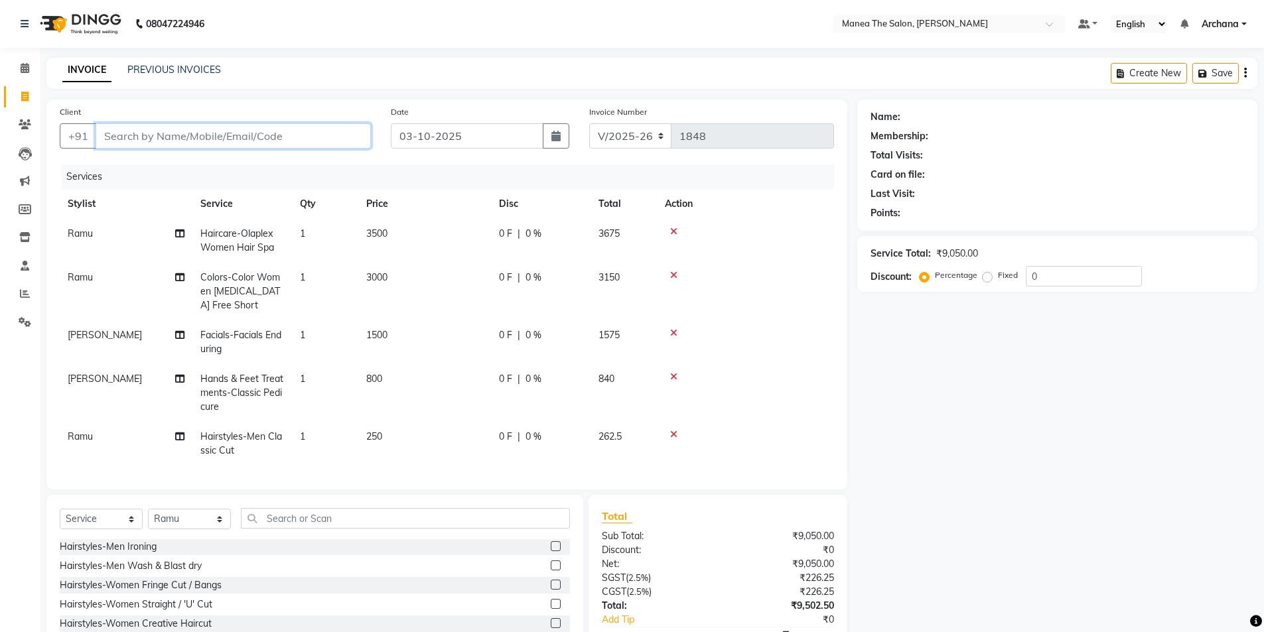
click at [190, 139] on input "Client" at bounding box center [233, 135] width 275 height 25
click at [292, 138] on input "Client" at bounding box center [233, 135] width 275 height 25
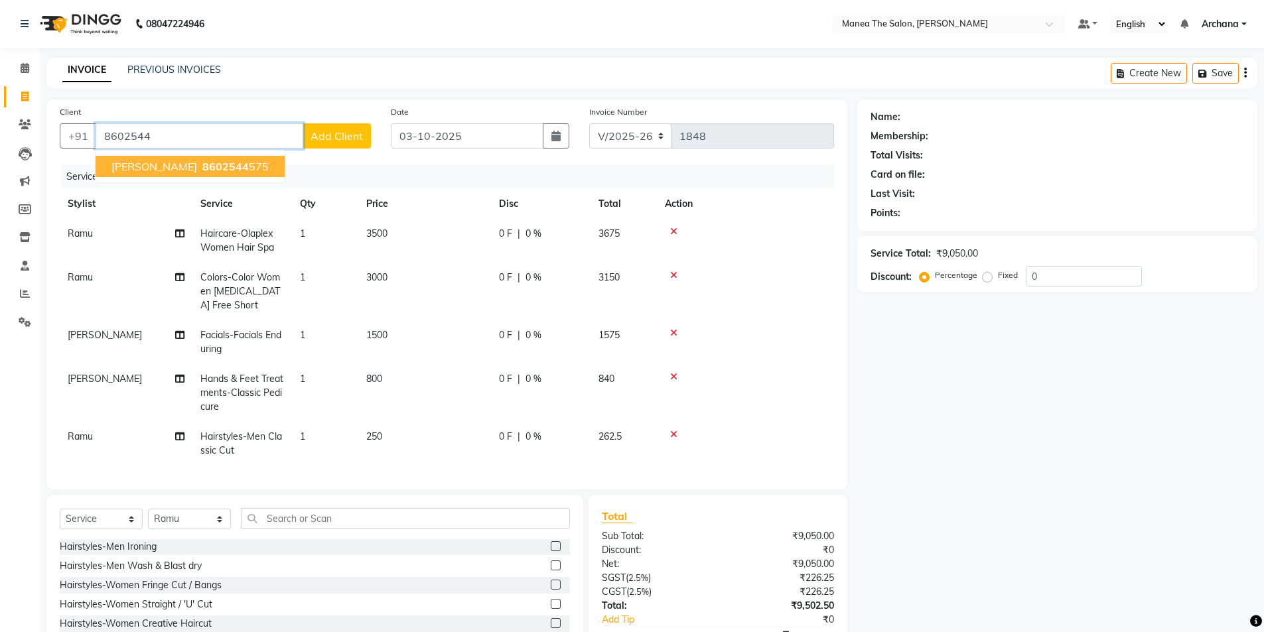
click at [142, 167] on span "ISHA NANDI" at bounding box center [155, 166] width 86 height 13
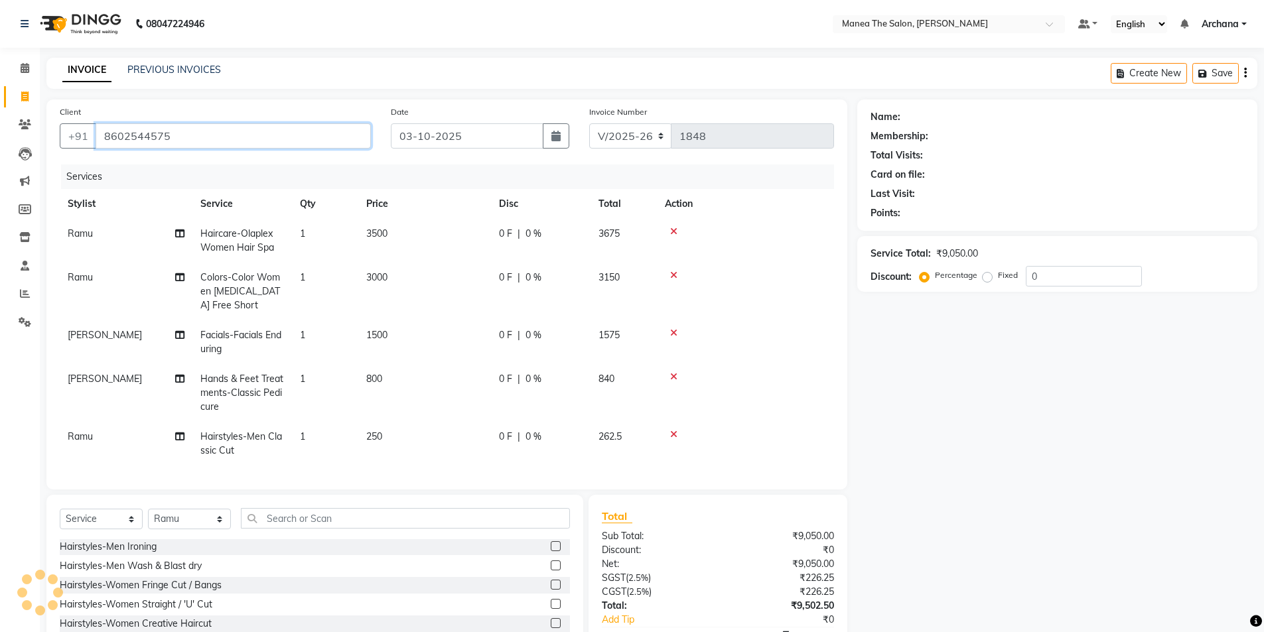
type input "8602544575"
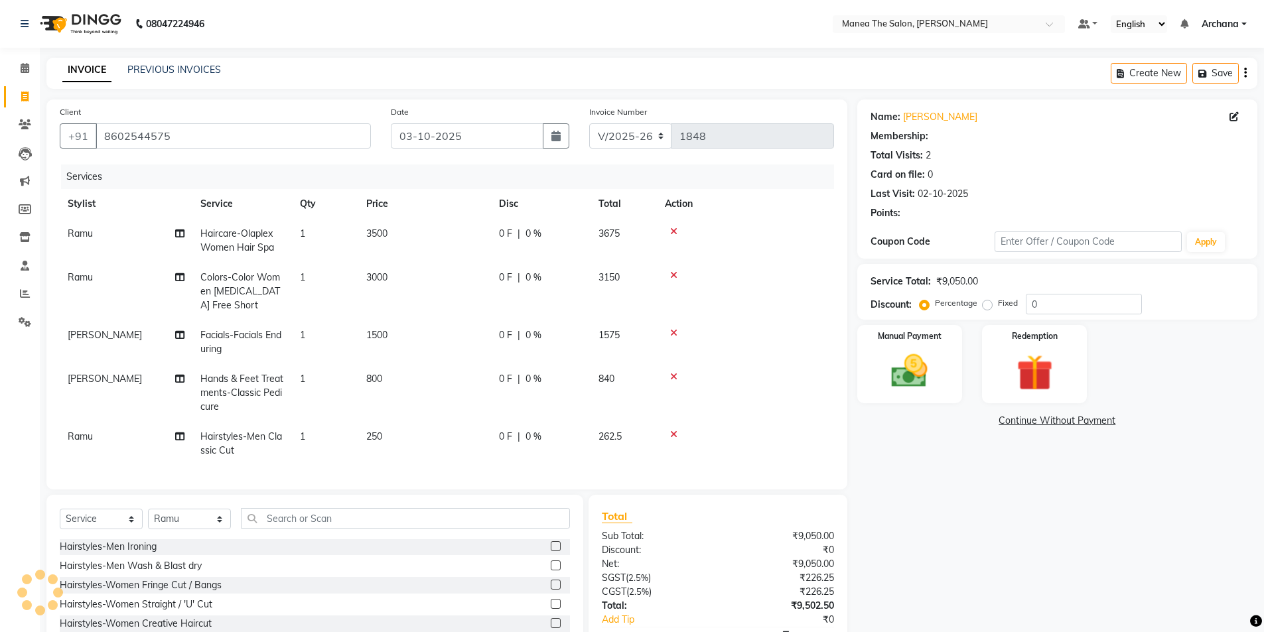
select select "1: Object"
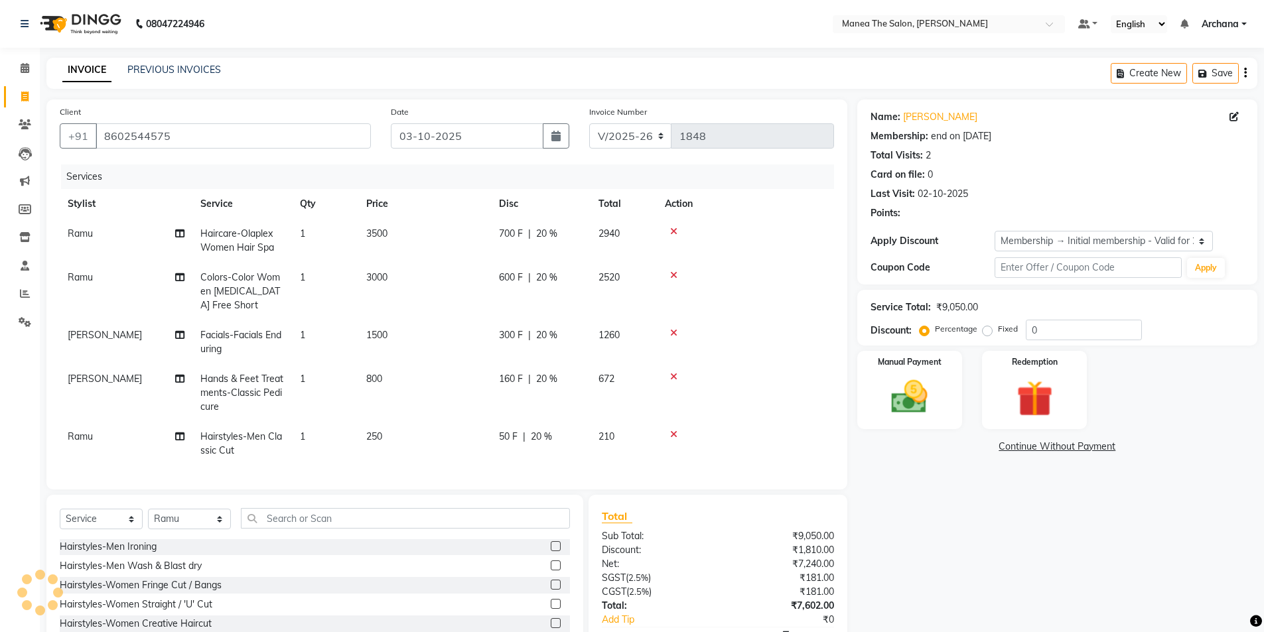
type input "20"
drag, startPoint x: 1044, startPoint y: 241, endPoint x: 1039, endPoint y: 249, distance: 9.6
click at [1044, 241] on select "Select Membership → Initial membership - Valid for 2 yrs" at bounding box center [1104, 241] width 218 height 21
select select "0:"
click at [995, 231] on select "Select Membership → Initial membership - Valid for 2 yrs" at bounding box center [1104, 241] width 218 height 21
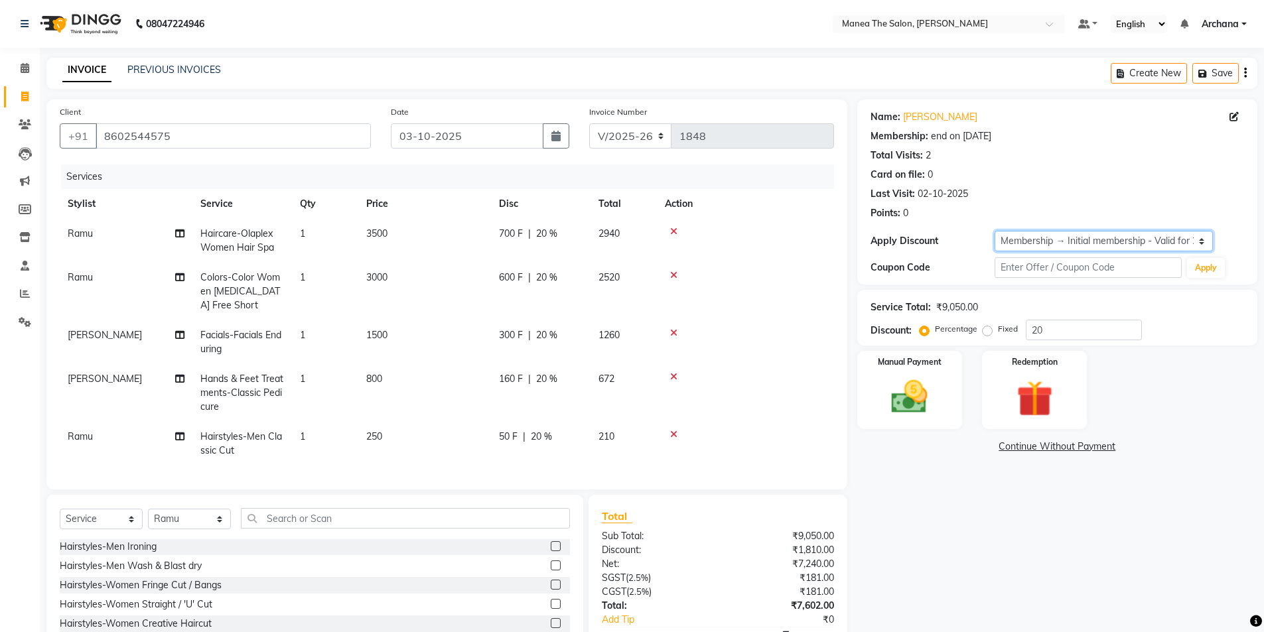
type input "0"
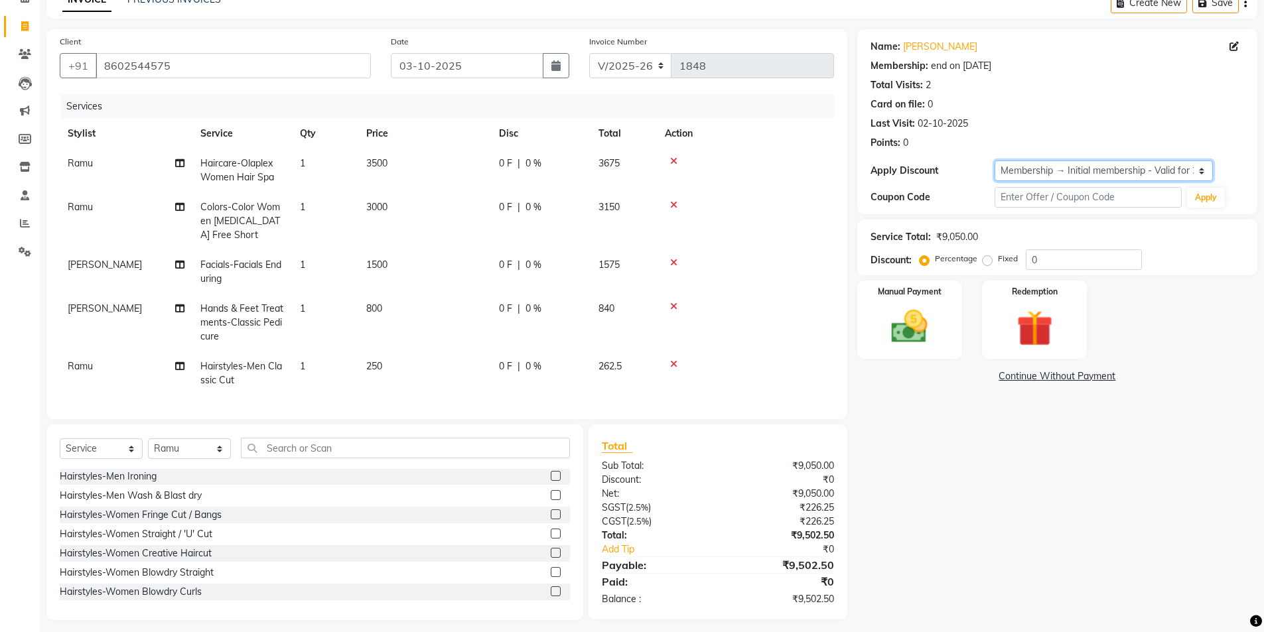
scroll to position [88, 0]
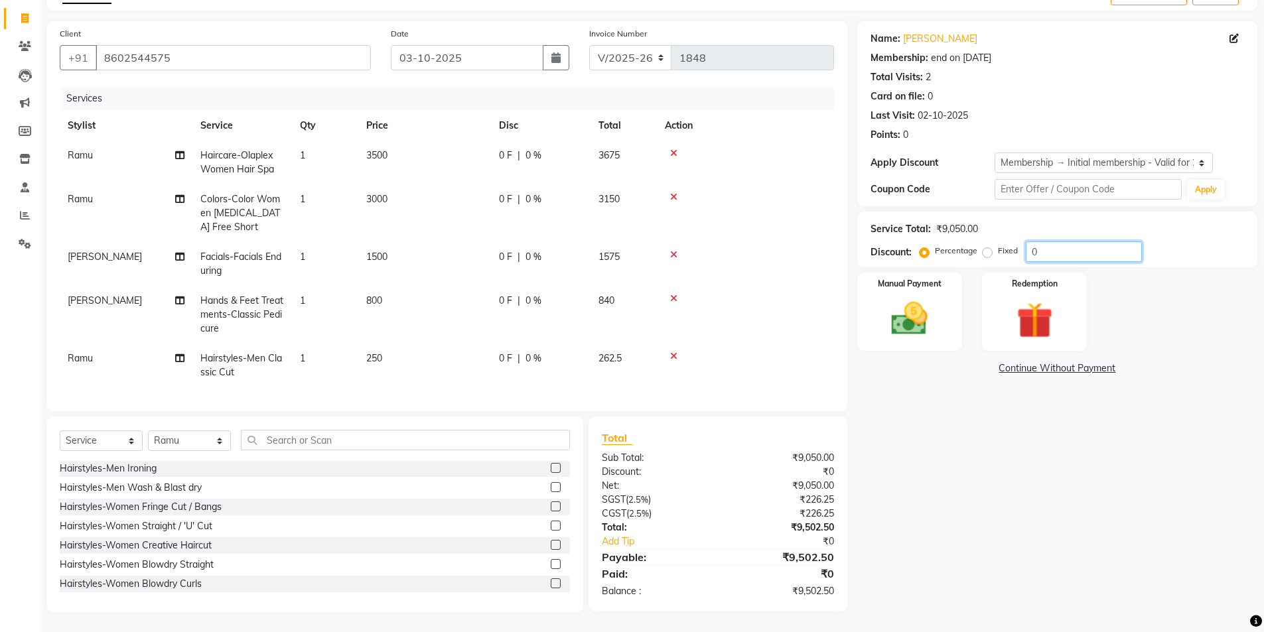
click at [1045, 242] on input "0" at bounding box center [1084, 252] width 116 height 21
type input "1"
type input "4.76"
click at [909, 312] on img at bounding box center [909, 318] width 61 height 43
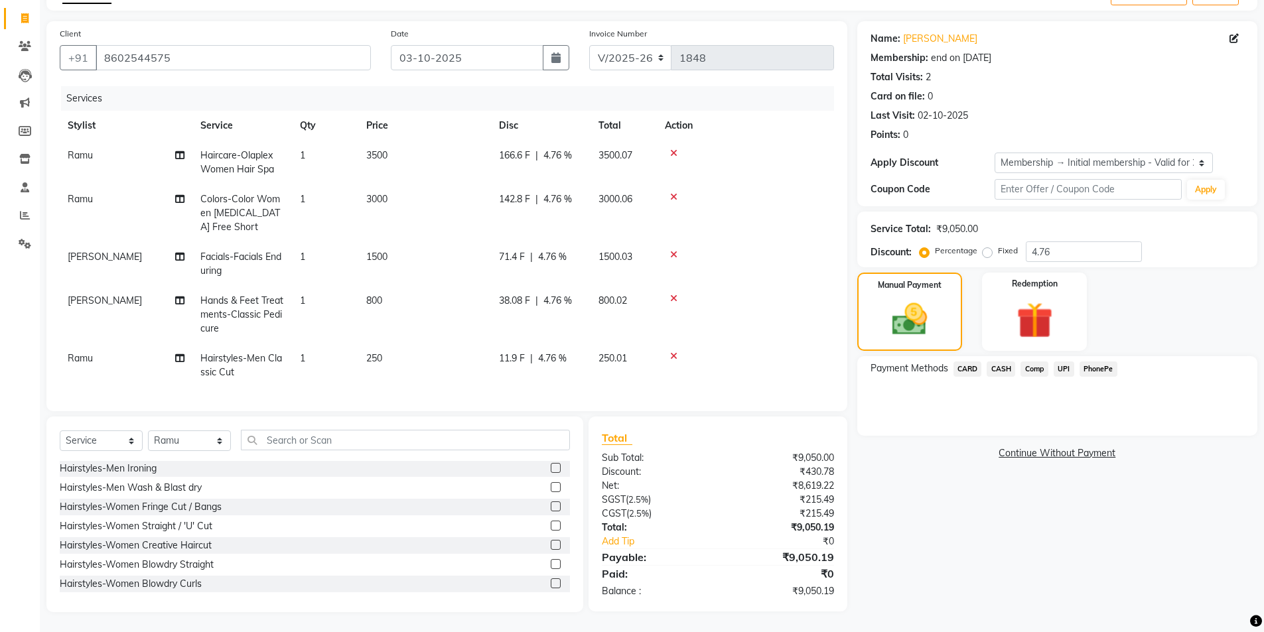
click at [1068, 362] on span "UPI" at bounding box center [1064, 369] width 21 height 15
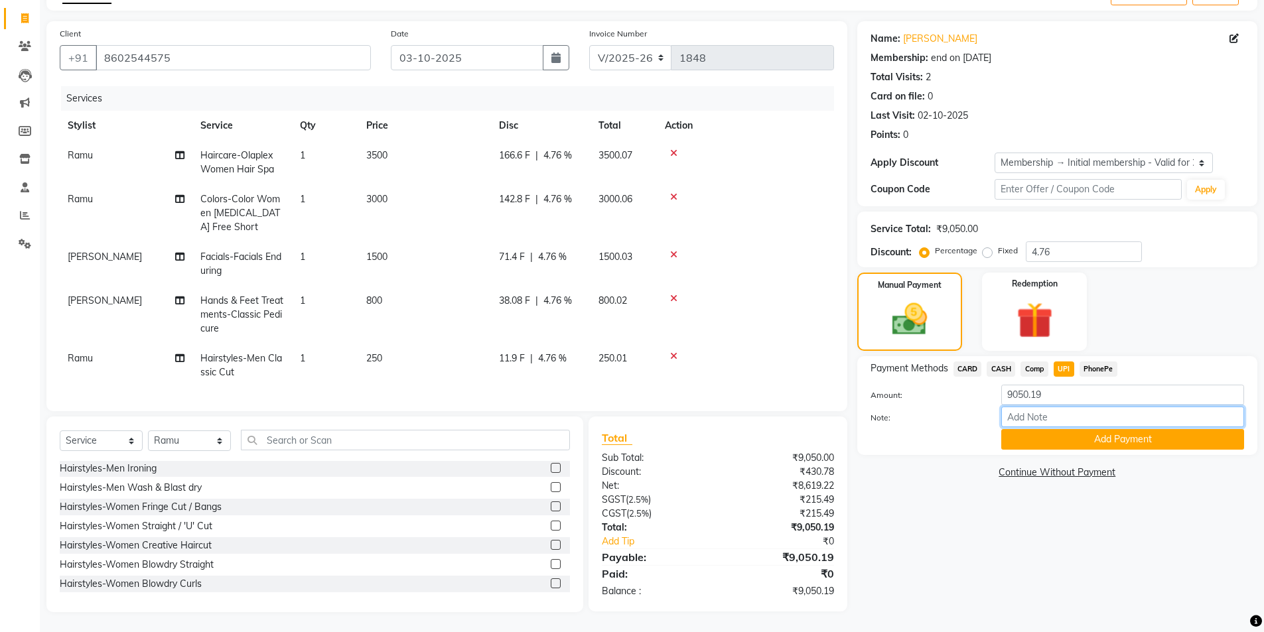
click at [1060, 410] on input "Note:" at bounding box center [1123, 417] width 243 height 21
type input "UPI"
click at [1114, 434] on button "Add Payment" at bounding box center [1123, 439] width 243 height 21
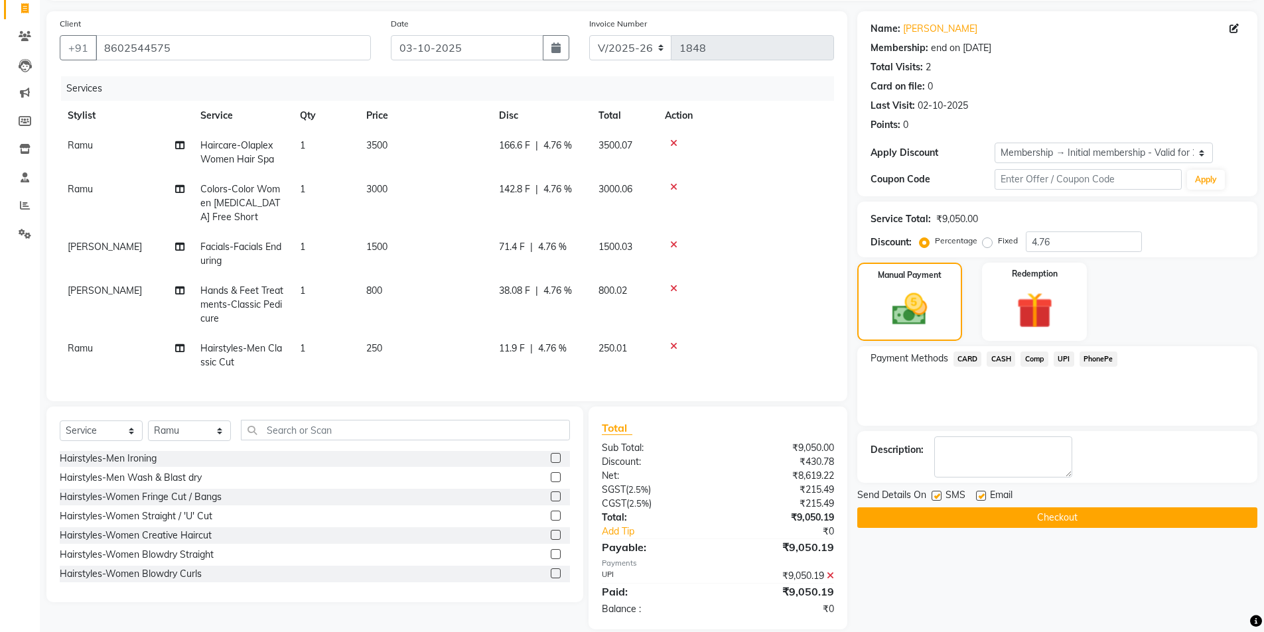
click at [1045, 520] on button "Checkout" at bounding box center [1057, 518] width 400 height 21
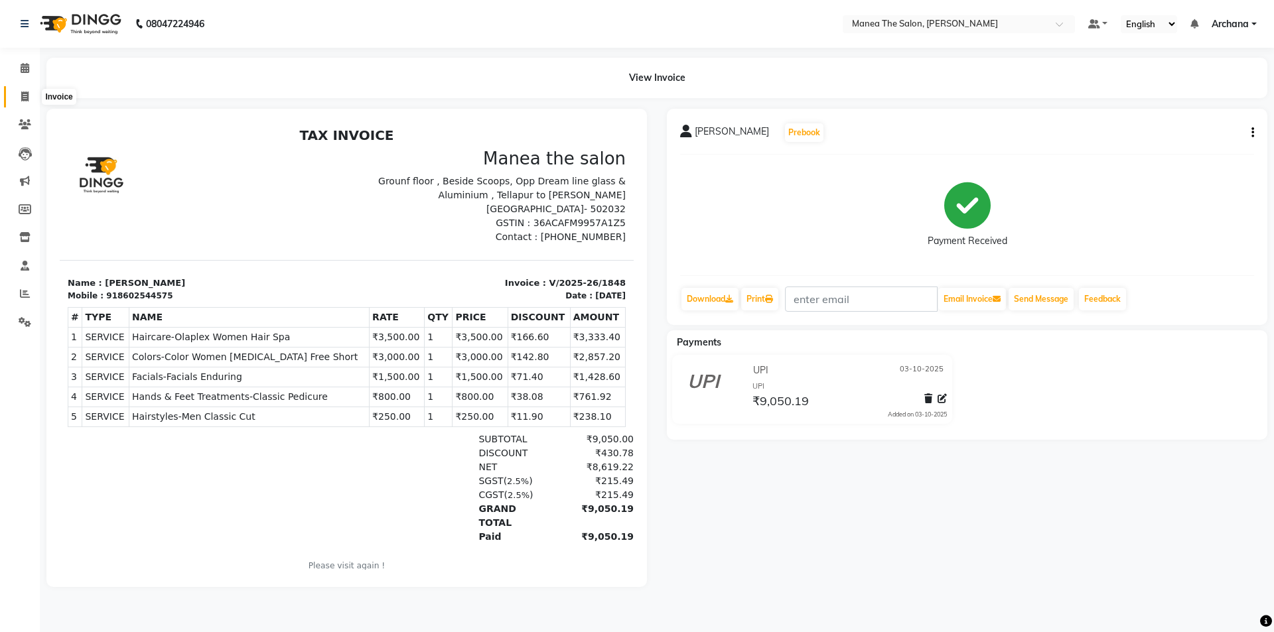
click at [23, 98] on icon at bounding box center [24, 97] width 7 height 10
select select "service"
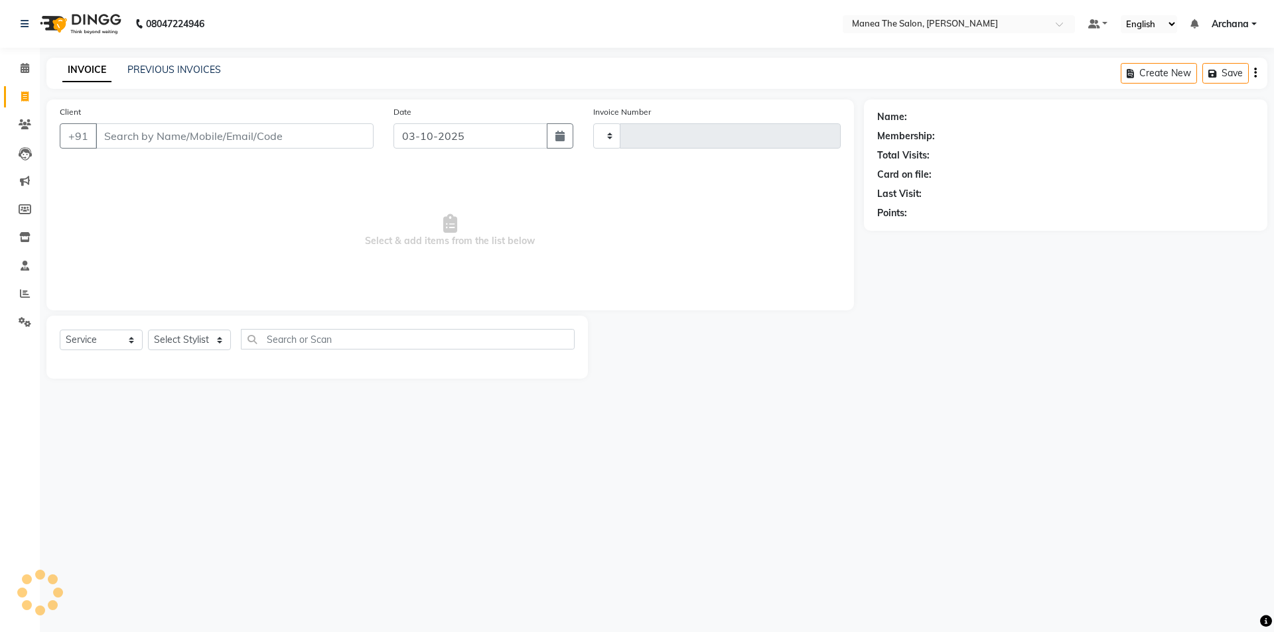
type input "1849"
select select "6846"
click at [208, 66] on link "PREVIOUS INVOICES" at bounding box center [174, 70] width 94 height 12
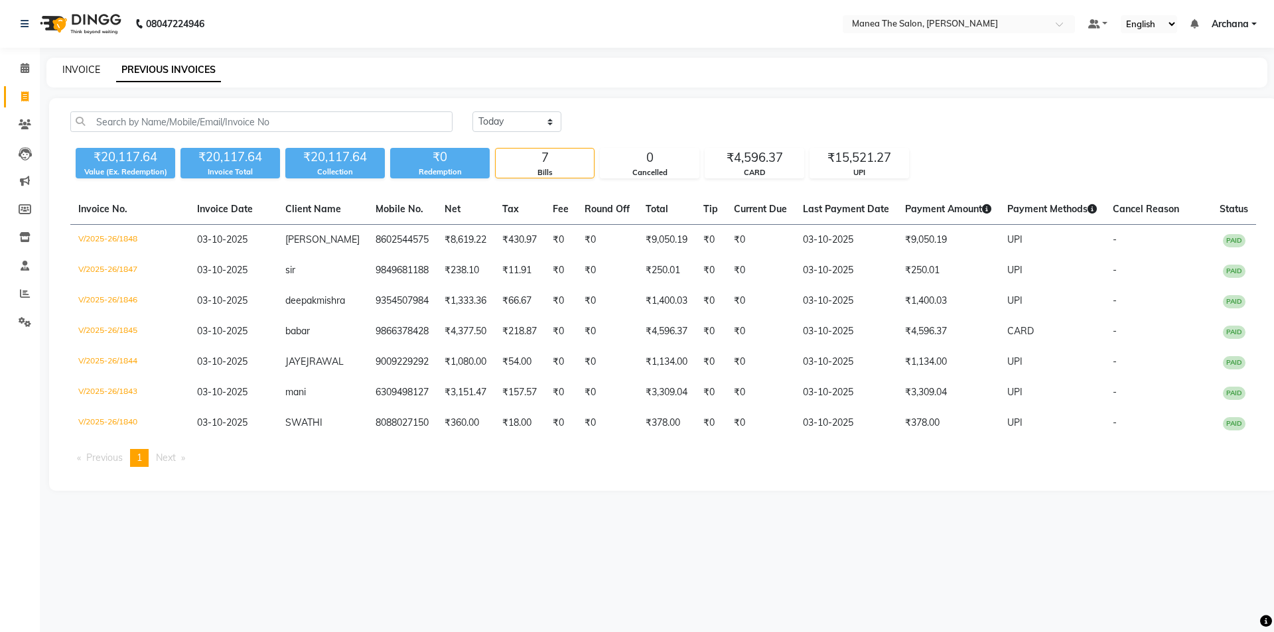
click at [76, 68] on link "INVOICE" at bounding box center [81, 70] width 38 height 12
select select "service"
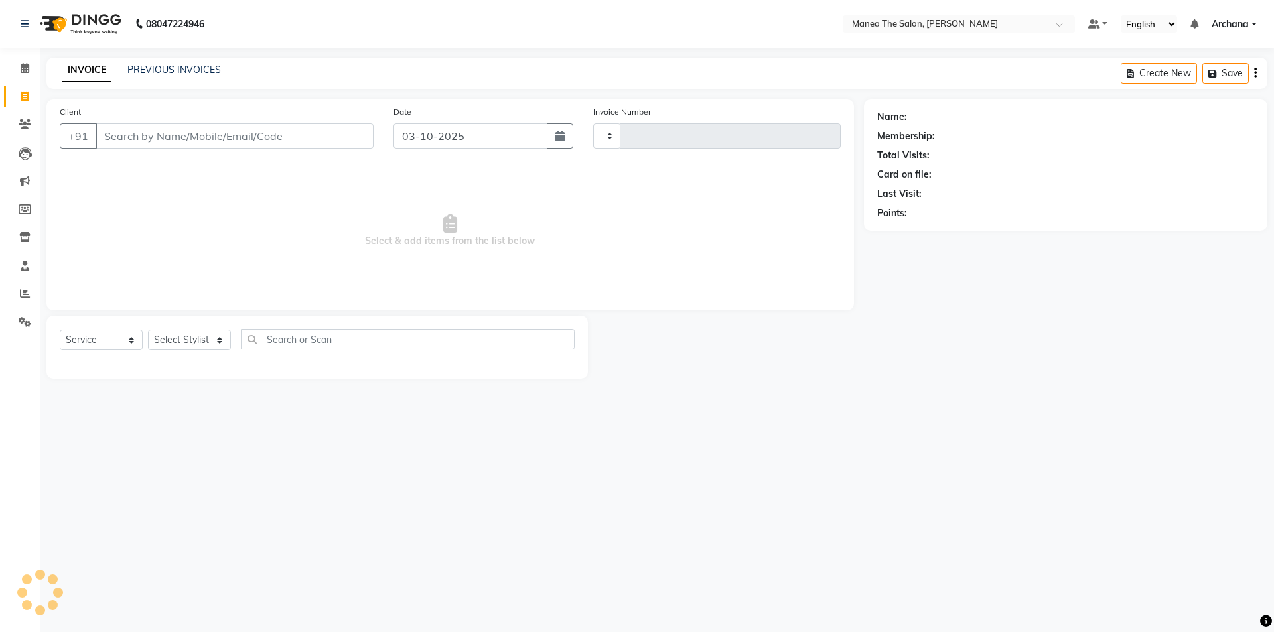
type input "1849"
select select "6846"
click at [26, 293] on icon at bounding box center [25, 294] width 10 height 10
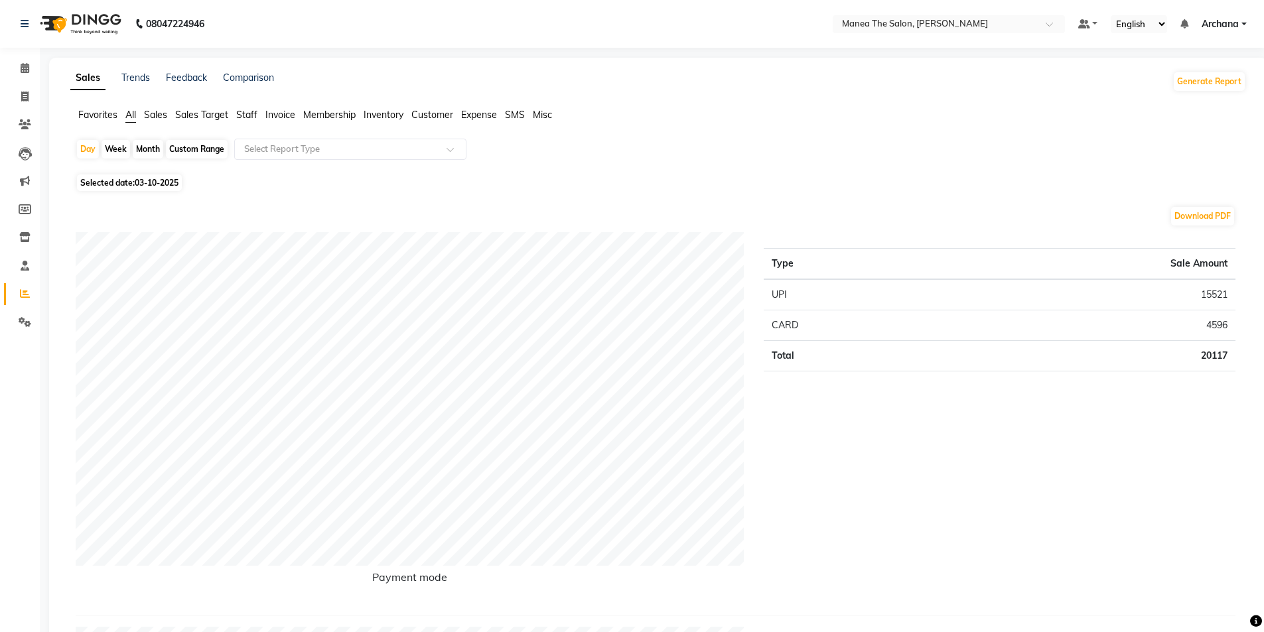
click at [248, 114] on span "Staff" at bounding box center [246, 115] width 21 height 12
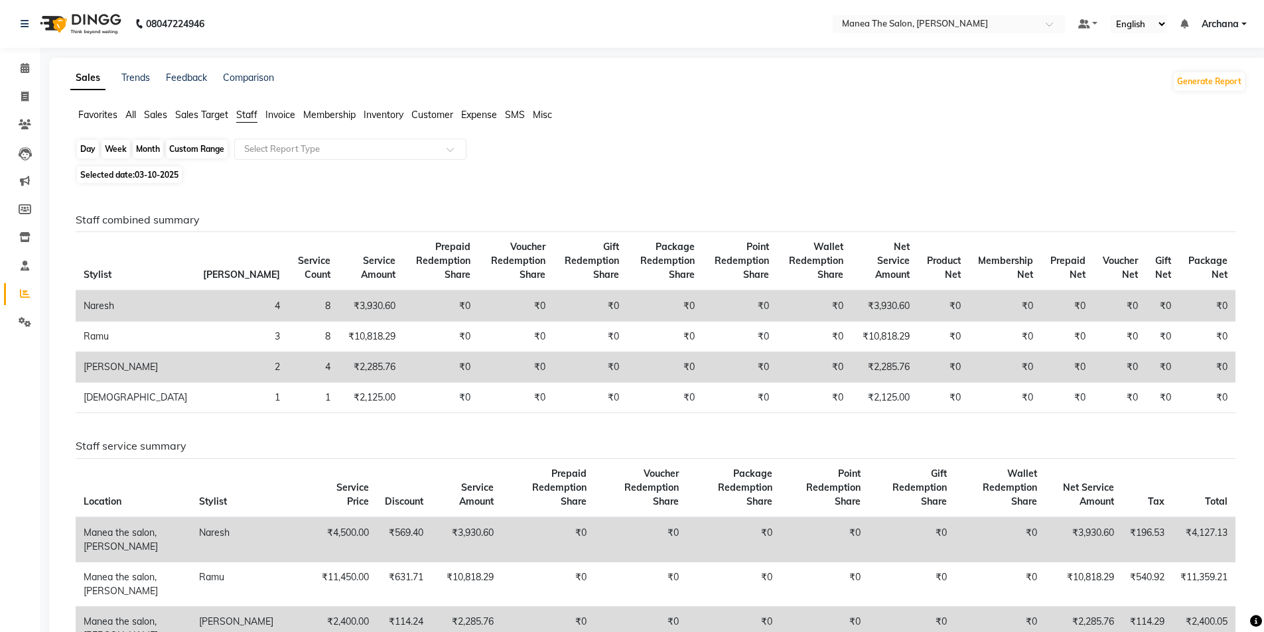
click at [79, 148] on div "Day" at bounding box center [88, 149] width 22 height 19
select select "10"
select select "2025"
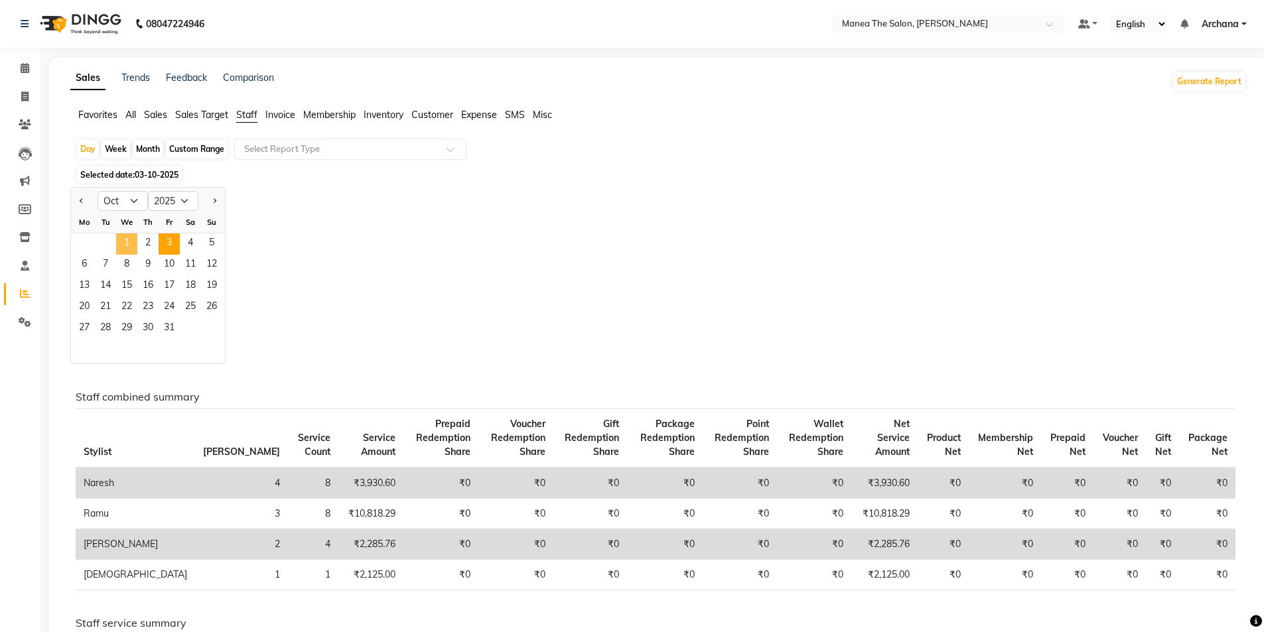
click at [125, 239] on span "1" at bounding box center [126, 244] width 21 height 21
click at [175, 245] on span "3" at bounding box center [169, 244] width 21 height 21
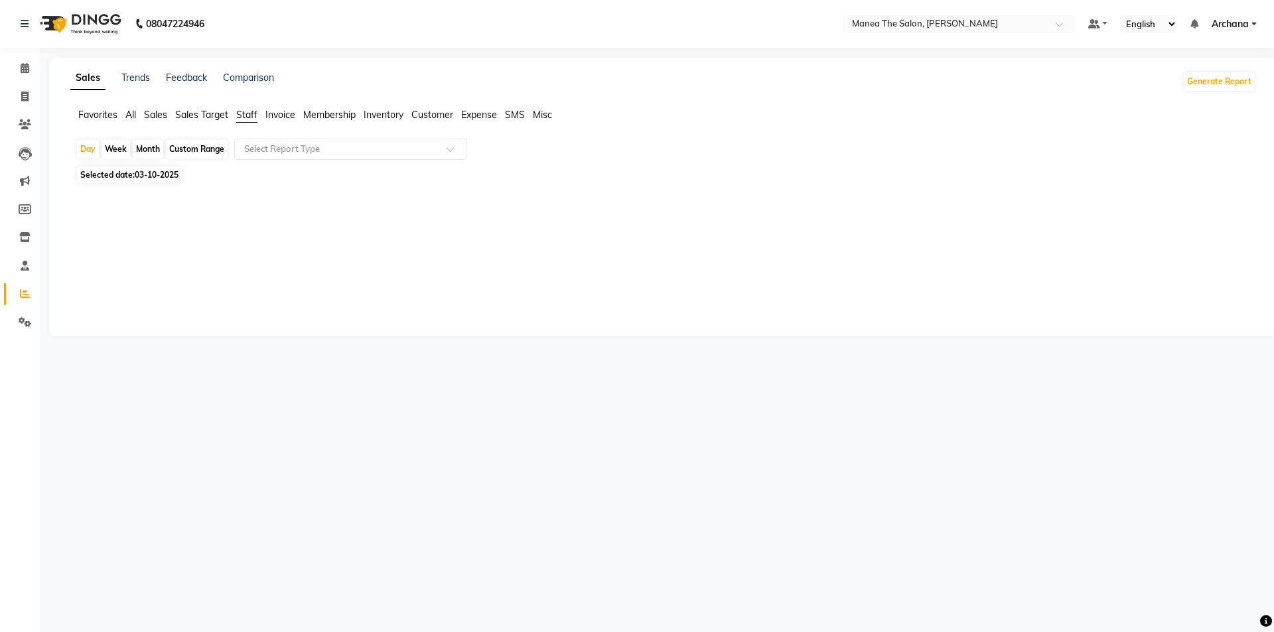
click at [145, 149] on div "Month" at bounding box center [148, 149] width 31 height 19
click at [147, 151] on div "Month" at bounding box center [148, 149] width 31 height 19
select select "10"
select select "2025"
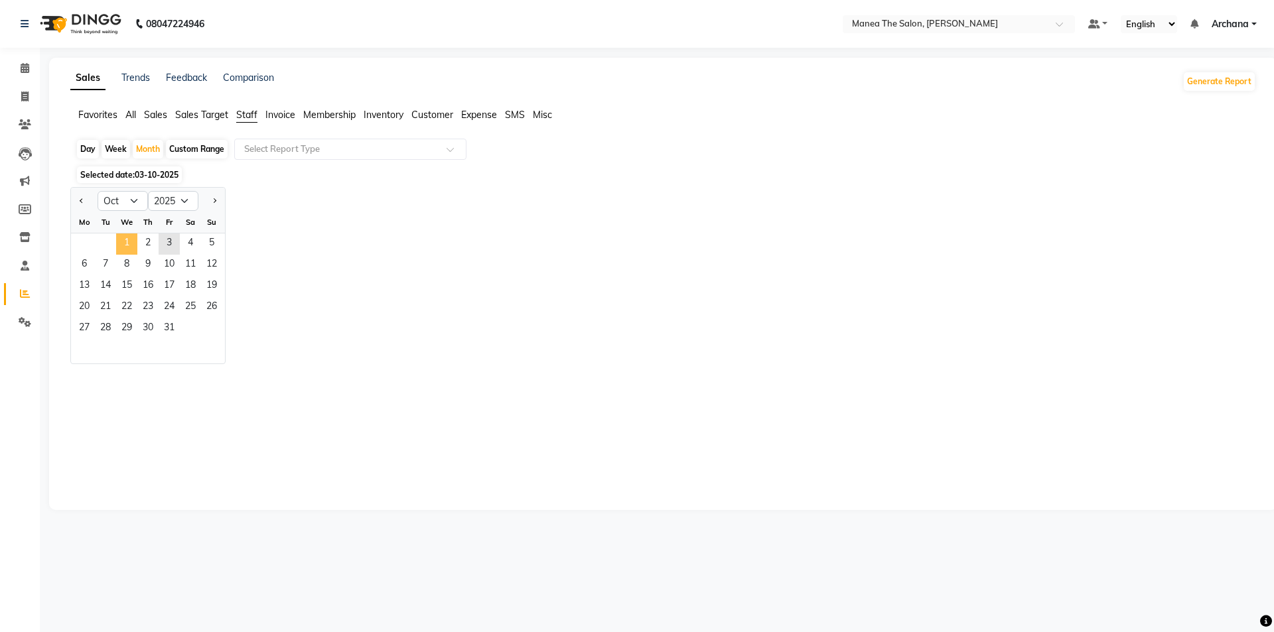
click at [121, 244] on span "1" at bounding box center [126, 244] width 21 height 21
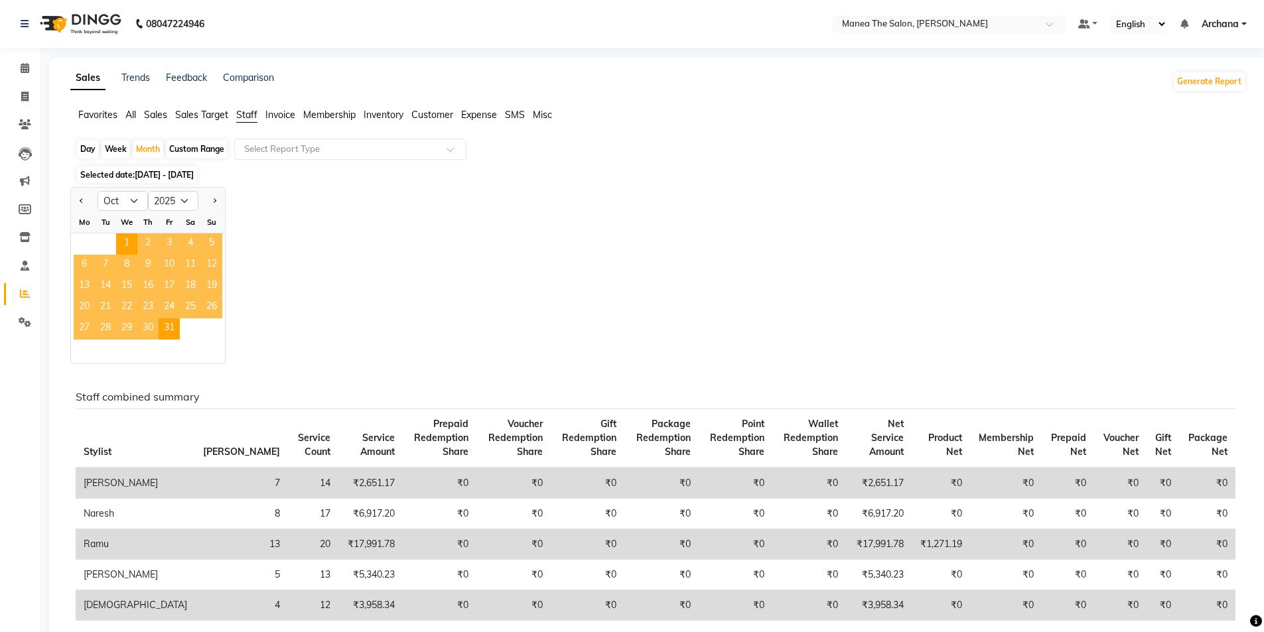
click at [166, 239] on span "3" at bounding box center [169, 244] width 21 height 21
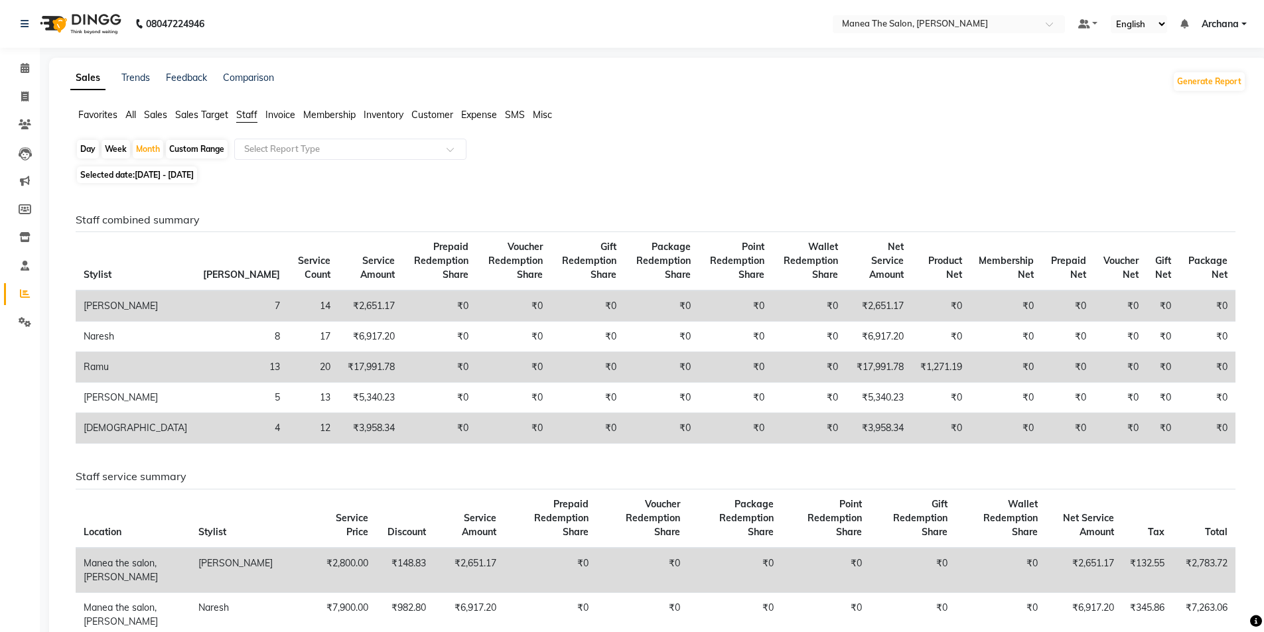
click at [91, 149] on div "Day" at bounding box center [88, 149] width 22 height 19
select select "10"
select select "2025"
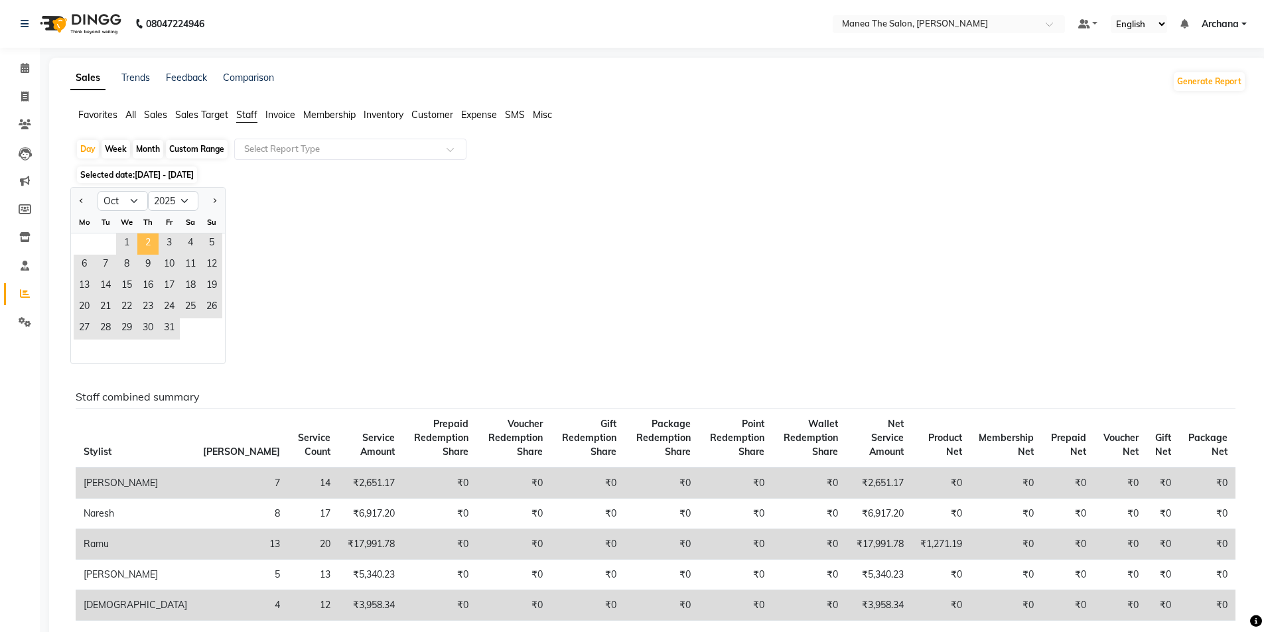
click at [148, 244] on span "2" at bounding box center [147, 244] width 21 height 21
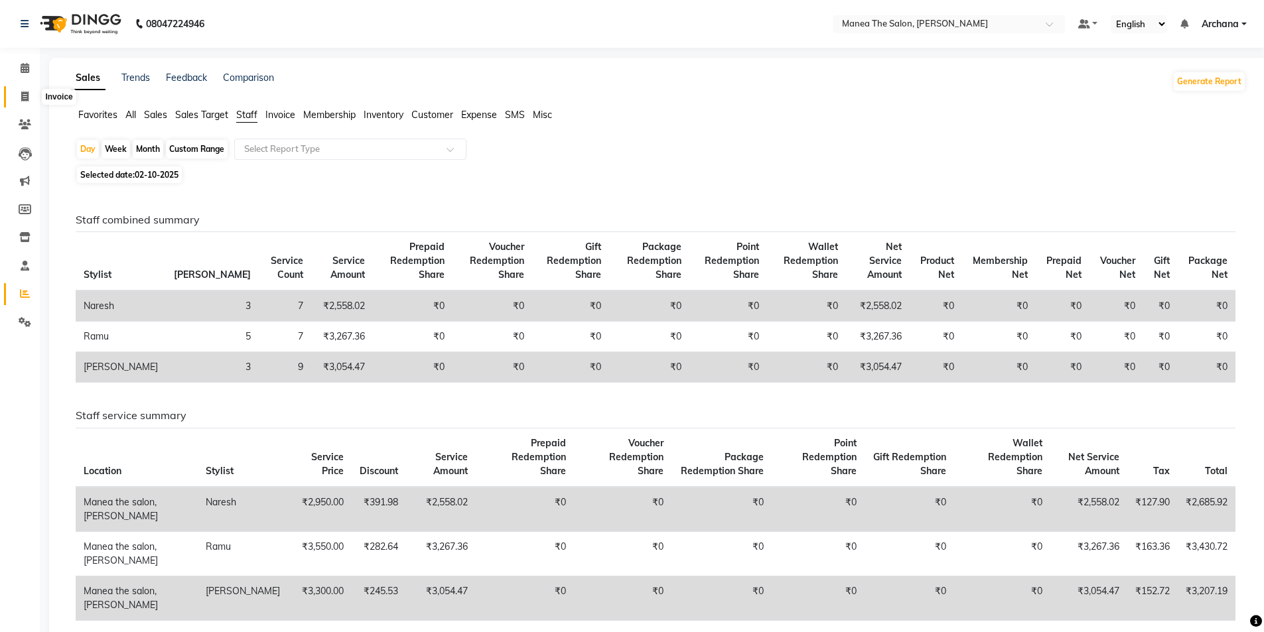
click at [23, 96] on icon at bounding box center [24, 97] width 7 height 10
select select "service"
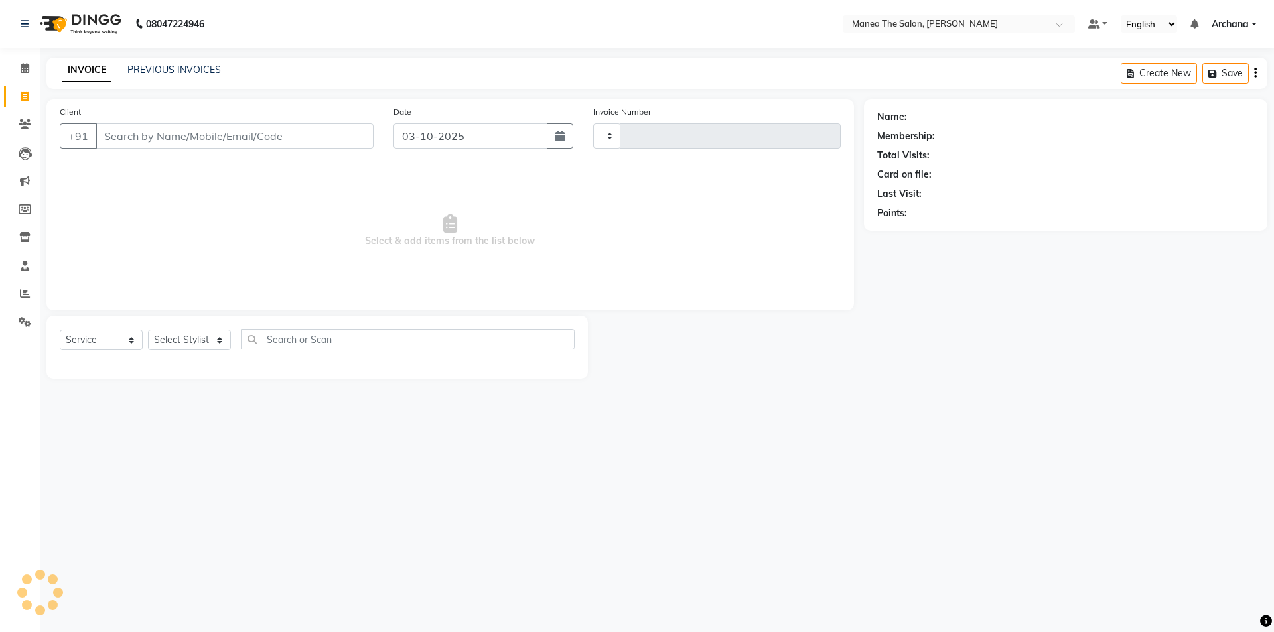
type input "1849"
select select "6846"
click at [210, 68] on link "PREVIOUS INVOICES" at bounding box center [174, 70] width 94 height 12
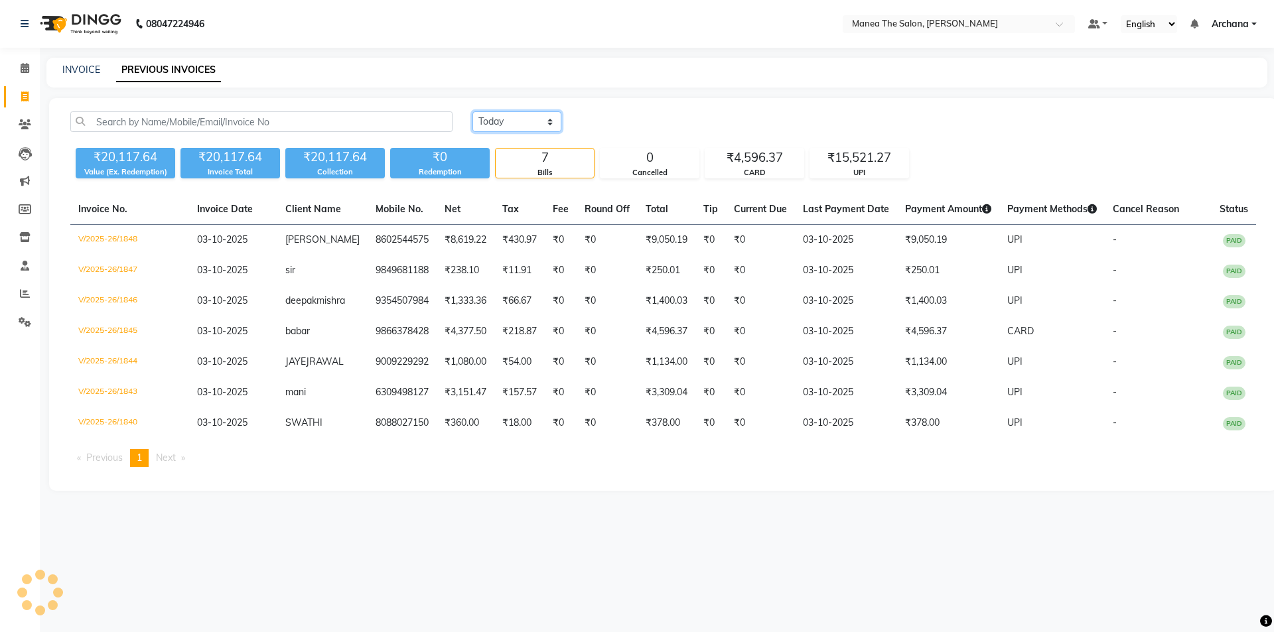
click at [540, 123] on select "Today Yesterday Custom Range" at bounding box center [517, 122] width 89 height 21
select select "yesterday"
click at [473, 112] on select "Today Yesterday Custom Range" at bounding box center [517, 122] width 89 height 21
click at [82, 70] on link "INVOICE" at bounding box center [81, 70] width 38 height 12
select select "service"
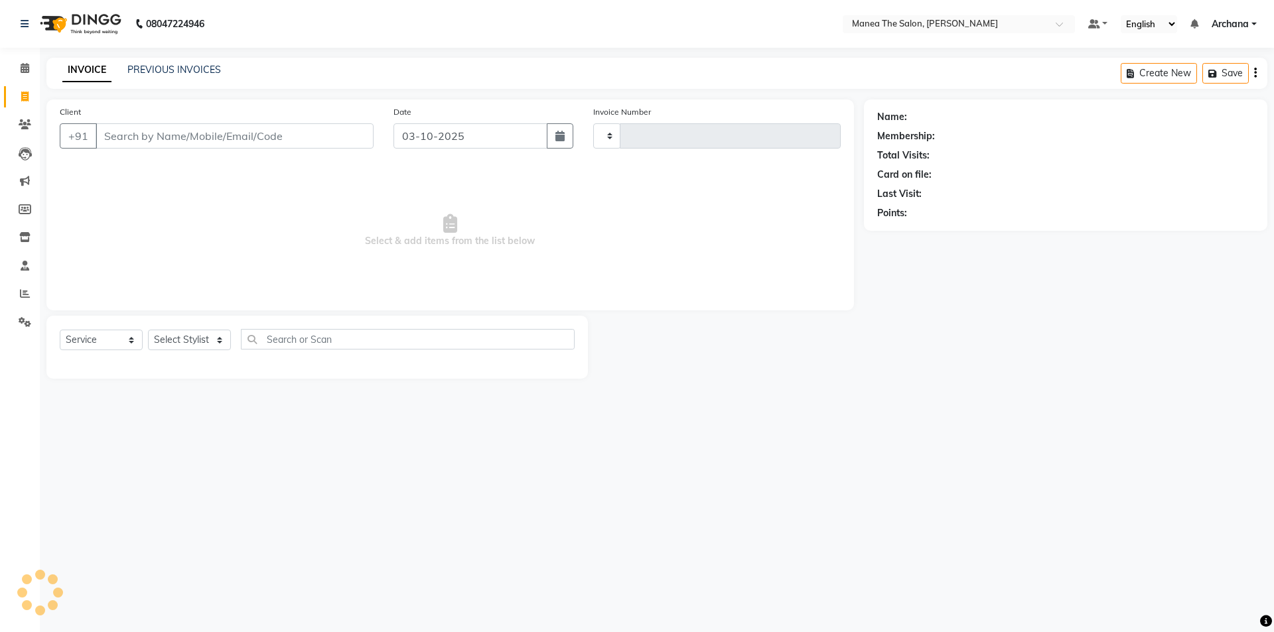
type input "1849"
select select "6846"
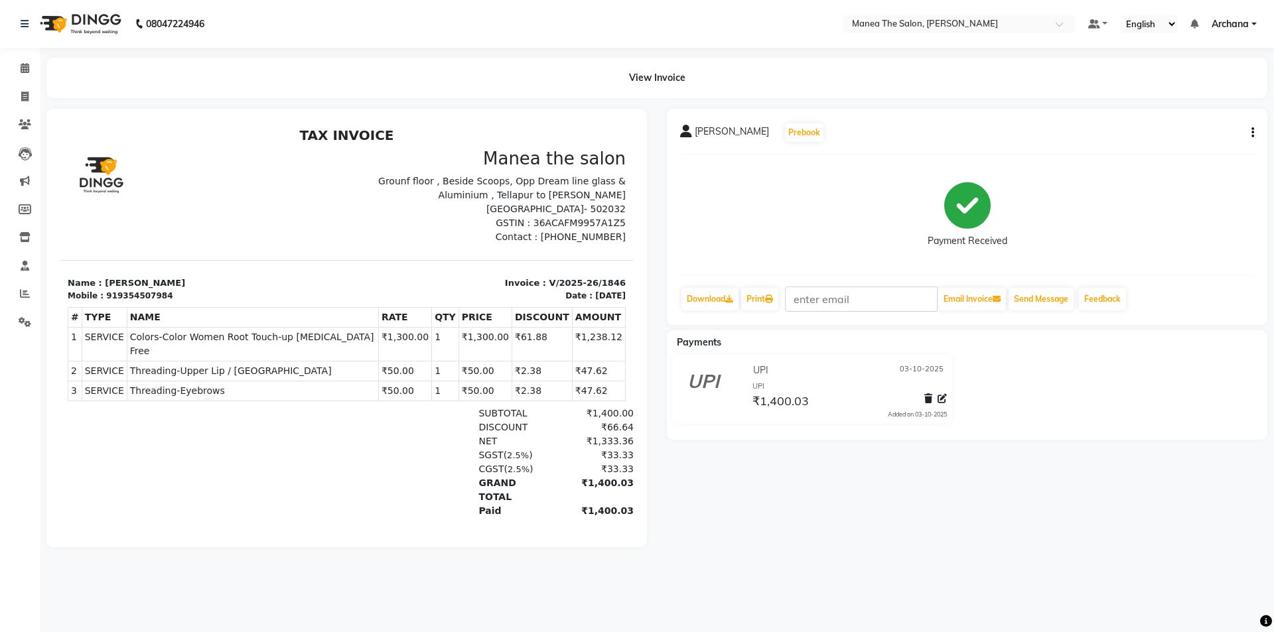
click at [316, 361] on td "SERVICE Threading-Upper Lip / [GEOGRAPHIC_DATA]" at bounding box center [253, 371] width 252 height 20
click at [314, 364] on span "Threading-Upper Lip / [GEOGRAPHIC_DATA]" at bounding box center [253, 371] width 246 height 14
click at [1256, 129] on div "[PERSON_NAME] Prebook Payment Received Download Print Email Invoice Send Messag…" at bounding box center [967, 217] width 601 height 216
click at [1254, 133] on icon "button" at bounding box center [1253, 133] width 3 height 1
click at [1151, 146] on div "Edit Invoice" at bounding box center [1187, 149] width 91 height 17
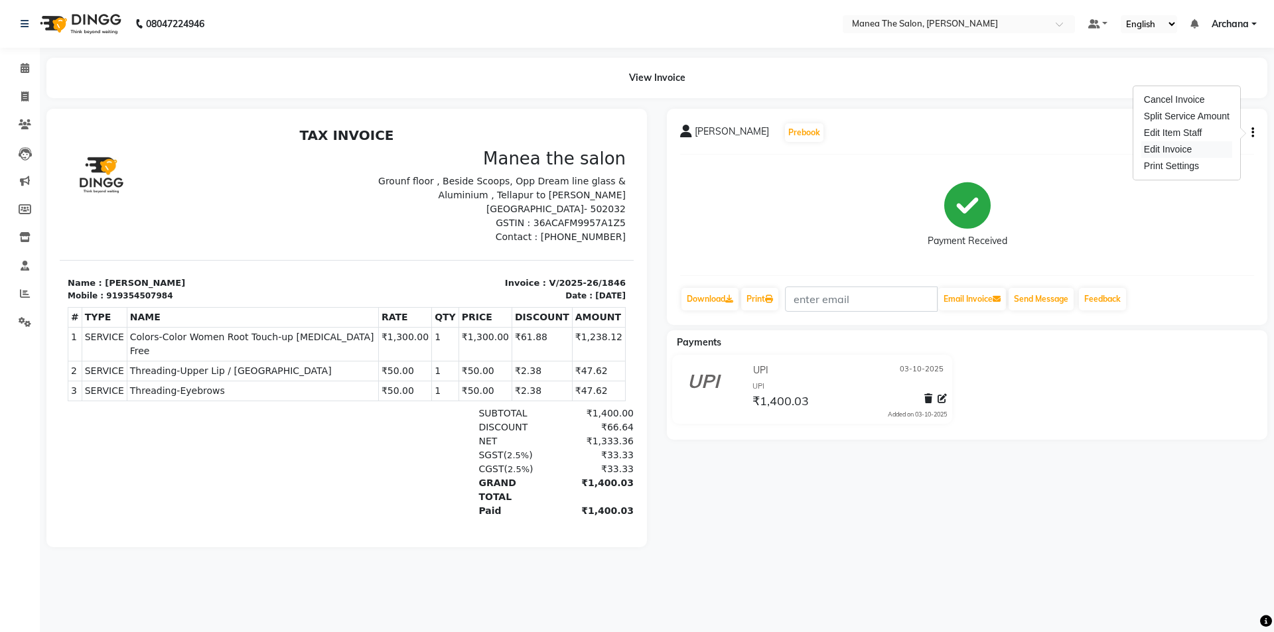
select select "service"
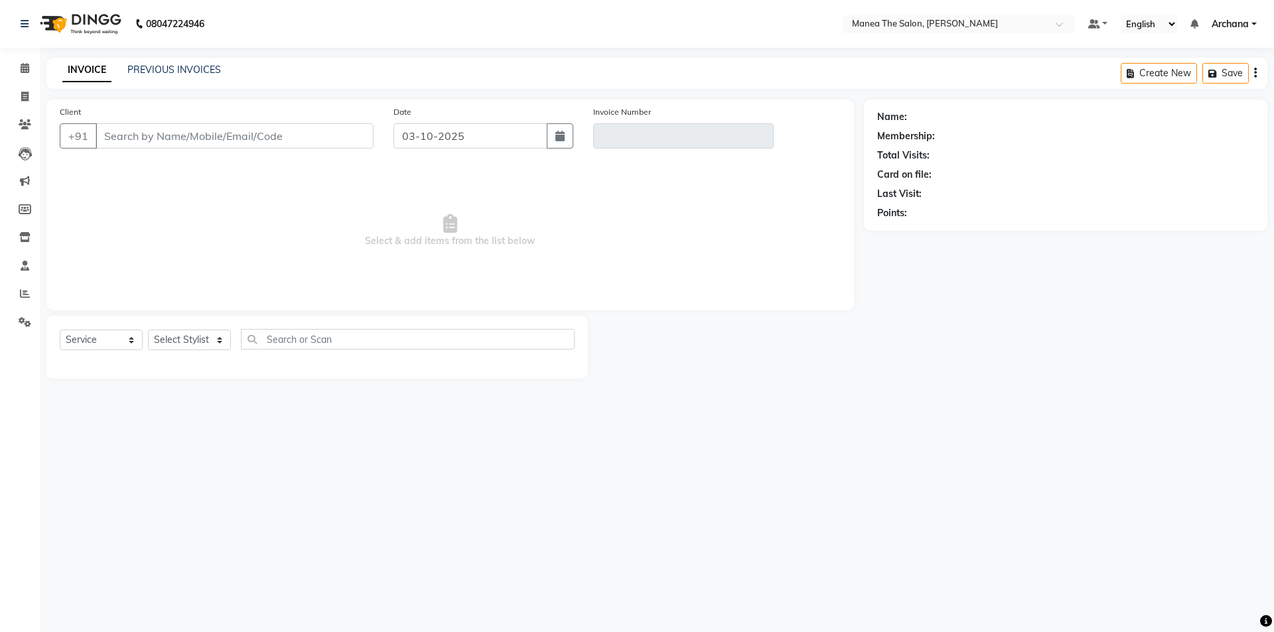
type input "9354507984"
type input "V/2025-26/1846"
select select "1: Object"
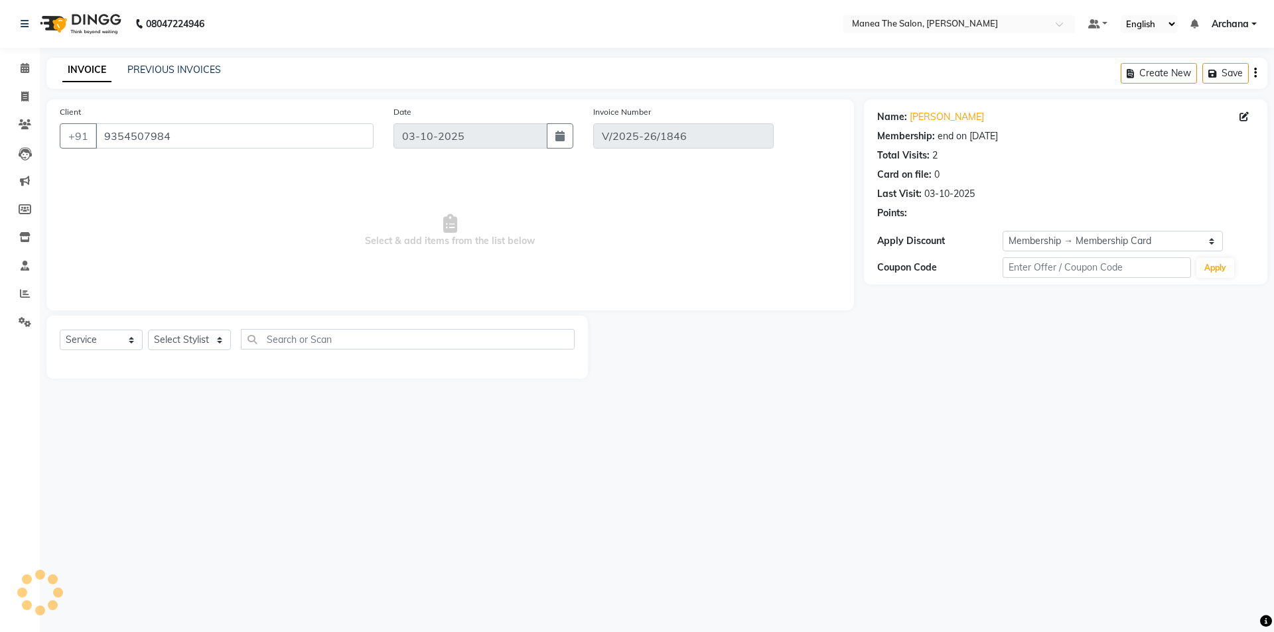
select select "select"
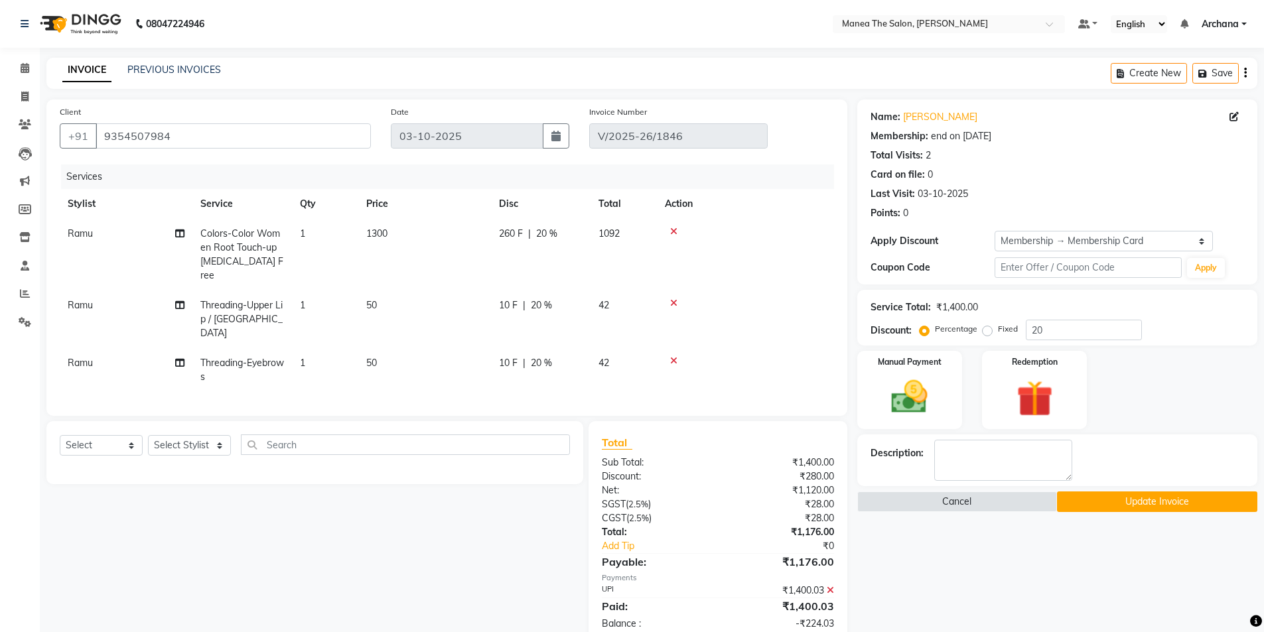
click at [88, 299] on span "Ramu" at bounding box center [80, 305] width 25 height 12
select select "77516"
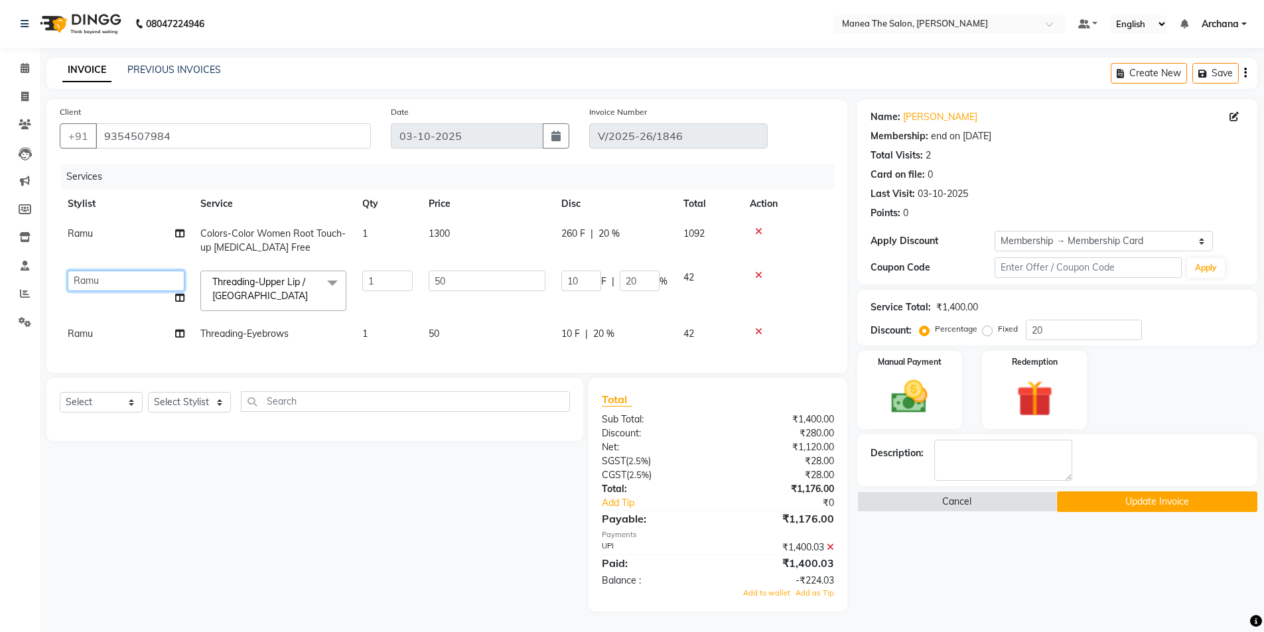
click at [114, 279] on select "[PERSON_NAME] My Mane'a. [PERSON_NAME] [PERSON_NAME] [PERSON_NAME]" at bounding box center [126, 281] width 117 height 21
select select "71834"
click at [117, 330] on td "Ramu" at bounding box center [126, 334] width 133 height 30
select select "77516"
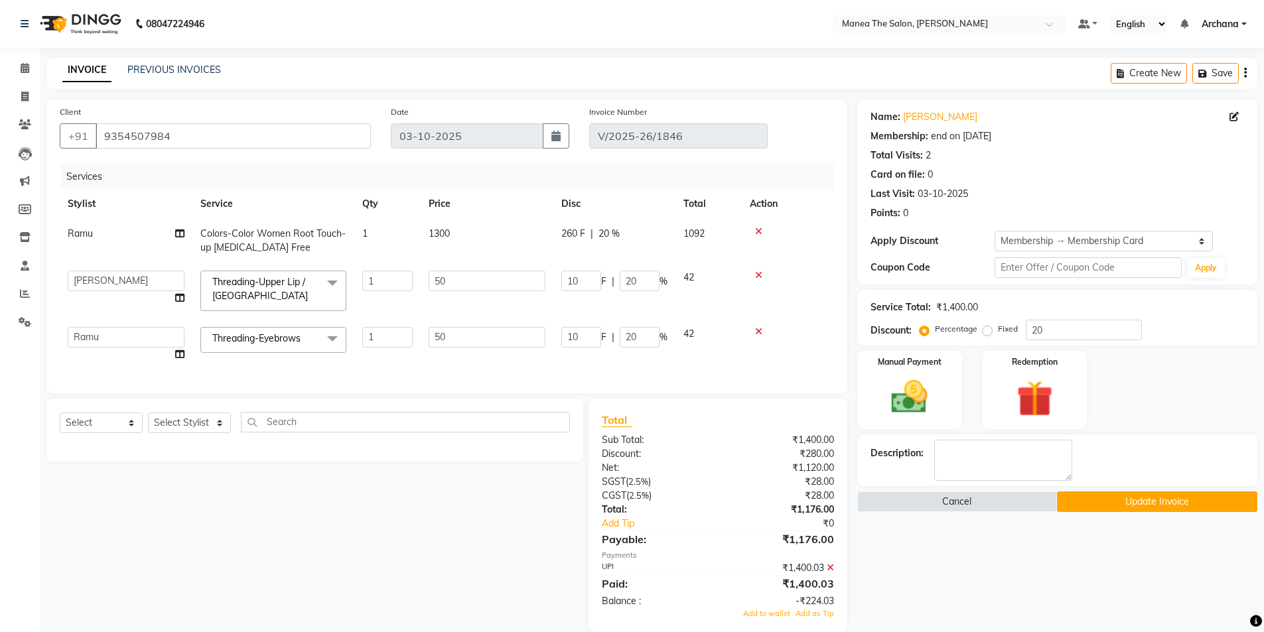
click at [115, 348] on td "[PERSON_NAME] My Mane'a. [PERSON_NAME] [PERSON_NAME] [PERSON_NAME]" at bounding box center [126, 344] width 133 height 50
click at [115, 341] on select "[PERSON_NAME] My Mane'a. [PERSON_NAME] [PERSON_NAME] [PERSON_NAME]" at bounding box center [126, 337] width 117 height 21
select select "71834"
click at [1106, 500] on button "Update Invoice" at bounding box center [1157, 502] width 200 height 21
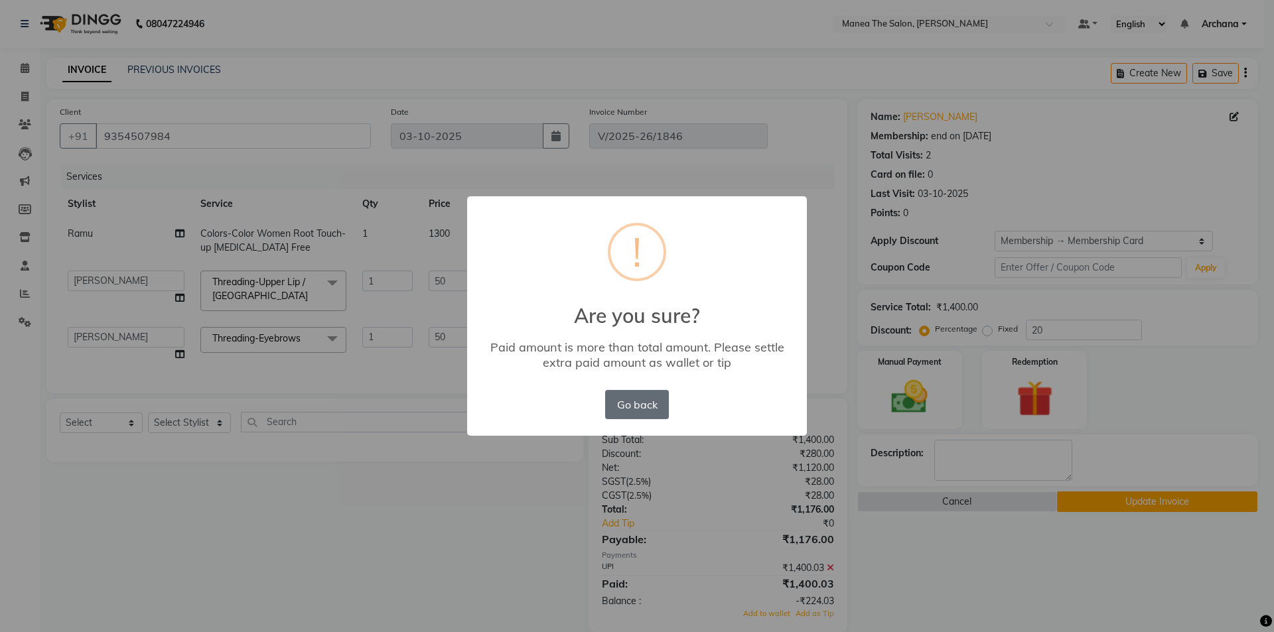
click at [647, 396] on button "Go back" at bounding box center [637, 404] width 64 height 29
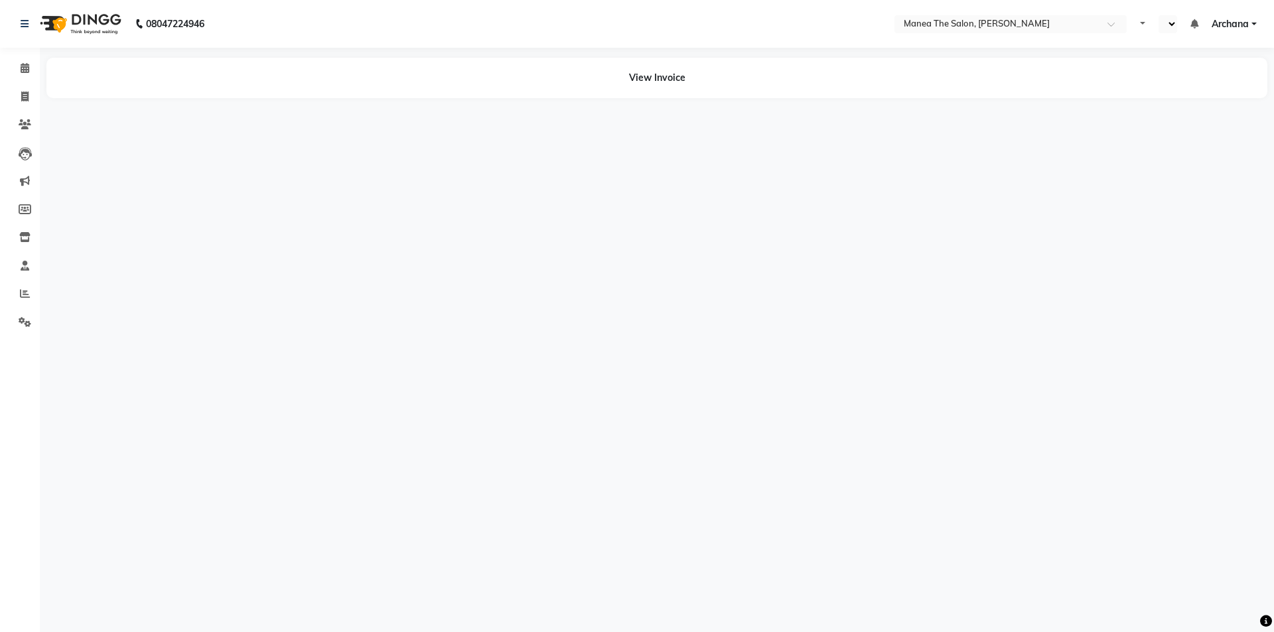
select select "en"
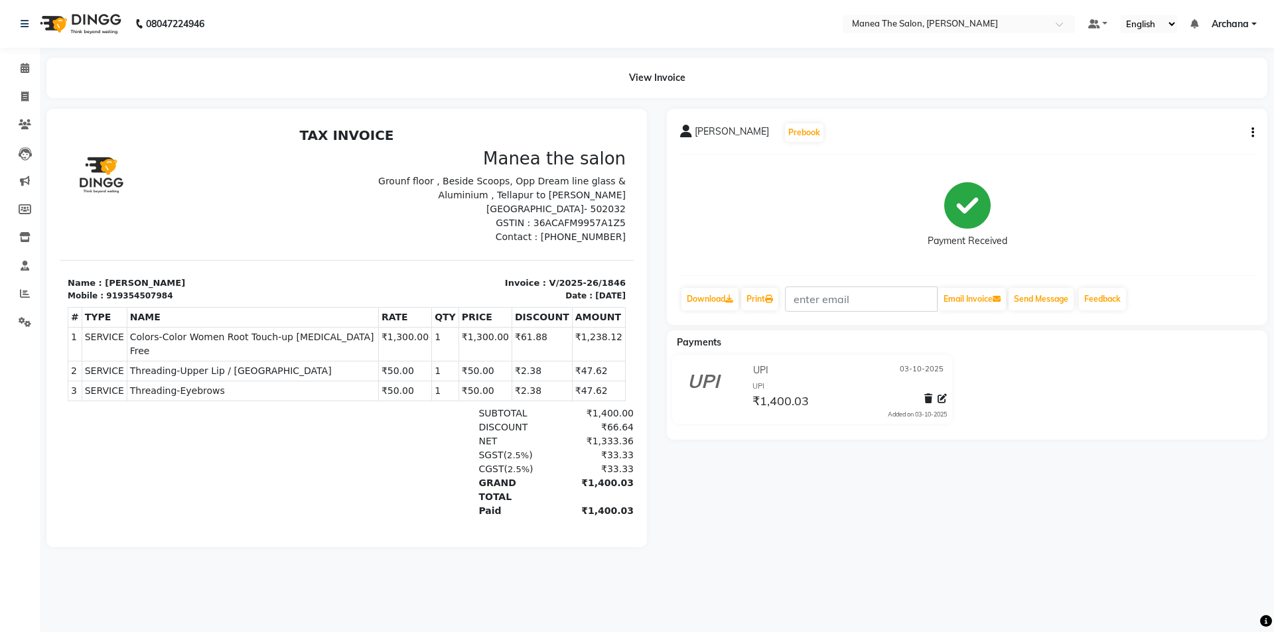
click at [1250, 133] on button "button" at bounding box center [1250, 133] width 8 height 14
click at [1176, 134] on div "Edit Item Staff" at bounding box center [1187, 133] width 91 height 17
select select "77516"
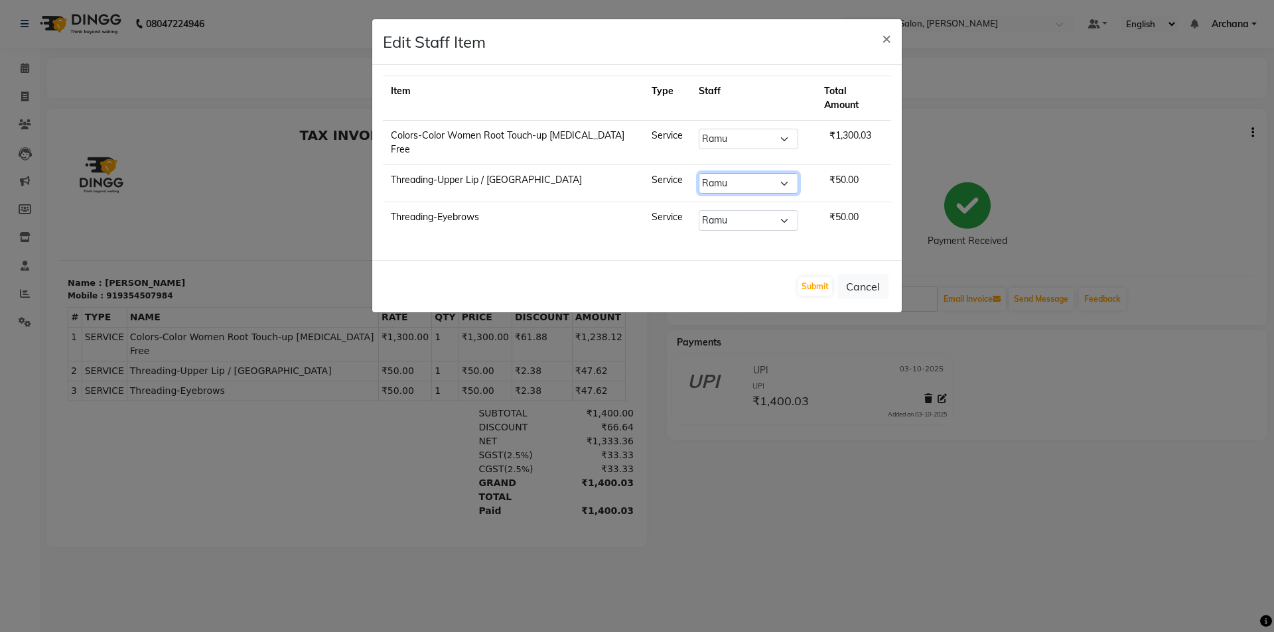
click at [733, 173] on select "Select ANVESH My Mane'a. NARESH nisha Ramu SAHITHI vaishnavi" at bounding box center [749, 183] width 100 height 21
select select "71834"
click at [699, 173] on select "Select ANVESH My Mane'a. NARESH nisha Ramu SAHITHI vaishnavi" at bounding box center [749, 183] width 100 height 21
click at [720, 210] on select "Select ANVESH My Mane'a. NARESH nisha Ramu SAHITHI vaishnavi" at bounding box center [749, 220] width 100 height 21
select select "71834"
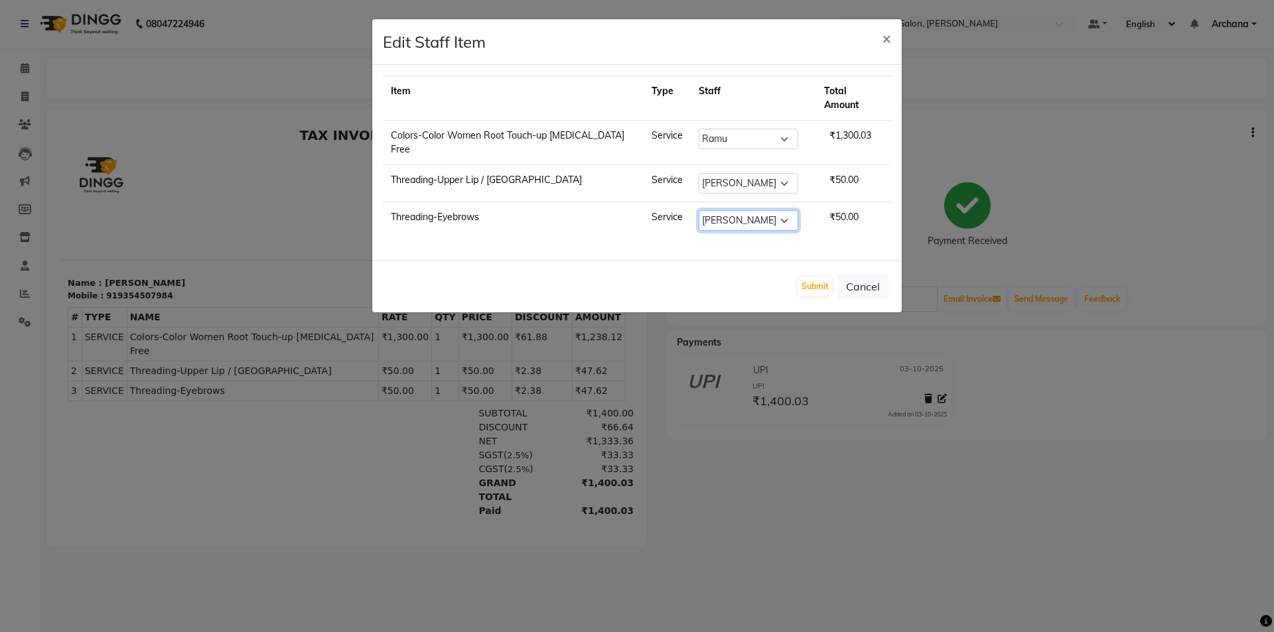
click at [699, 210] on select "Select ANVESH My Mane'a. NARESH nisha Ramu SAHITHI vaishnavi" at bounding box center [749, 220] width 100 height 21
click at [812, 277] on button "Submit" at bounding box center [815, 286] width 34 height 19
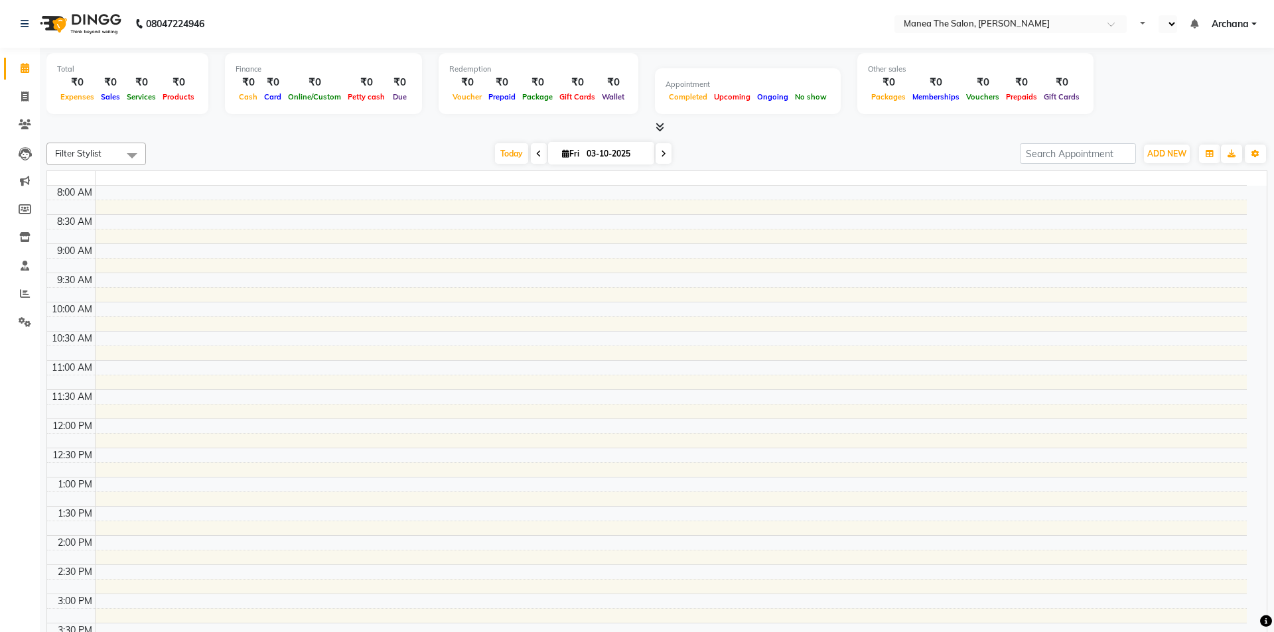
select select "en"
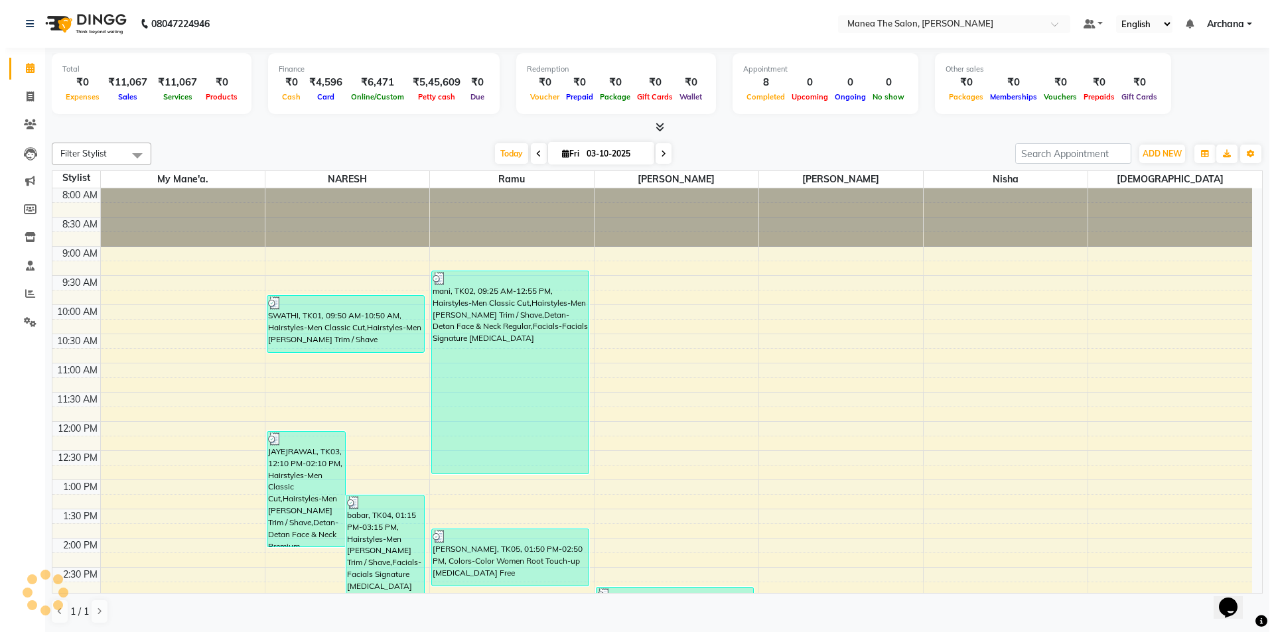
scroll to position [354, 0]
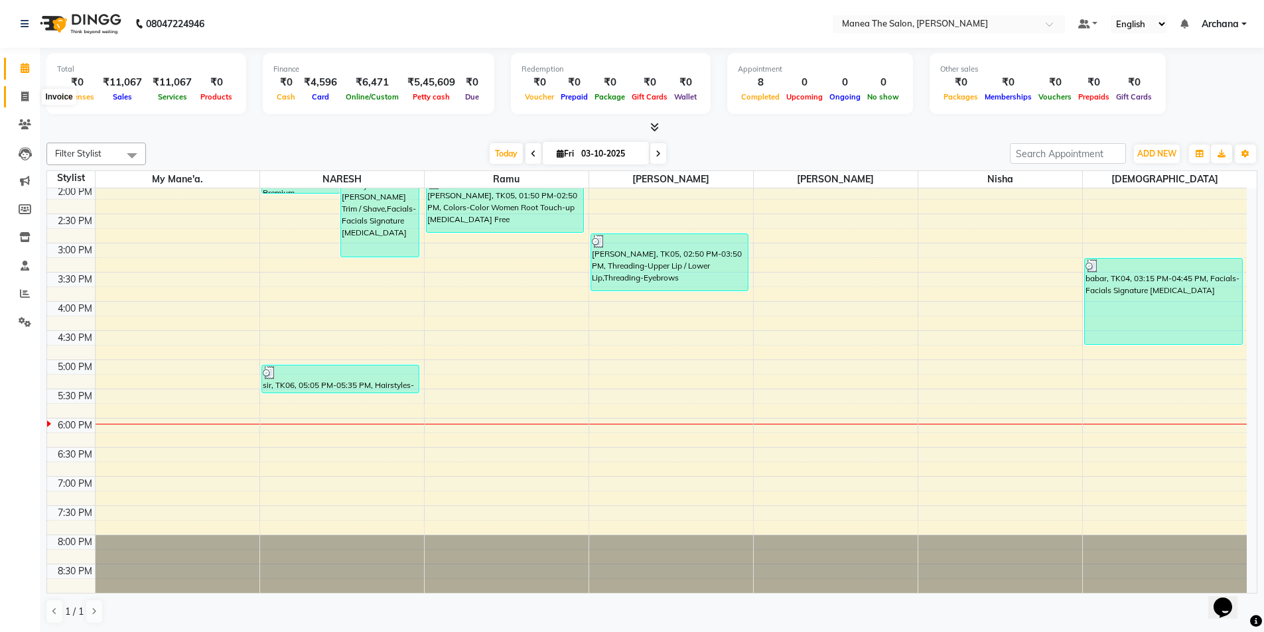
click at [25, 99] on icon at bounding box center [24, 97] width 7 height 10
select select "service"
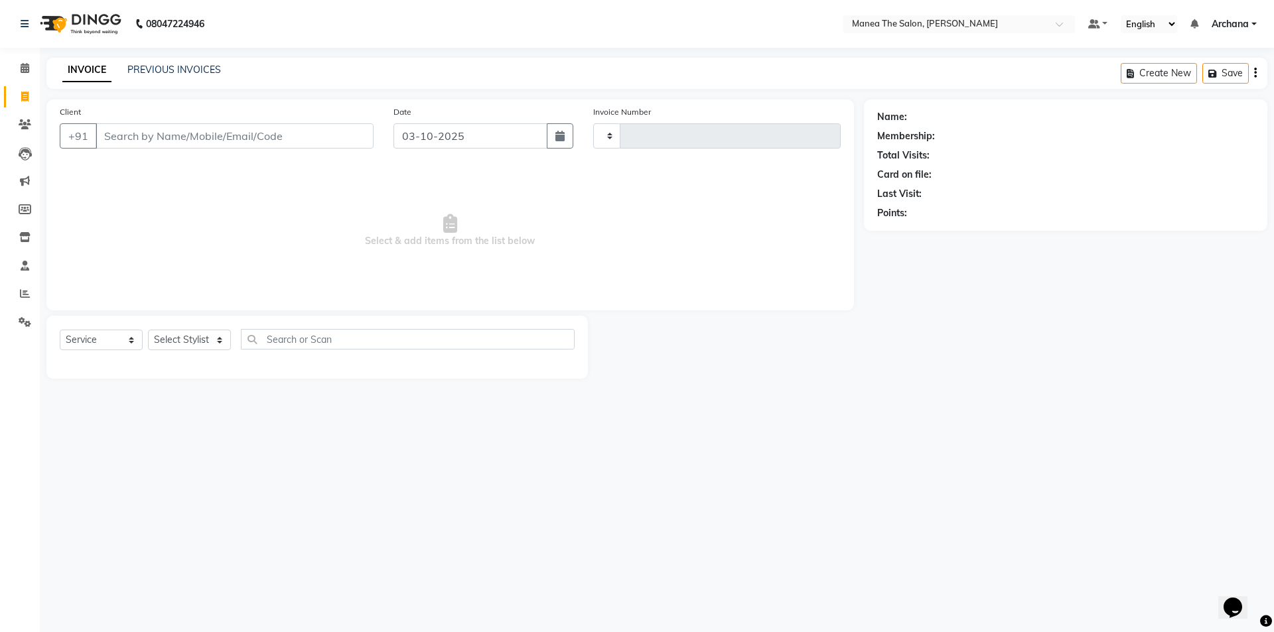
type input "1848"
select select "6846"
click at [196, 69] on link "PREVIOUS INVOICES" at bounding box center [174, 70] width 94 height 12
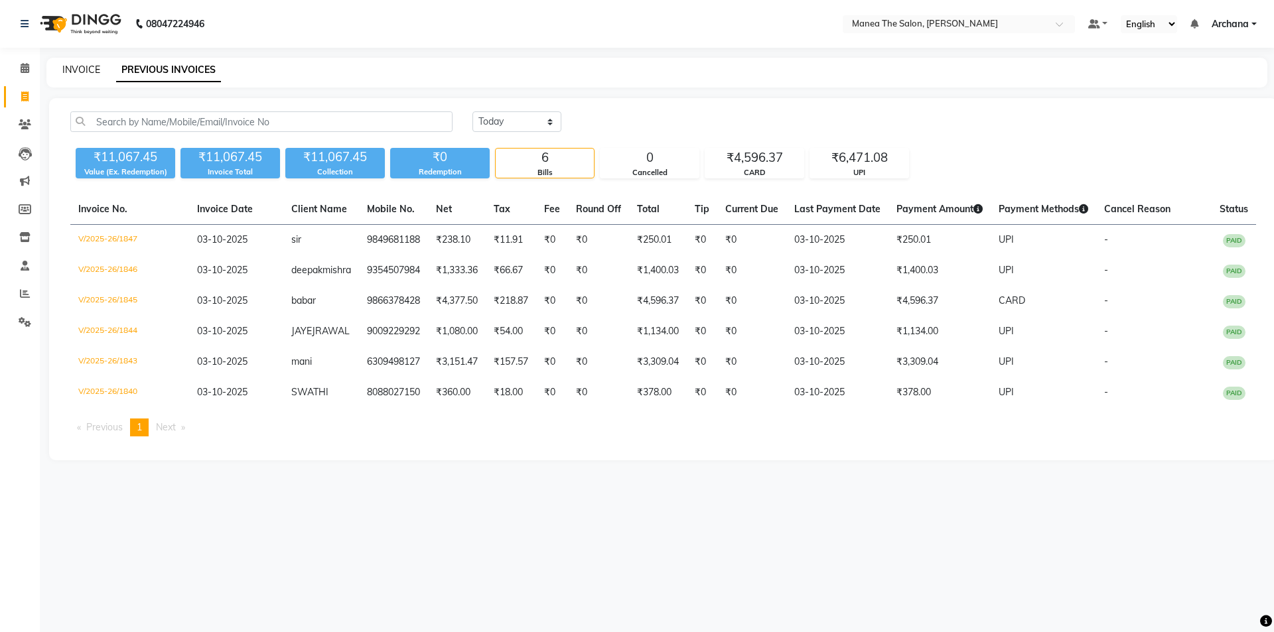
click at [92, 70] on link "INVOICE" at bounding box center [81, 70] width 38 height 12
select select "service"
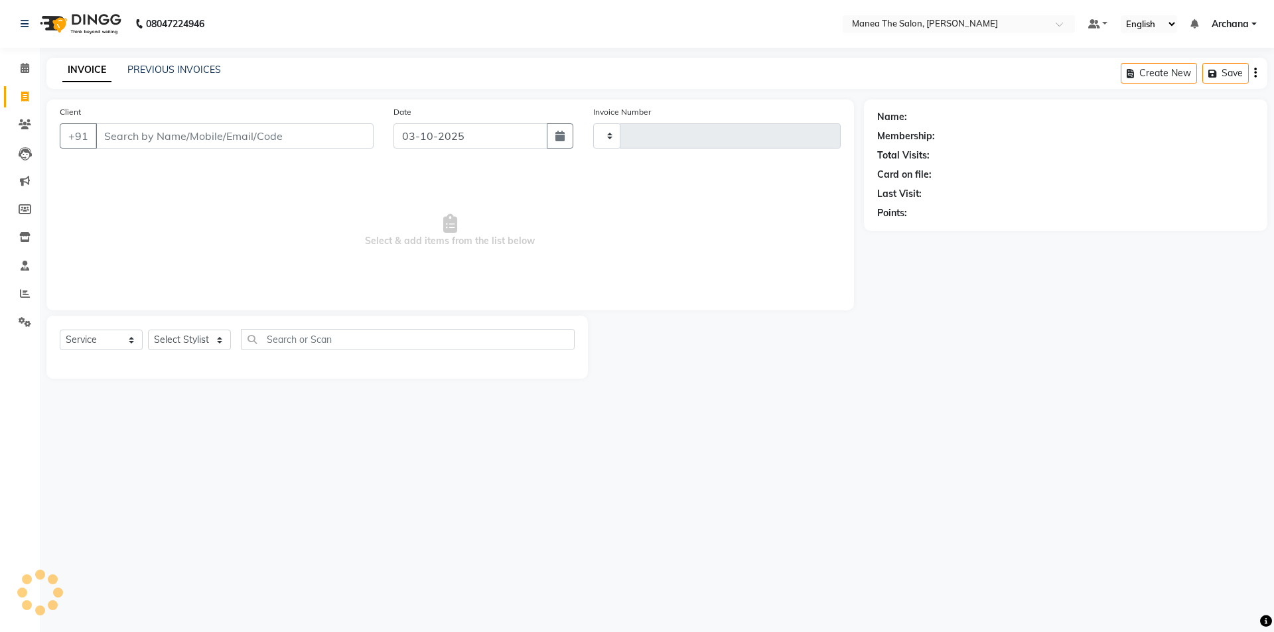
type input "1848"
select select "6846"
